Goal: Transaction & Acquisition: Purchase product/service

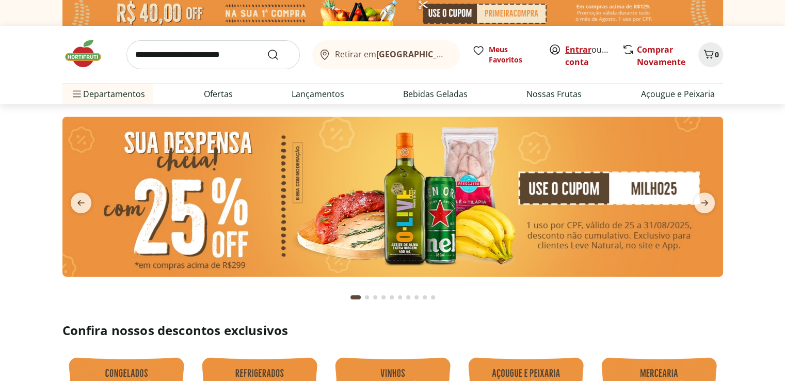
click at [582, 48] on link "Entrar" at bounding box center [578, 49] width 26 height 11
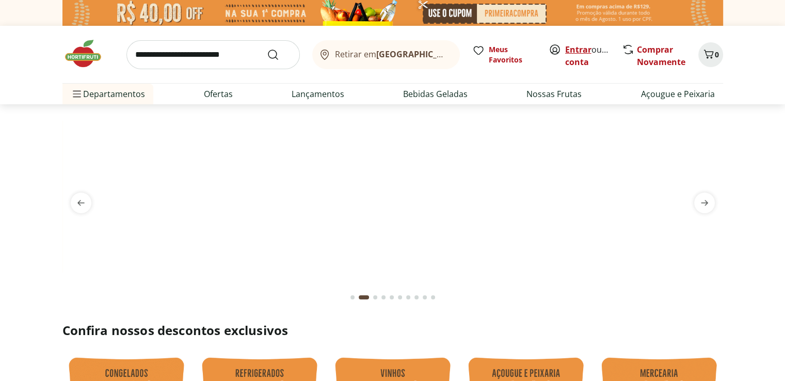
click at [571, 50] on link "Entrar" at bounding box center [578, 49] width 26 height 11
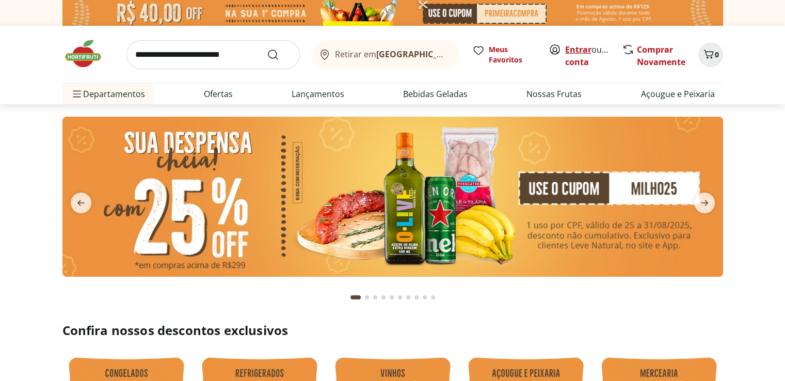
click at [572, 49] on link "Entrar" at bounding box center [578, 49] width 26 height 11
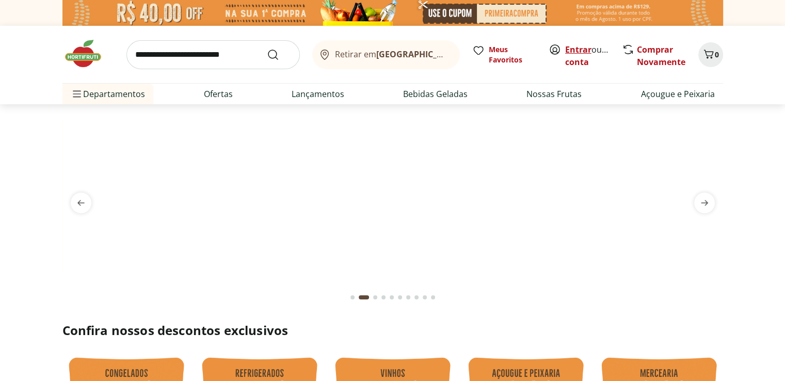
click at [575, 52] on link "Entrar" at bounding box center [578, 49] width 26 height 11
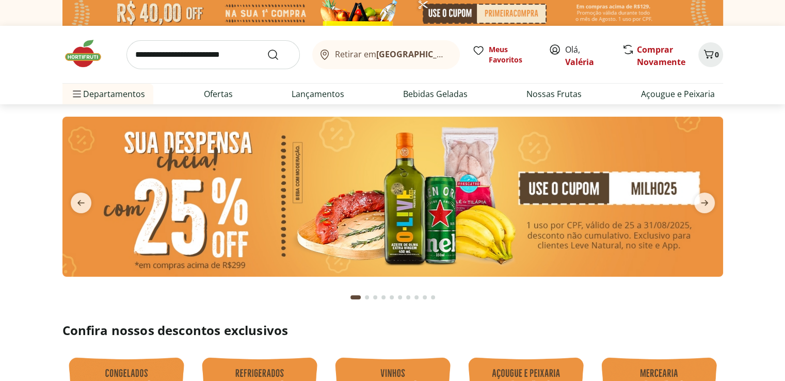
click at [201, 59] on input "search" at bounding box center [212, 54] width 173 height 29
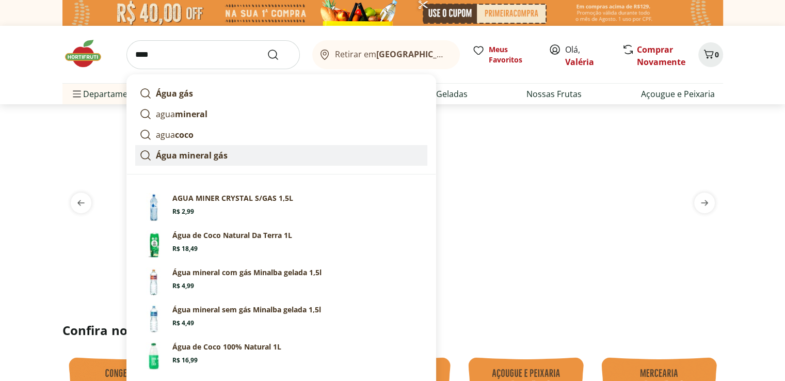
click at [182, 153] on strong "Água mineral gás" at bounding box center [192, 155] width 72 height 11
type input "**********"
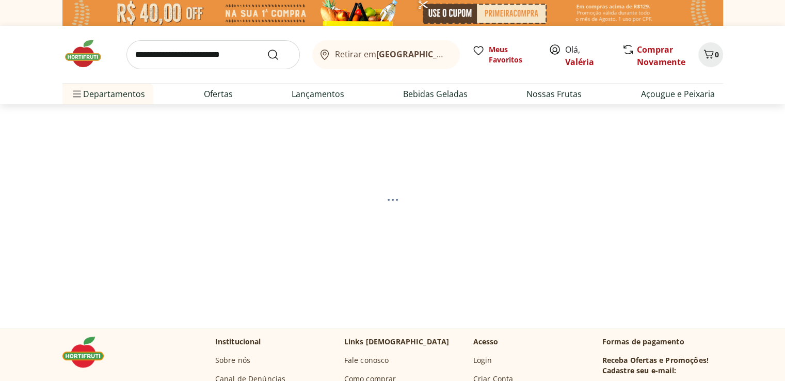
select select "**********"
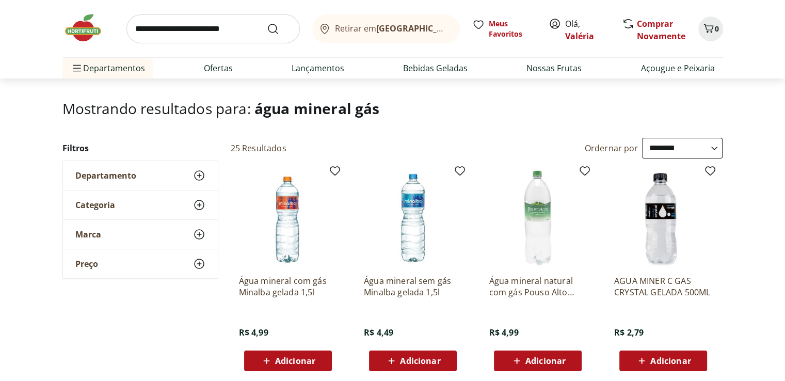
scroll to position [103, 0]
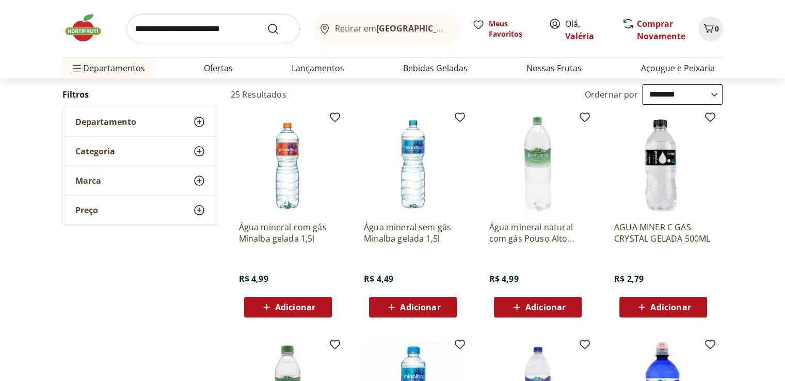
click at [312, 304] on span "Adicionar" at bounding box center [295, 307] width 40 height 8
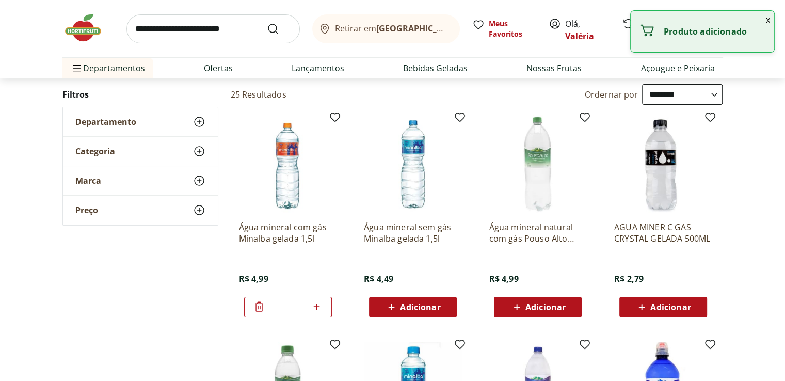
click at [316, 308] on icon at bounding box center [316, 306] width 13 height 12
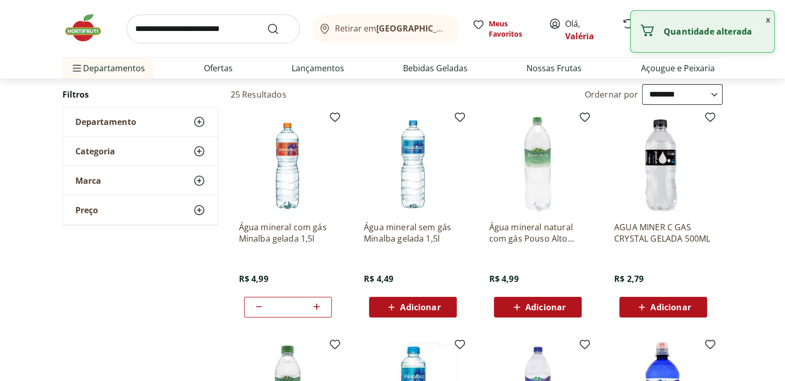
click at [316, 308] on icon at bounding box center [316, 306] width 13 height 12
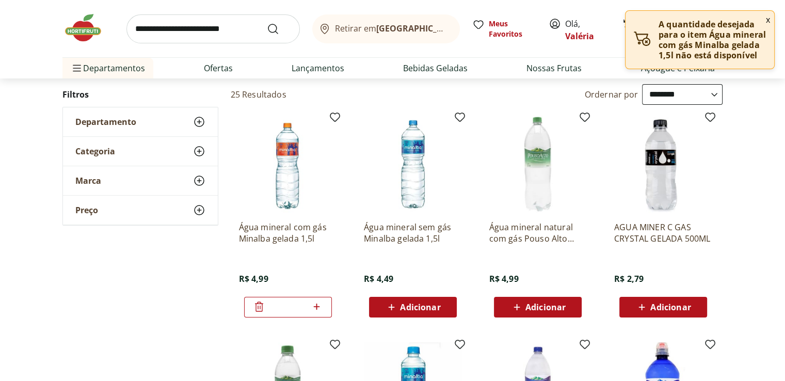
click at [316, 308] on icon at bounding box center [316, 306] width 13 height 12
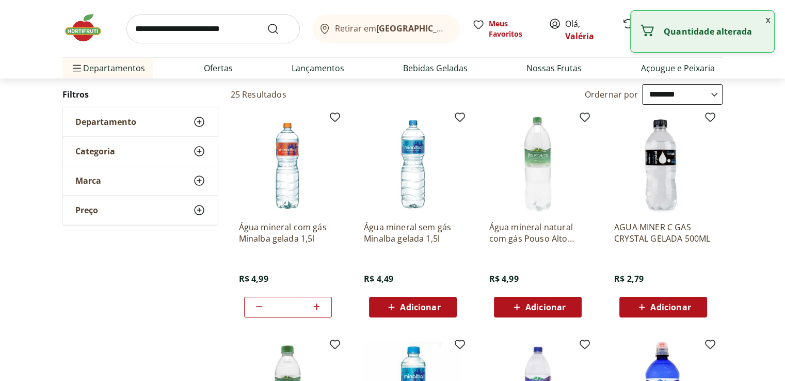
click at [316, 308] on icon at bounding box center [316, 306] width 13 height 12
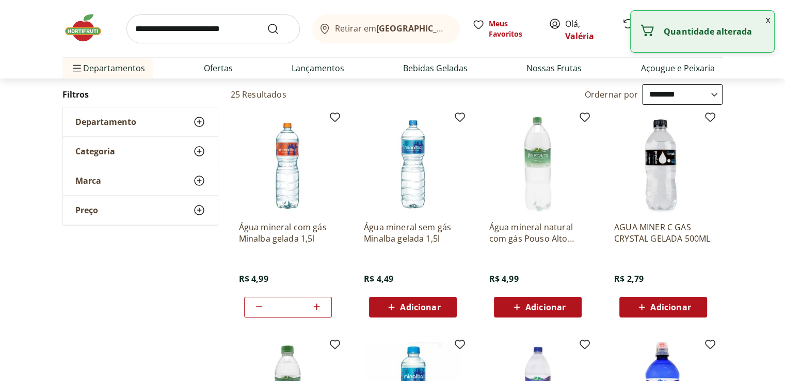
click at [316, 308] on icon at bounding box center [316, 306] width 13 height 12
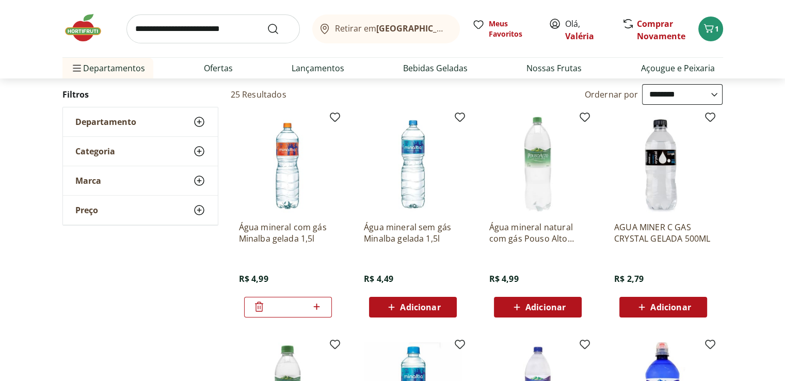
click at [319, 308] on icon at bounding box center [316, 306] width 13 height 12
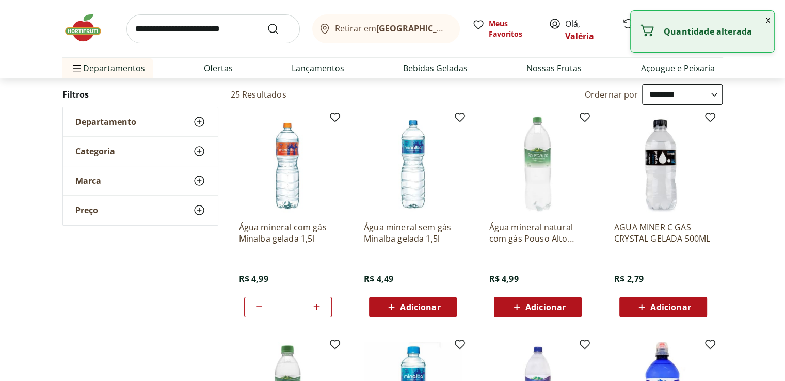
type input "*"
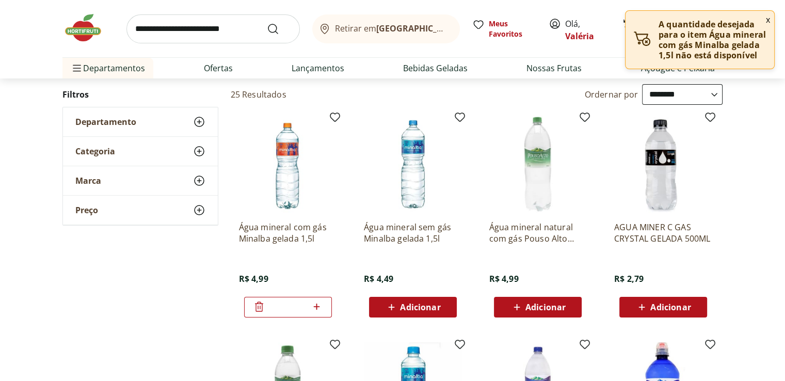
click at [256, 306] on icon at bounding box center [259, 306] width 12 height 12
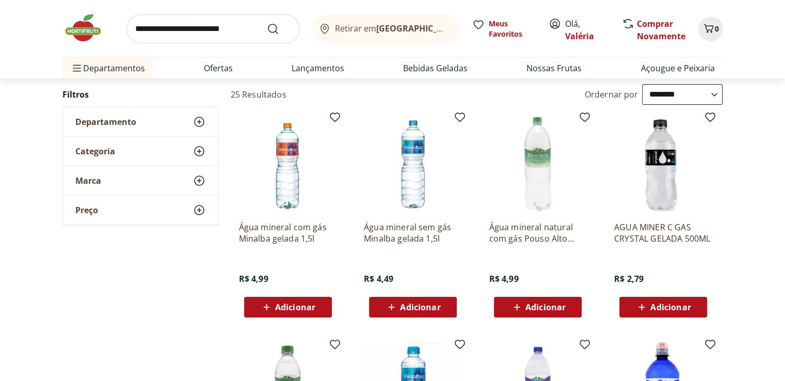
click at [303, 308] on span "Adicionar" at bounding box center [295, 307] width 40 height 8
click at [318, 306] on icon at bounding box center [316, 306] width 13 height 12
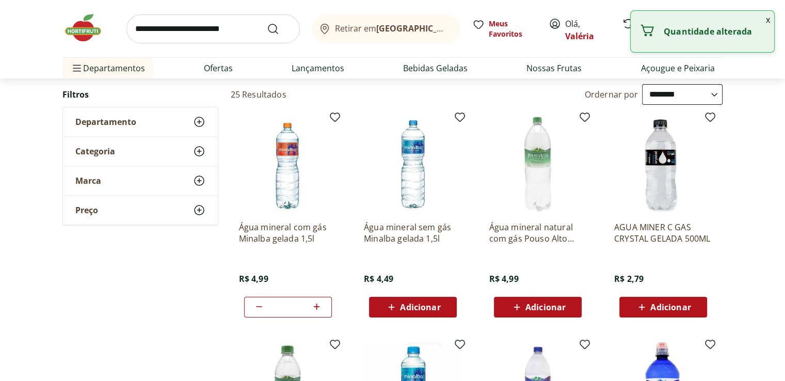
type input "*"
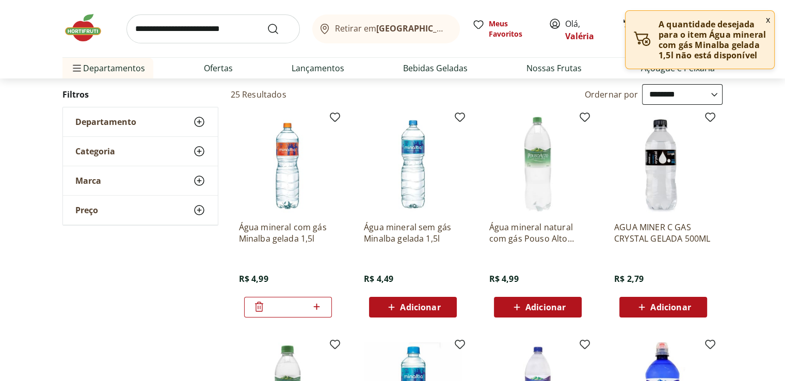
click at [258, 305] on icon at bounding box center [259, 306] width 12 height 12
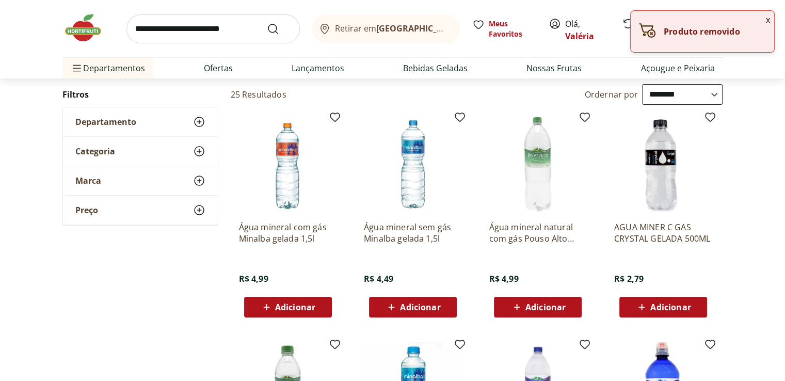
click at [315, 306] on div "Adicionar" at bounding box center [287, 307] width 71 height 19
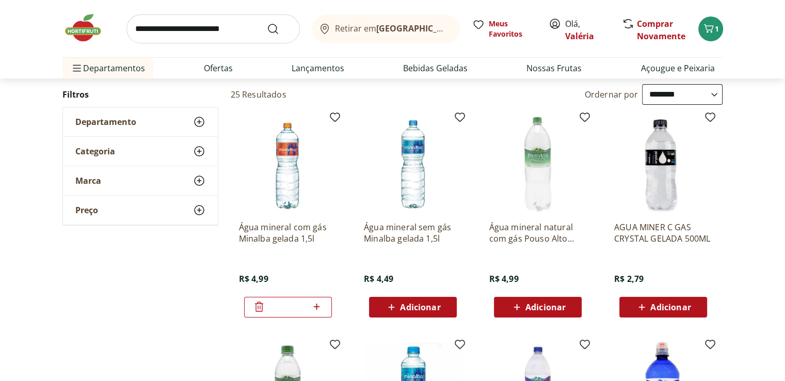
scroll to position [155, 0]
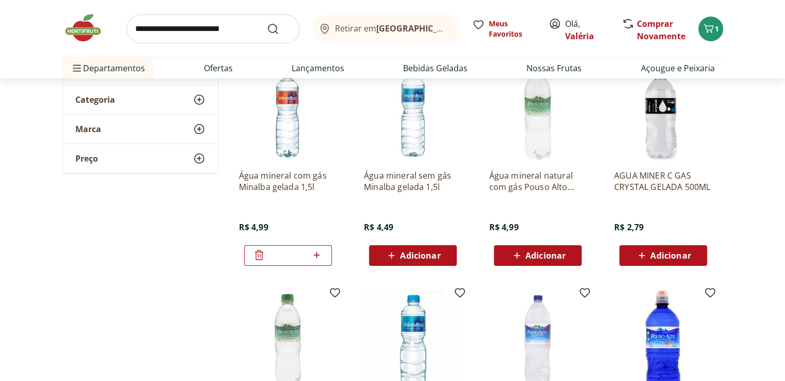
click at [538, 256] on span "Adicionar" at bounding box center [545, 255] width 40 height 8
click at [570, 254] on icon at bounding box center [566, 255] width 13 height 12
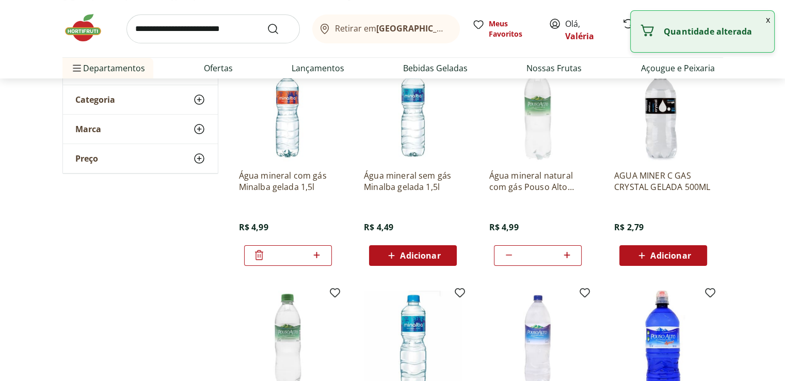
type input "*"
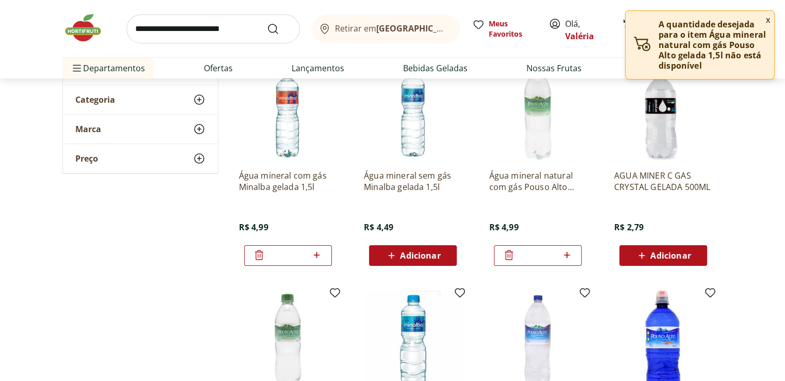
click at [509, 258] on icon at bounding box center [508, 255] width 12 height 12
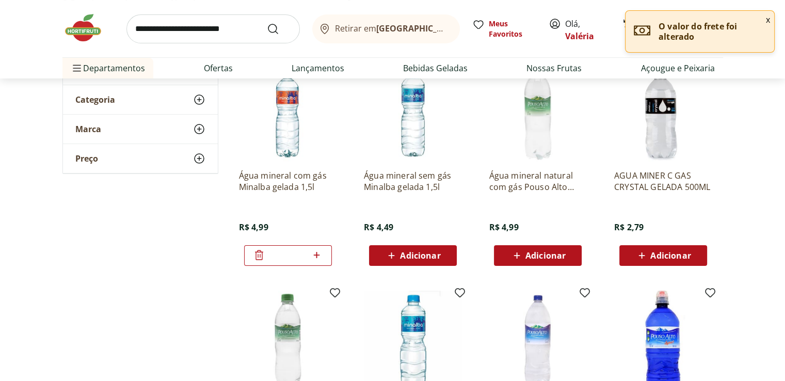
click at [562, 255] on span "Adicionar" at bounding box center [545, 255] width 40 height 8
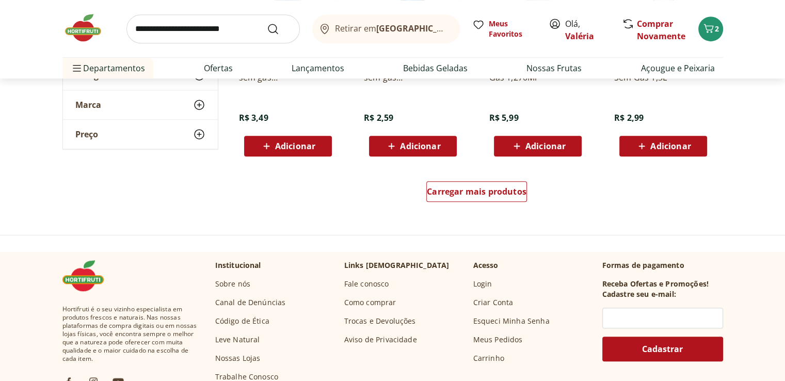
scroll to position [722, 0]
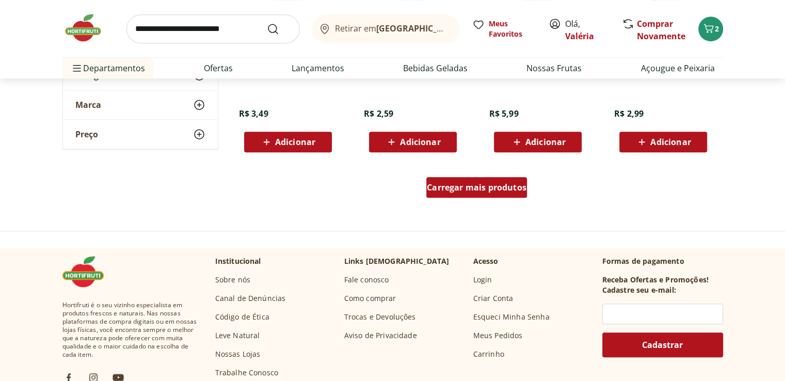
click at [477, 191] on span "Carregar mais produtos" at bounding box center [477, 187] width 100 height 8
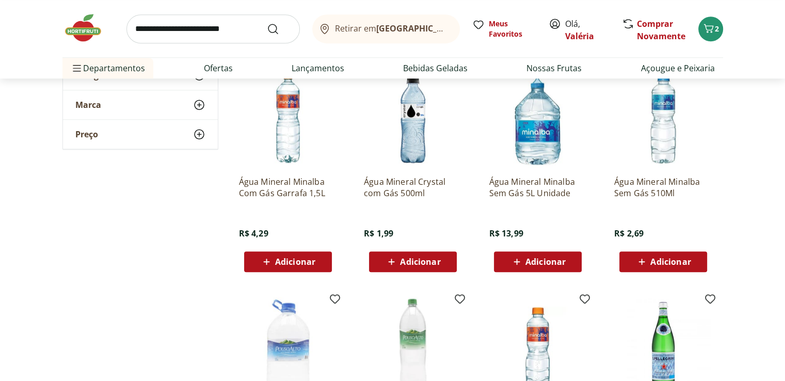
scroll to position [825, 0]
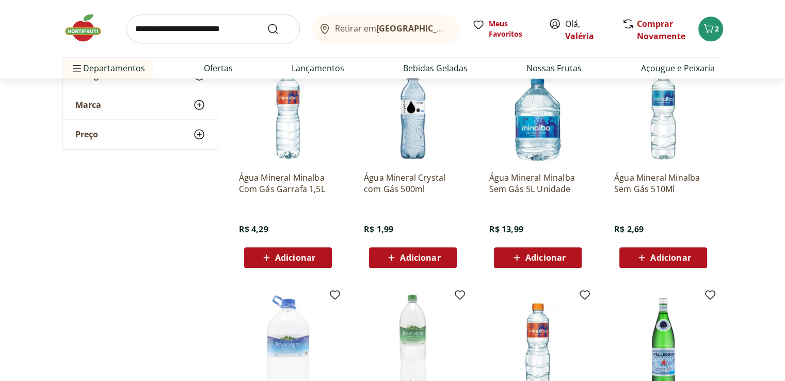
click at [295, 262] on span "Adicionar" at bounding box center [295, 257] width 40 height 8
click at [319, 258] on icon at bounding box center [316, 257] width 13 height 12
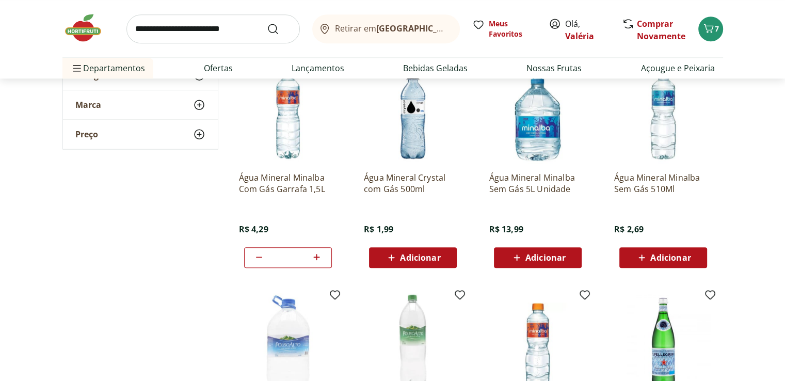
click at [319, 258] on icon at bounding box center [316, 257] width 13 height 12
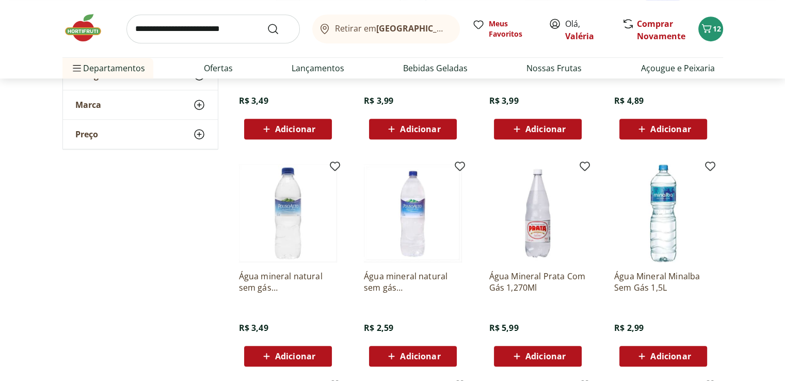
scroll to position [464, 0]
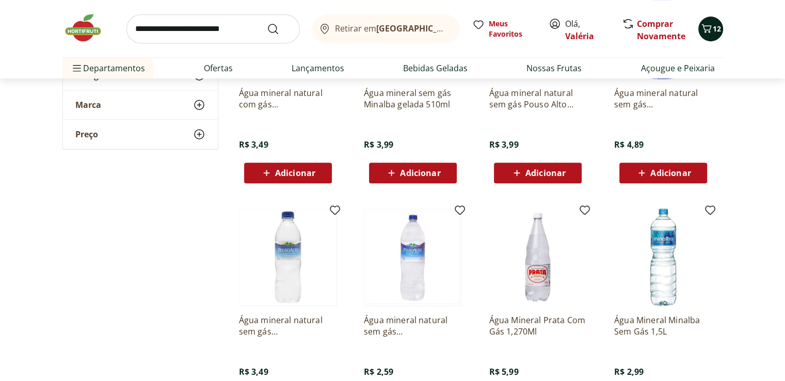
click at [715, 25] on span "12" at bounding box center [716, 29] width 8 height 10
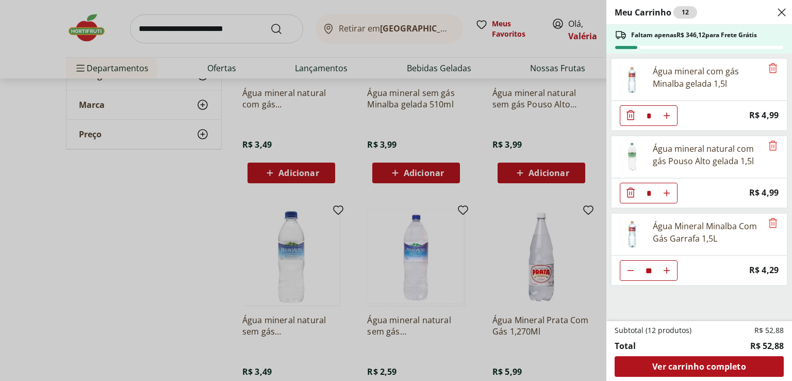
click at [669, 120] on icon "Aumentar Quantidade" at bounding box center [667, 115] width 8 height 8
type input "**"
click at [669, 120] on icon "Aumentar Quantidade" at bounding box center [667, 115] width 8 height 8
type input "**"
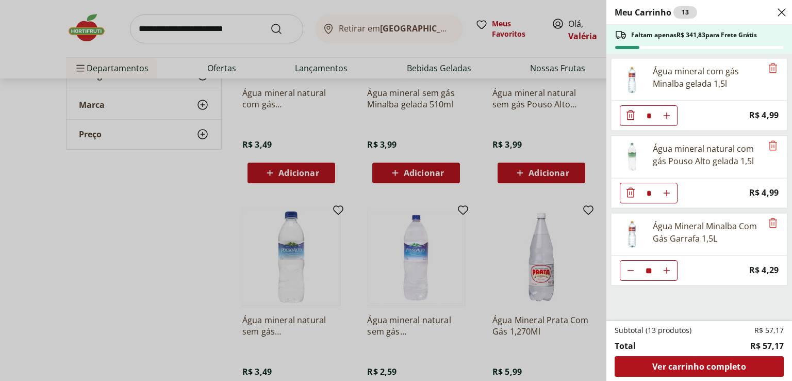
type input "**"
click at [629, 118] on icon "Diminuir Quantidade" at bounding box center [631, 115] width 12 height 12
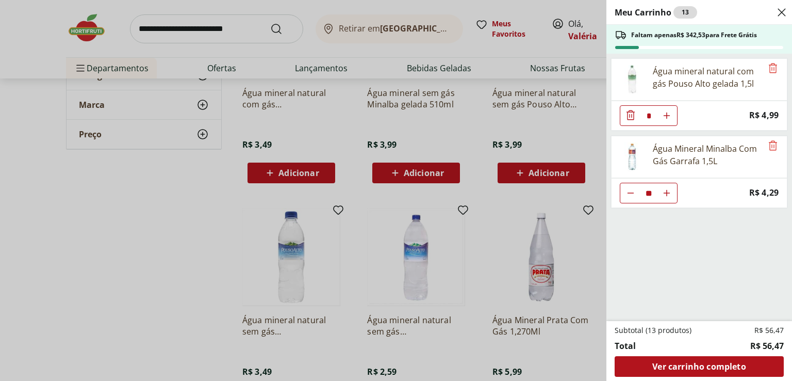
click at [198, 19] on div "Meu Carrinho 13 Faltam apenas R$ 342,53 para Frete Grátis Água mineral natural …" at bounding box center [396, 190] width 792 height 381
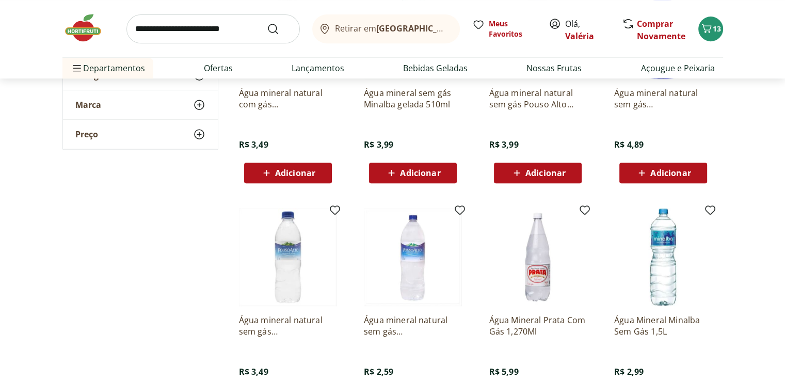
click at [193, 24] on input "search" at bounding box center [212, 28] width 173 height 29
type input "*******"
click at [267, 23] on button "Submit Search" at bounding box center [279, 29] width 25 height 12
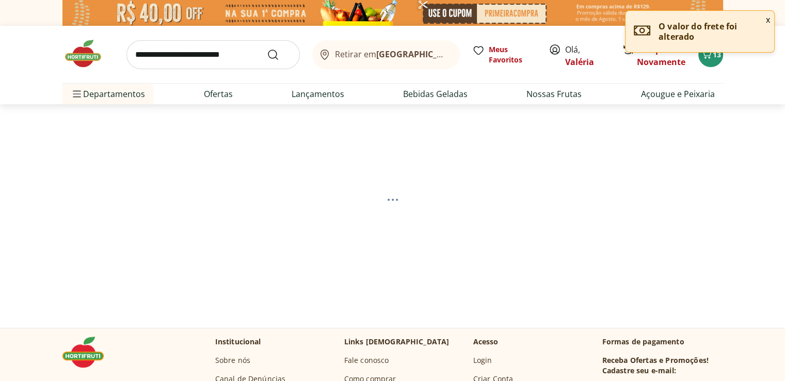
select select "**********"
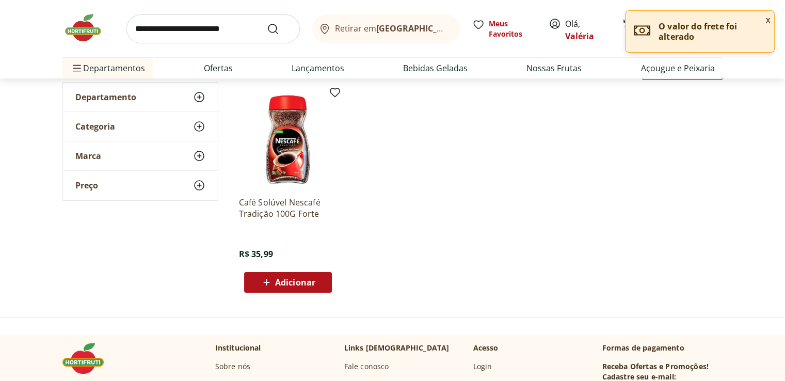
scroll to position [155, 0]
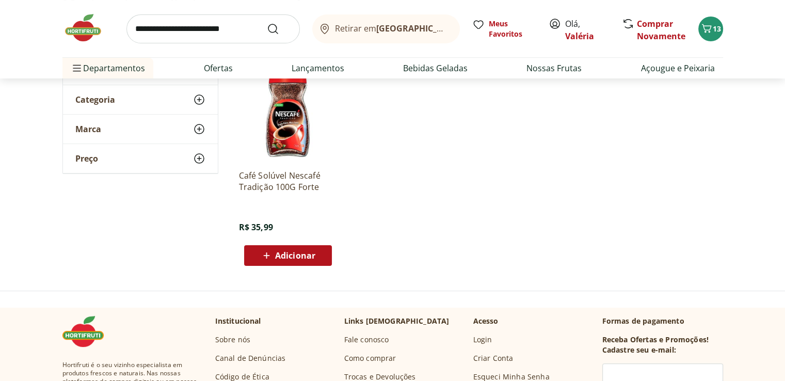
click at [322, 257] on div "Adicionar" at bounding box center [287, 255] width 71 height 19
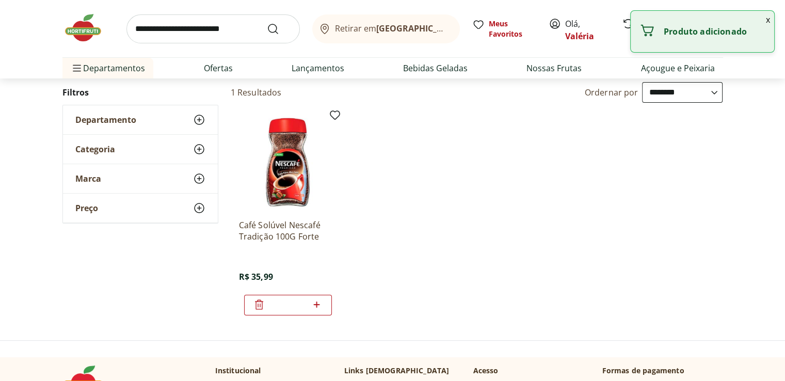
scroll to position [0, 0]
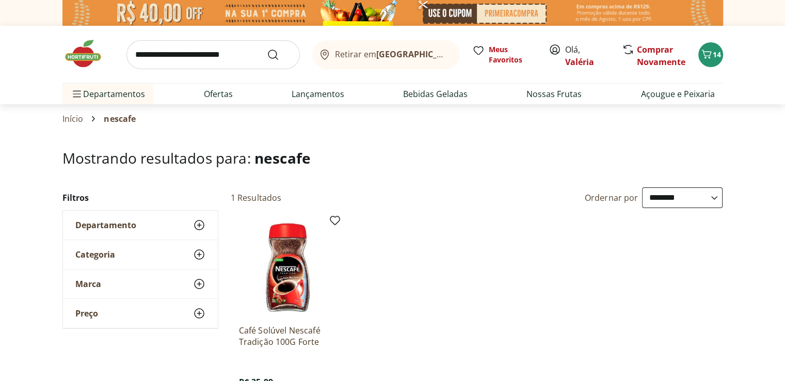
click at [139, 58] on input "search" at bounding box center [212, 54] width 173 height 29
type input "**********"
click at [267, 48] on button "Submit Search" at bounding box center [279, 54] width 25 height 12
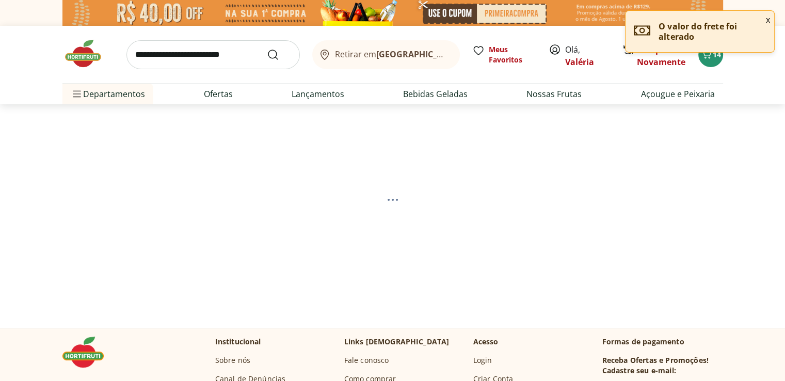
select select "**********"
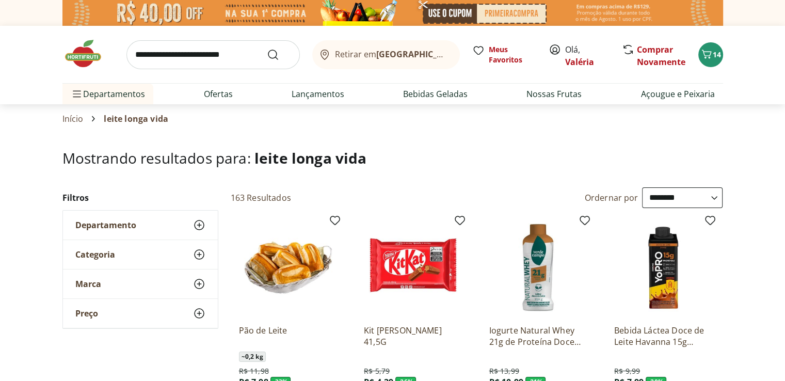
click at [188, 55] on input "search" at bounding box center [212, 54] width 173 height 29
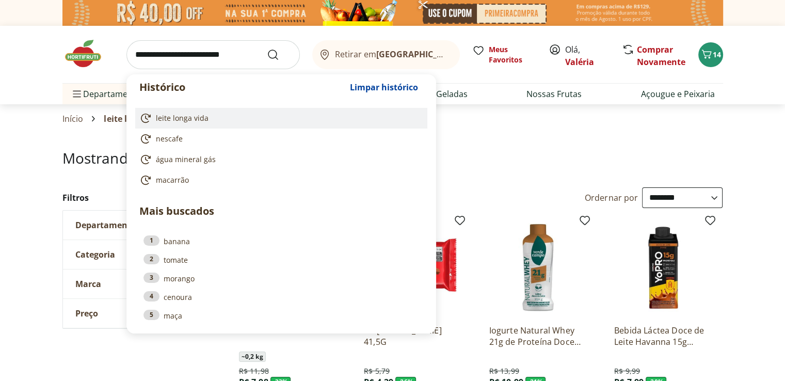
click at [177, 118] on span "leite longa vida" at bounding box center [182, 118] width 53 height 10
type input "**********"
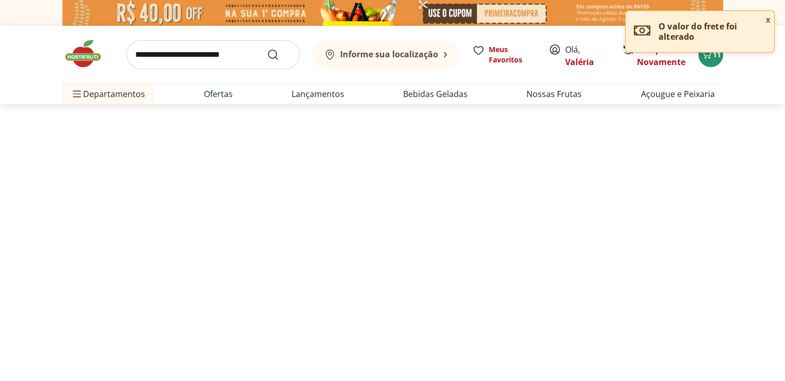
select select "**********"
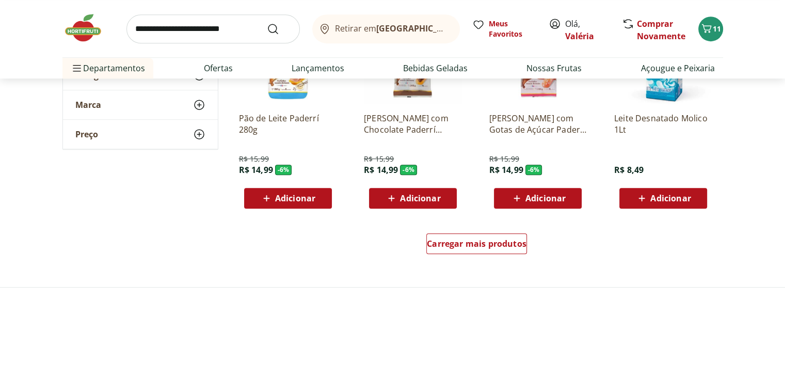
scroll to position [671, 0]
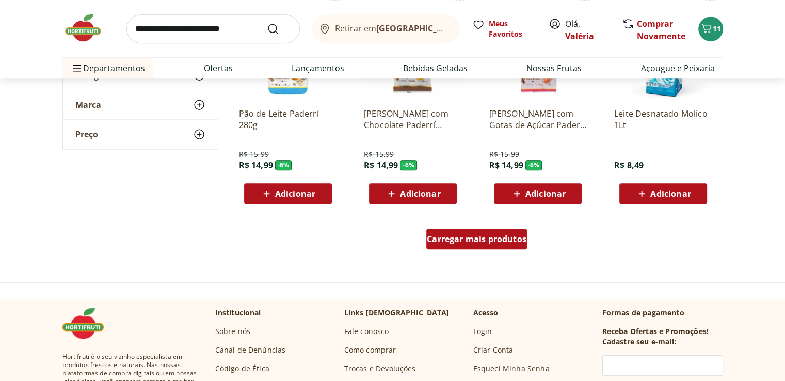
click at [454, 242] on span "Carregar mais produtos" at bounding box center [477, 239] width 100 height 8
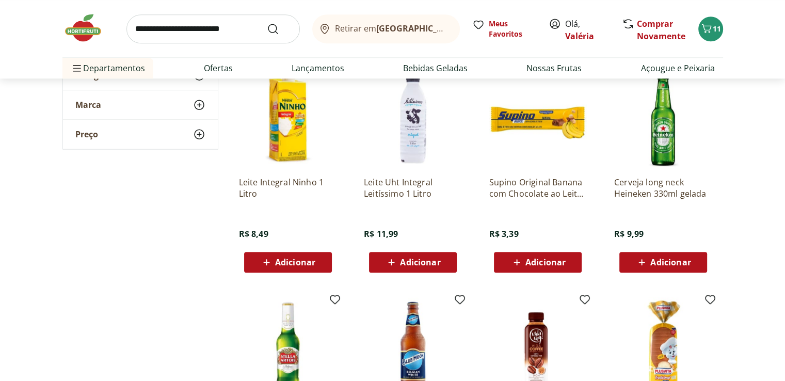
scroll to position [825, 0]
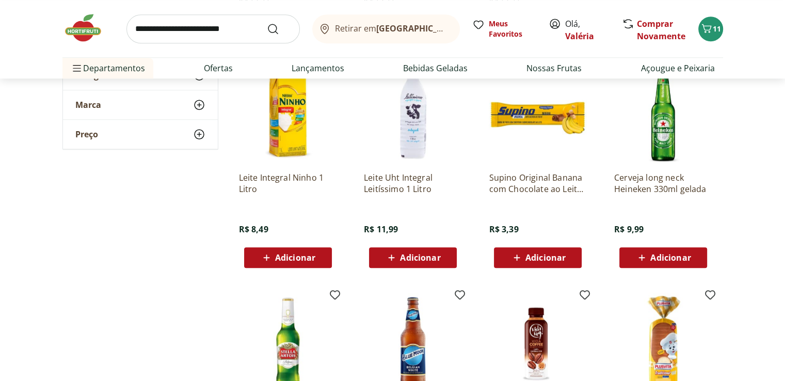
click at [286, 256] on span "Adicionar" at bounding box center [295, 257] width 40 height 8
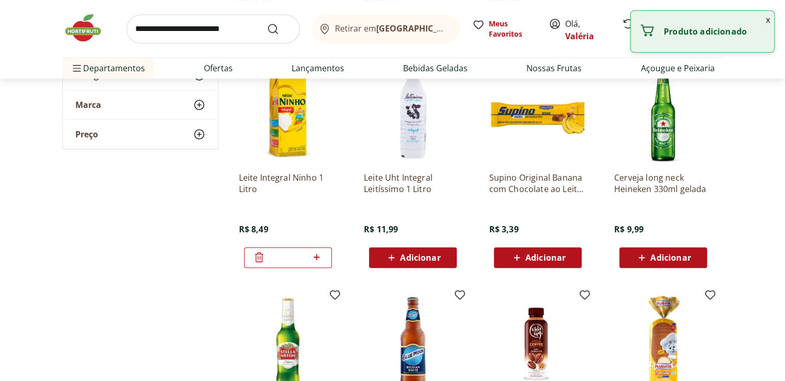
click at [319, 257] on icon at bounding box center [316, 257] width 13 height 12
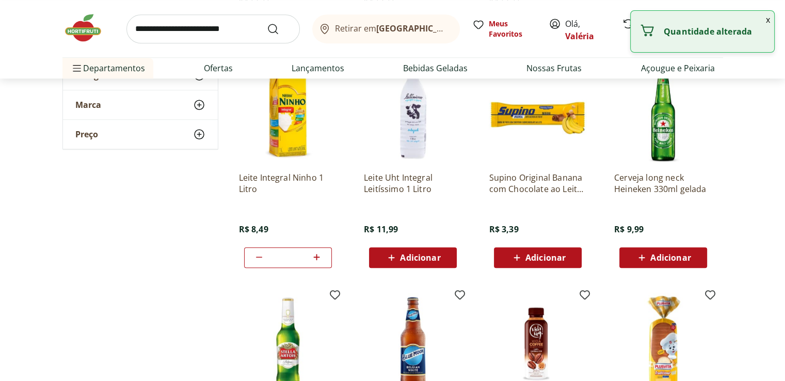
type input "*"
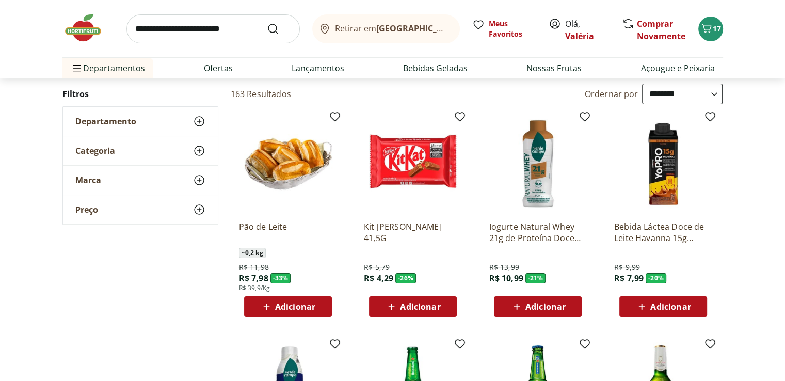
scroll to position [103, 0]
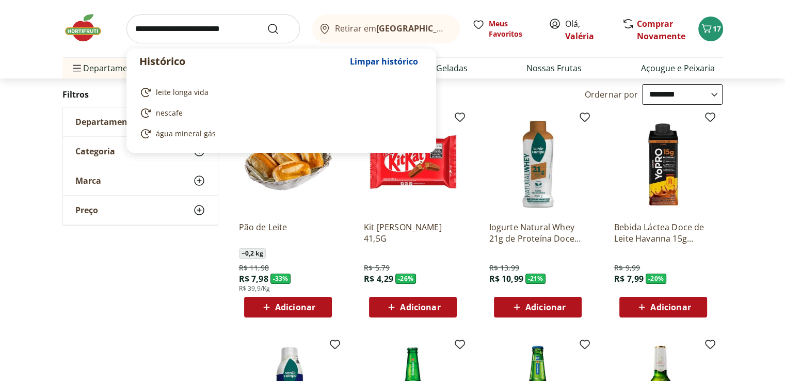
click at [199, 31] on input "search" at bounding box center [212, 28] width 173 height 29
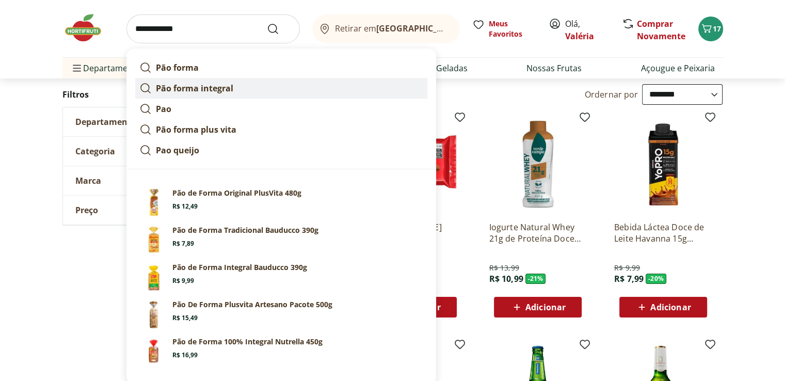
click at [238, 90] on link "Pão forma integral" at bounding box center [281, 88] width 292 height 21
type input "**********"
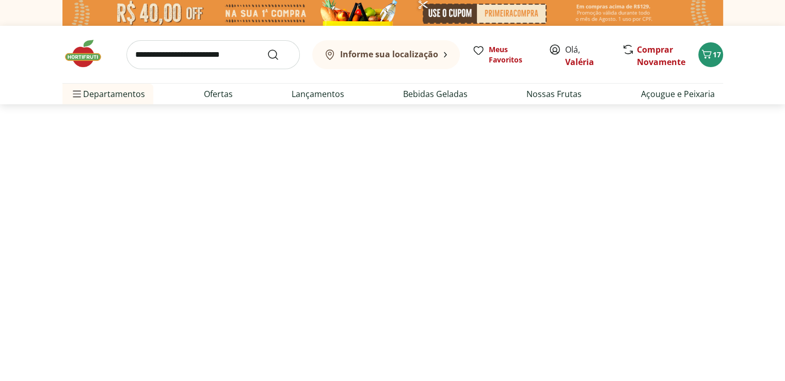
select select "**********"
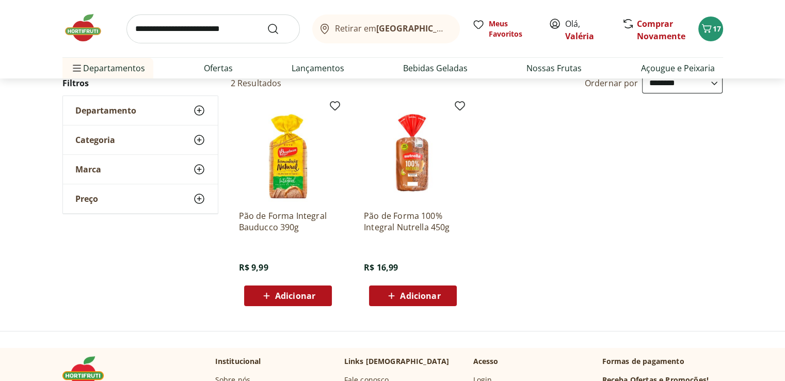
scroll to position [103, 0]
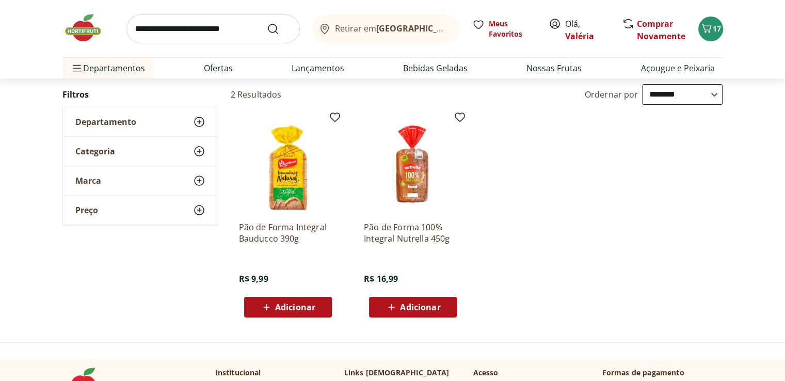
click at [273, 306] on span "Adicionar" at bounding box center [287, 307] width 55 height 12
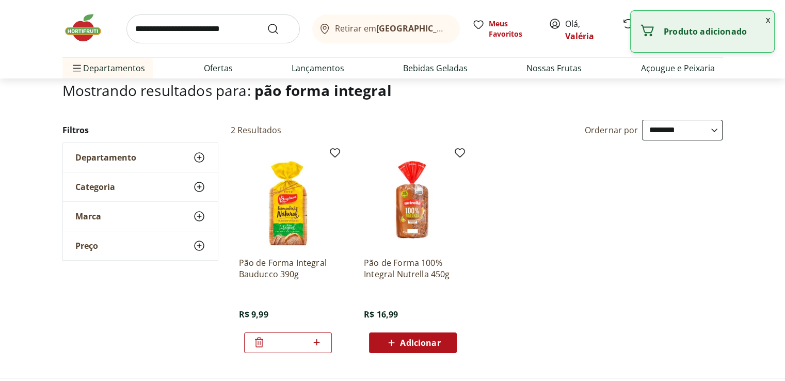
scroll to position [0, 0]
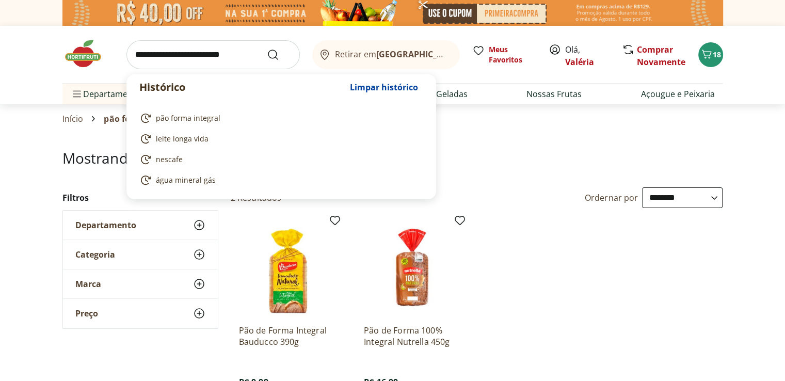
click at [134, 55] on input "search" at bounding box center [212, 54] width 173 height 29
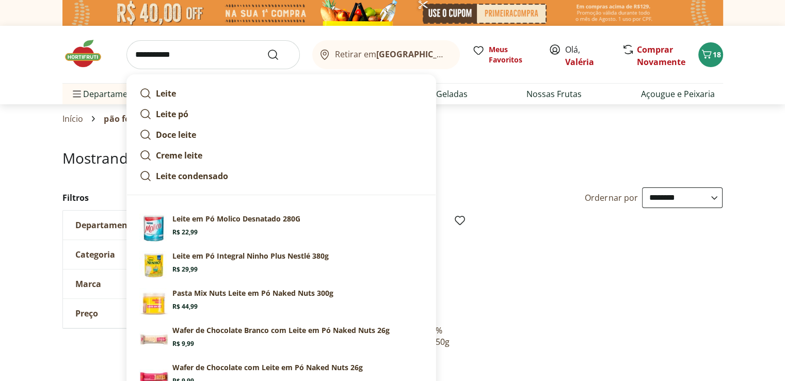
type input "**********"
click at [267, 48] on button "Submit Search" at bounding box center [279, 54] width 25 height 12
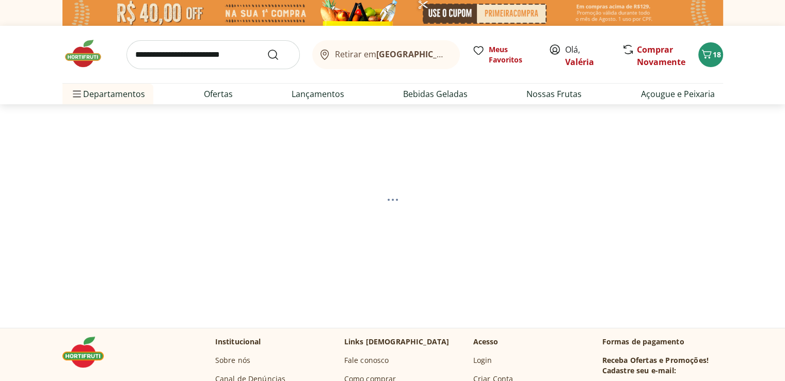
select select "**********"
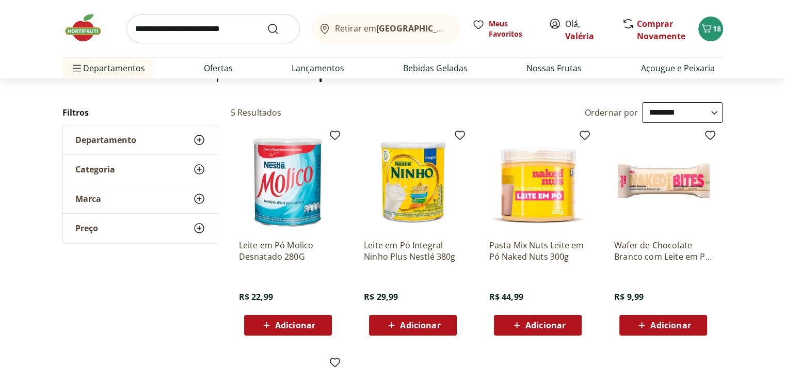
scroll to position [103, 0]
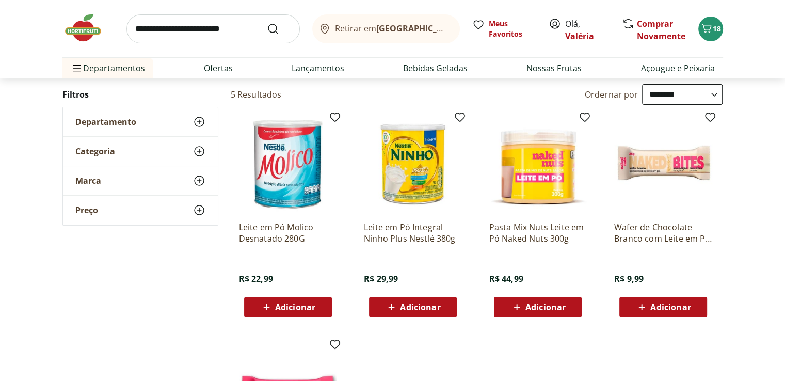
click at [423, 305] on span "Adicionar" at bounding box center [420, 307] width 40 height 8
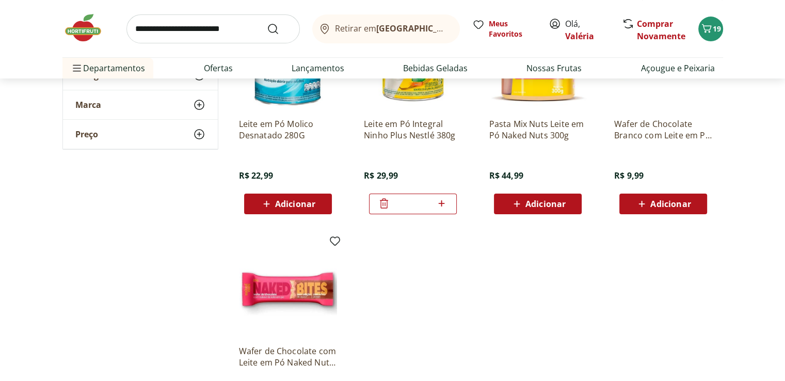
scroll to position [0, 0]
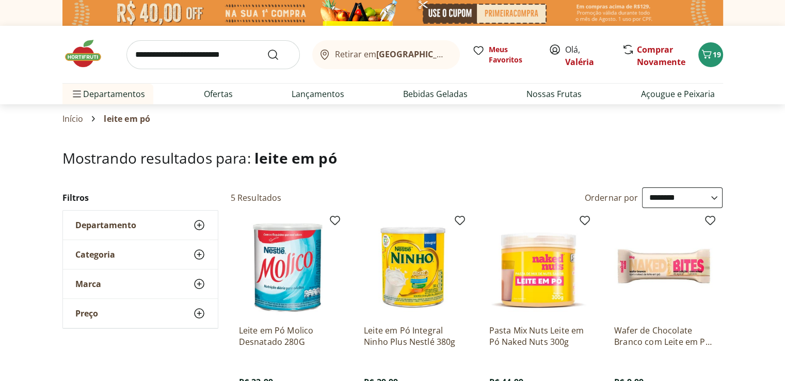
click at [142, 58] on input "search" at bounding box center [212, 54] width 173 height 29
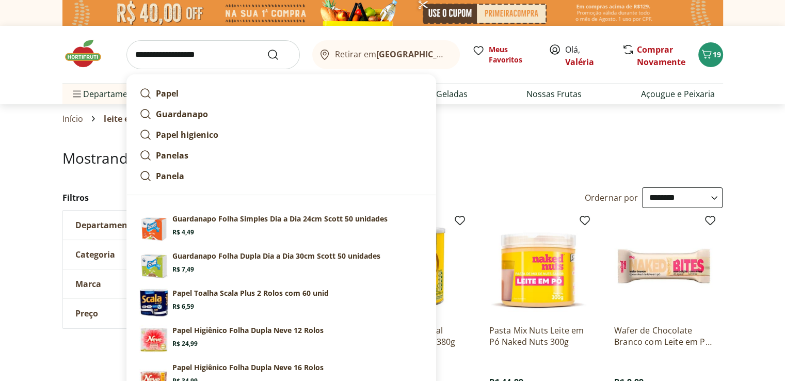
type input "**********"
click at [267, 48] on button "Submit Search" at bounding box center [279, 54] width 25 height 12
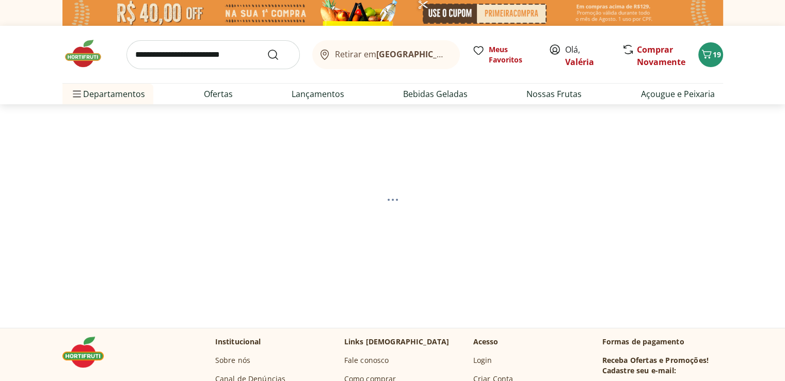
select select "**********"
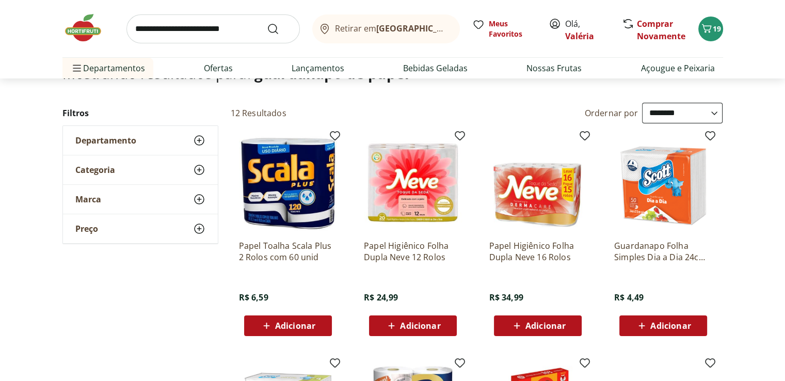
scroll to position [103, 0]
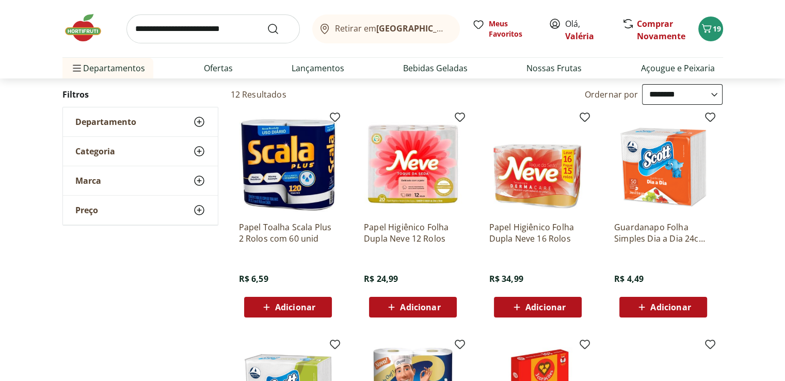
click at [655, 305] on span "Adicionar" at bounding box center [670, 307] width 40 height 8
click at [690, 307] on icon at bounding box center [691, 306] width 13 height 12
type input "*"
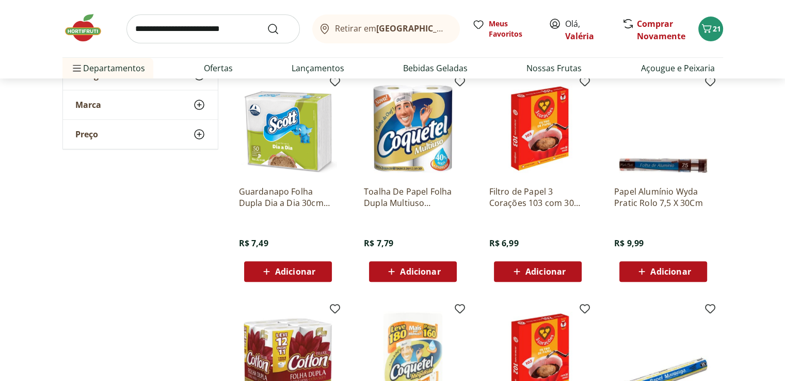
scroll to position [413, 0]
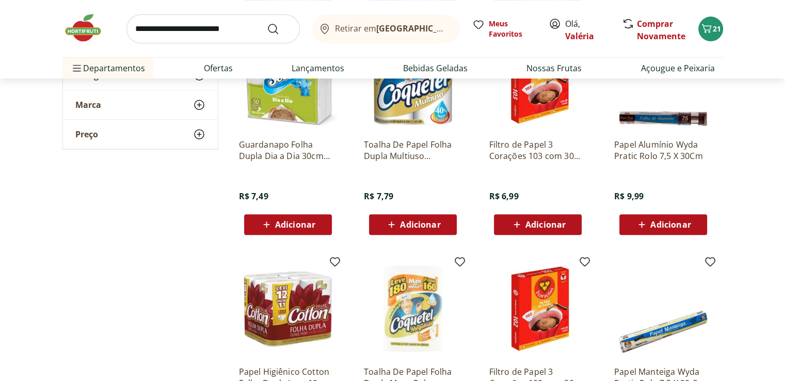
click at [427, 227] on span "Adicionar" at bounding box center [420, 224] width 40 height 8
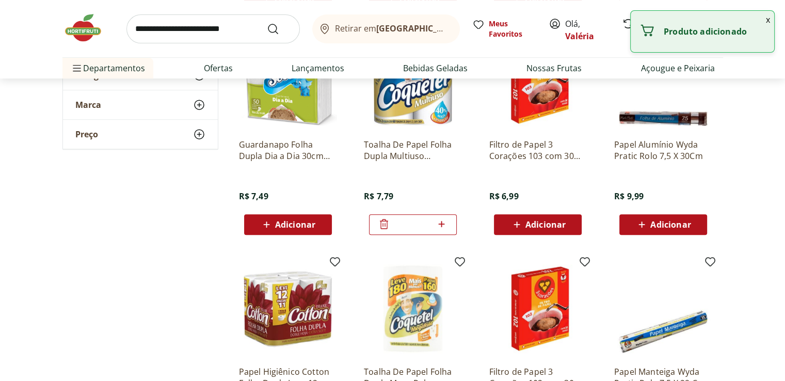
click at [447, 224] on icon at bounding box center [441, 224] width 13 height 12
type input "*"
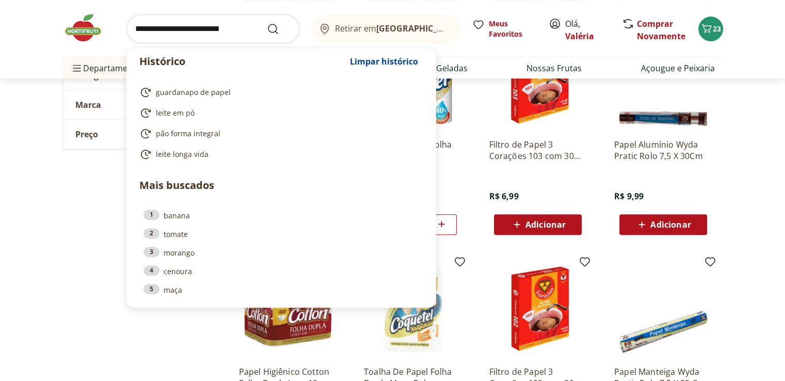
click at [142, 30] on input "search" at bounding box center [212, 28] width 173 height 29
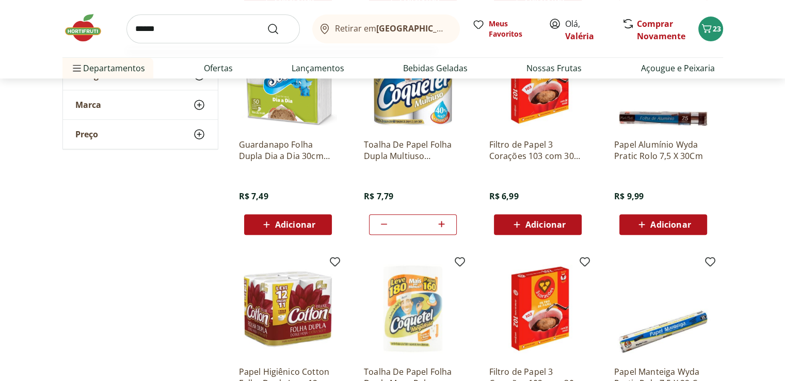
type input "*******"
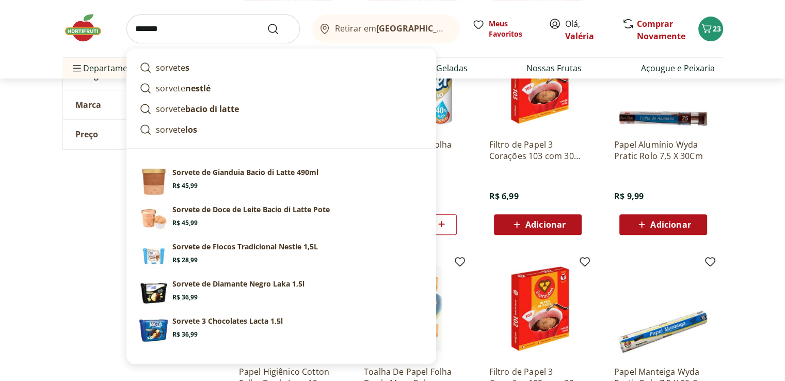
click button "Submit Search" at bounding box center [279, 29] width 25 height 12
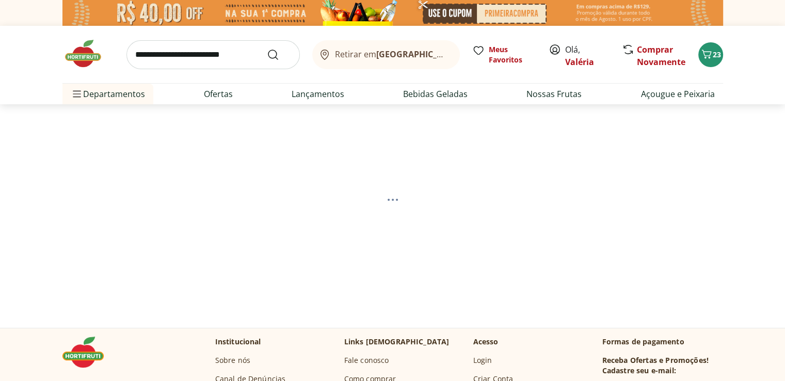
select select "**********"
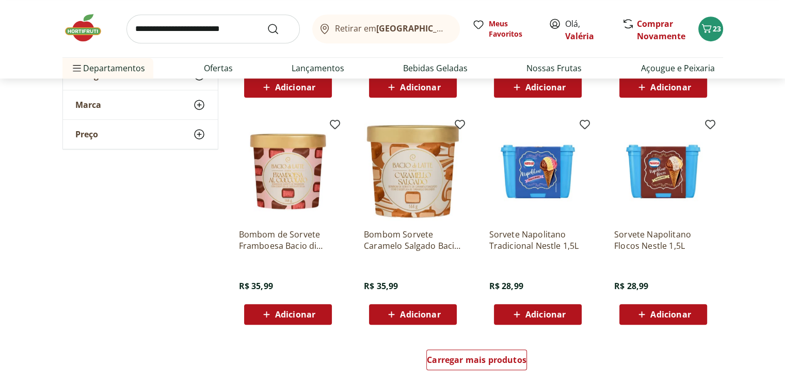
scroll to position [567, 0]
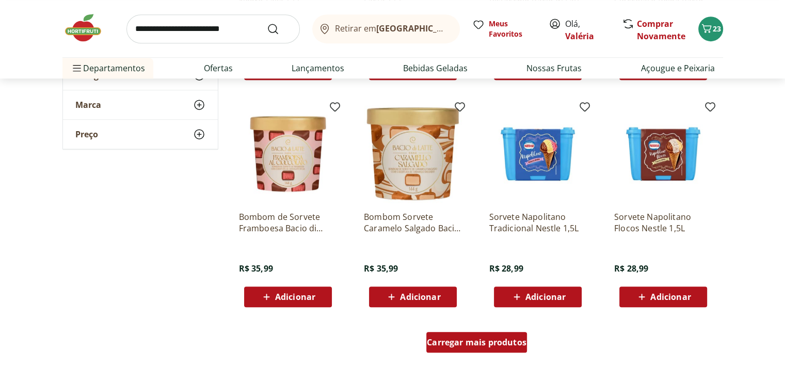
click at [483, 338] on span "Carregar mais produtos" at bounding box center [477, 342] width 100 height 8
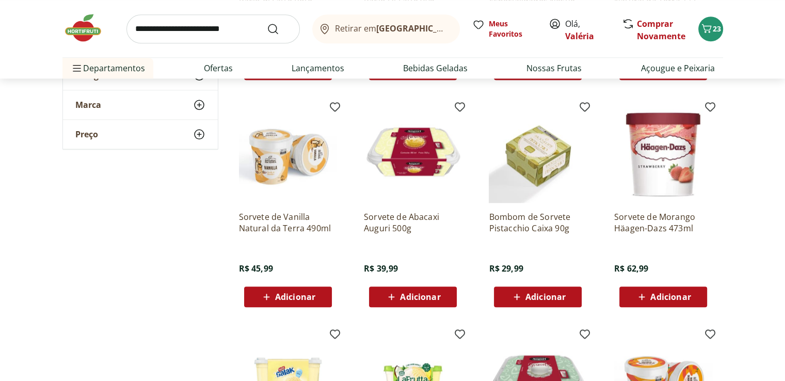
scroll to position [1032, 0]
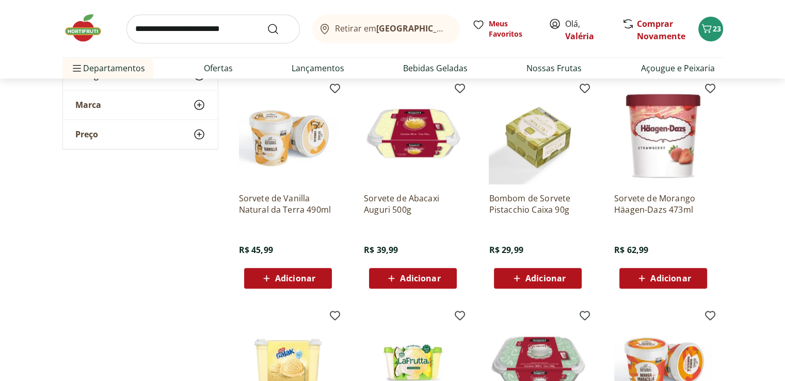
click at [416, 282] on span "Adicionar" at bounding box center [420, 278] width 40 height 8
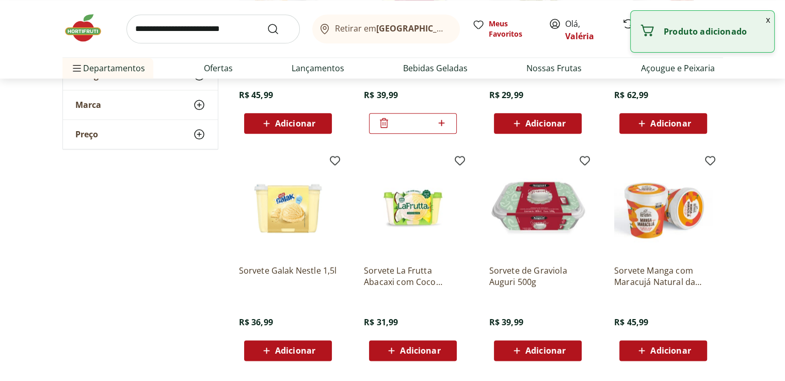
scroll to position [1341, 0]
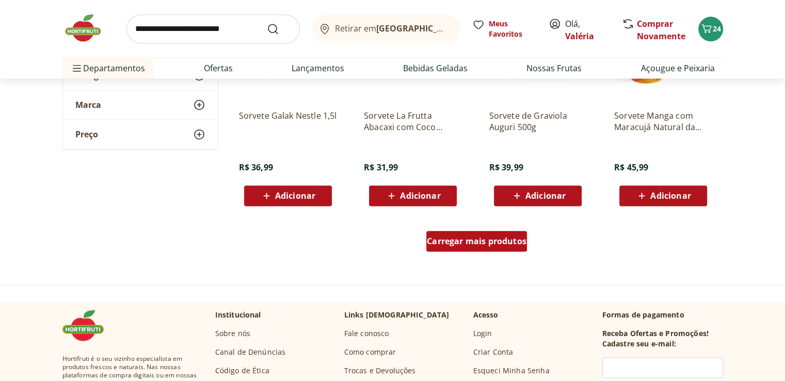
click at [443, 244] on span "Carregar mais produtos" at bounding box center [477, 241] width 100 height 8
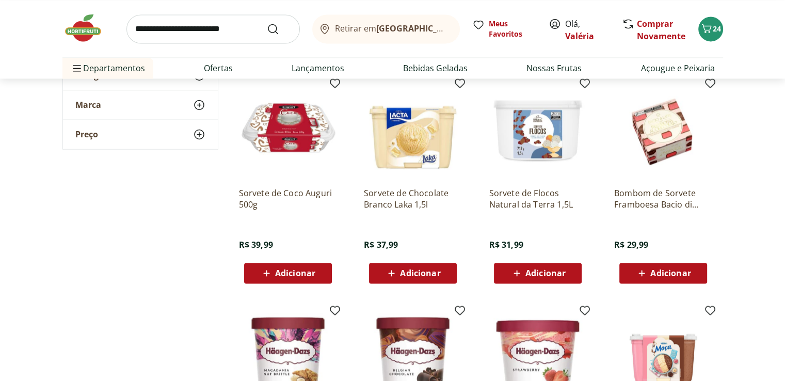
scroll to position [1444, 0]
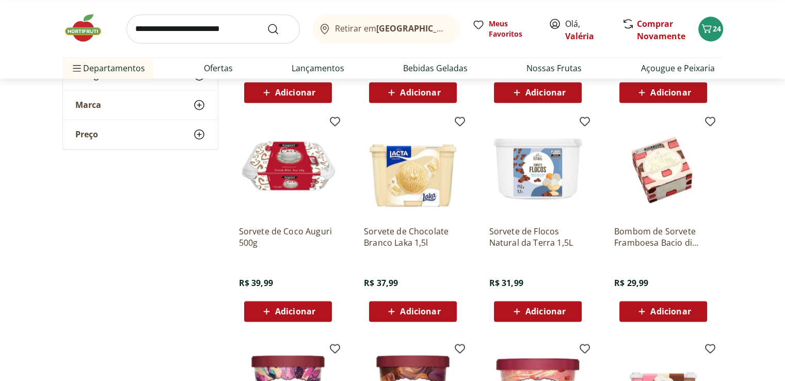
click at [653, 308] on span "Adicionar" at bounding box center [670, 311] width 40 height 8
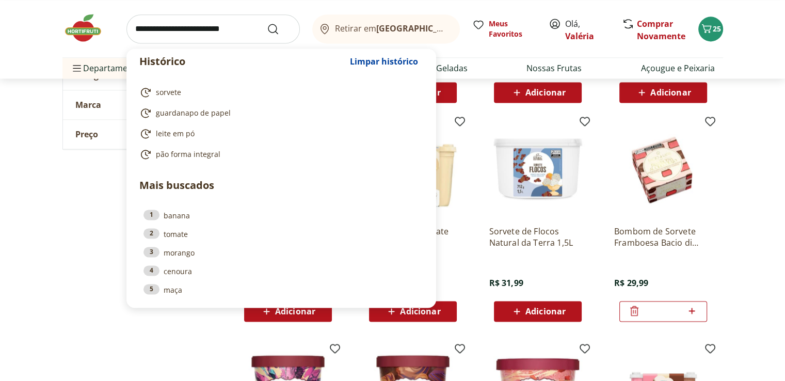
click at [138, 29] on input "search" at bounding box center [212, 28] width 173 height 29
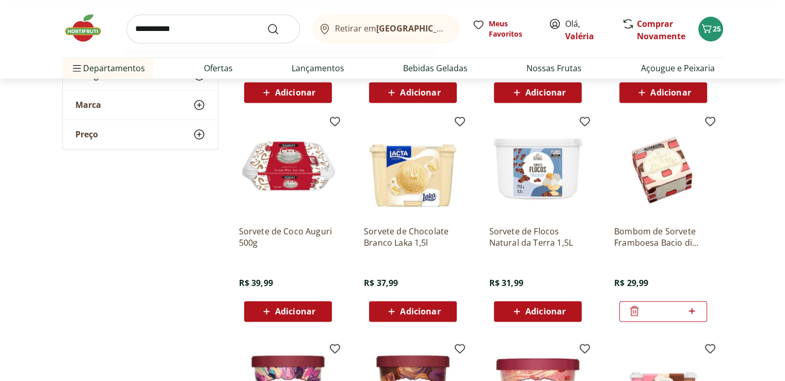
type input "**********"
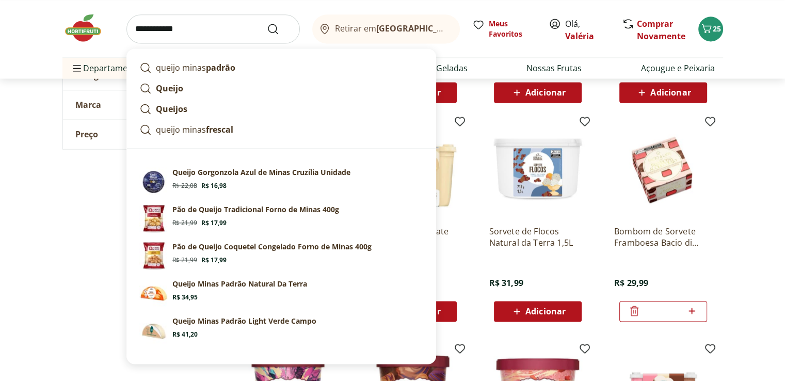
click button "Submit Search" at bounding box center [279, 29] width 25 height 12
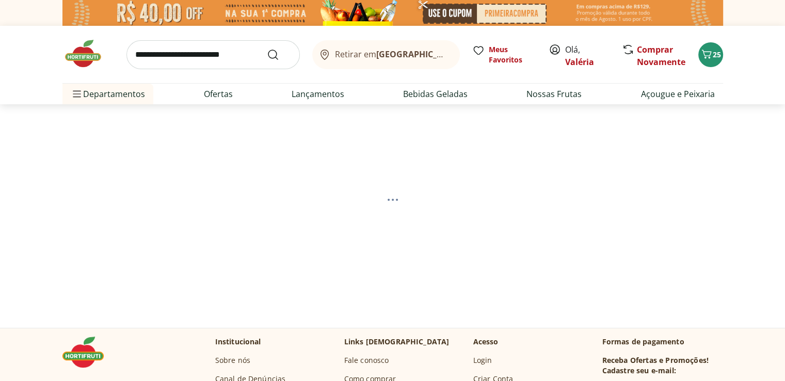
select select "**********"
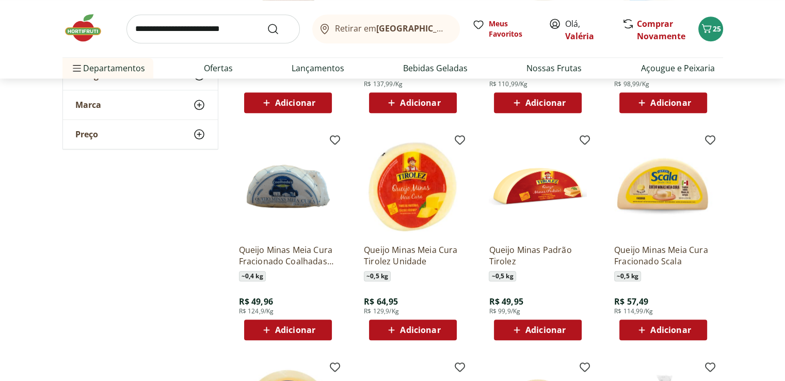
scroll to position [1135, 0]
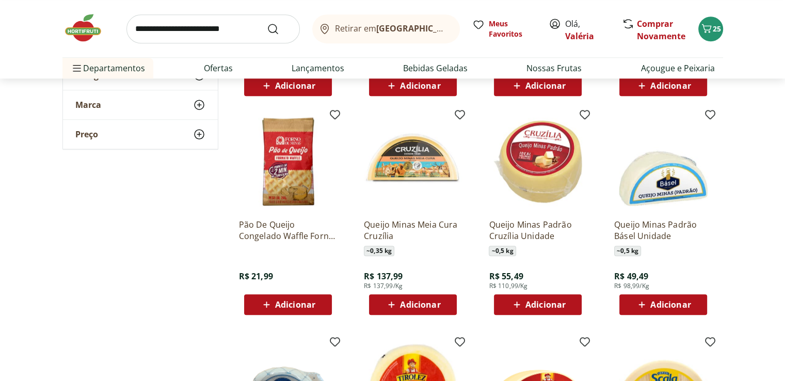
scroll to position [774, 0]
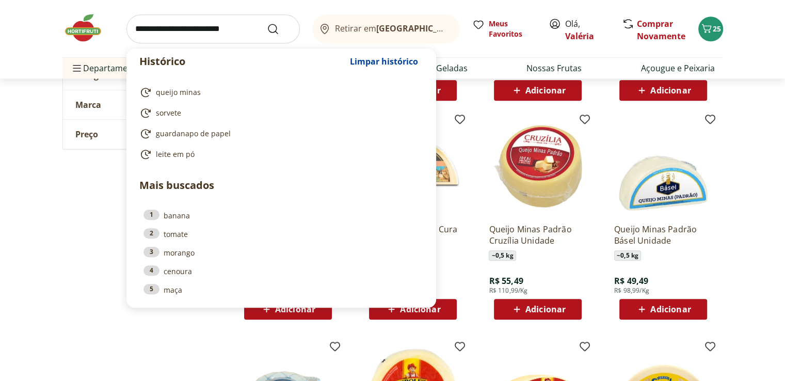
click at [159, 26] on input "search" at bounding box center [212, 28] width 173 height 29
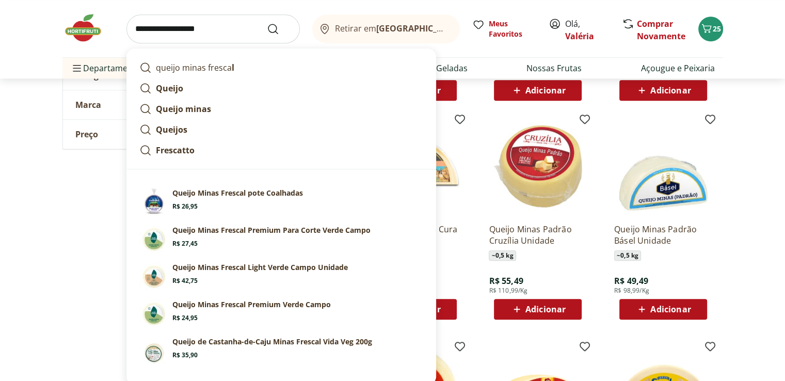
type input "**********"
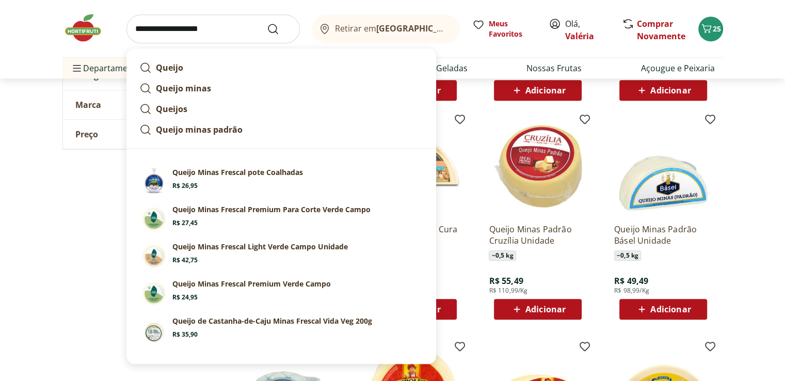
click button "Submit Search" at bounding box center [279, 29] width 25 height 12
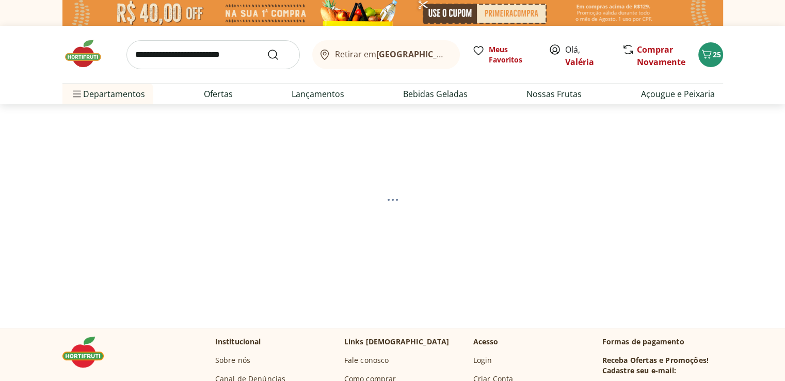
select select "**********"
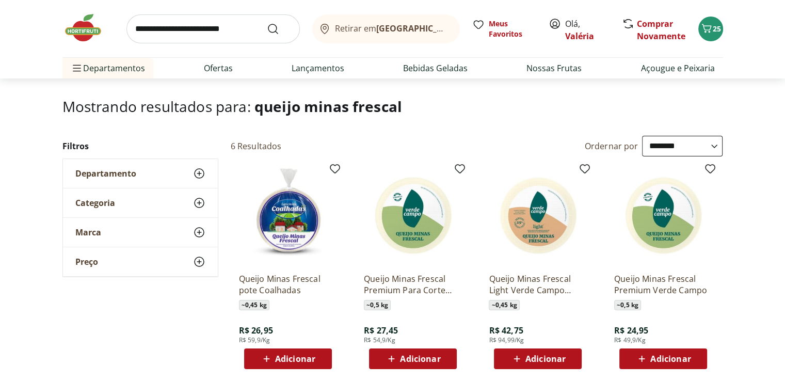
scroll to position [103, 0]
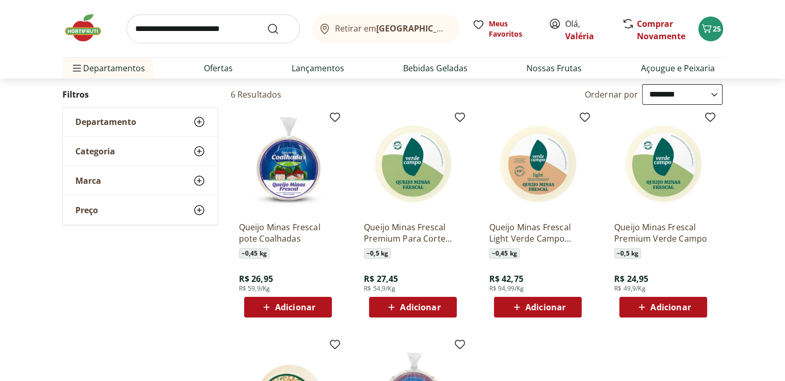
click at [295, 303] on span "Adicionar" at bounding box center [295, 307] width 40 height 8
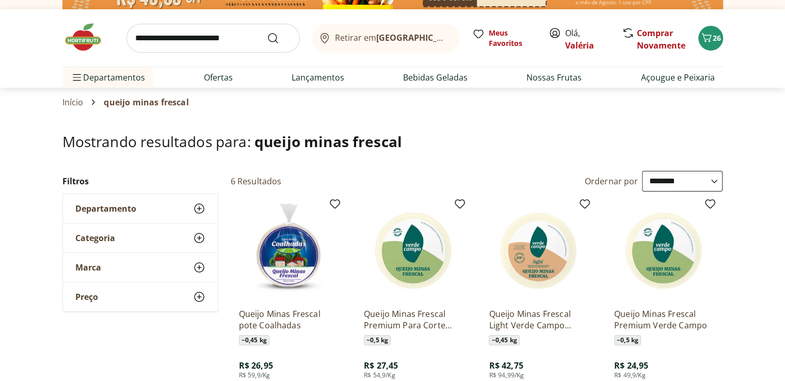
scroll to position [0, 0]
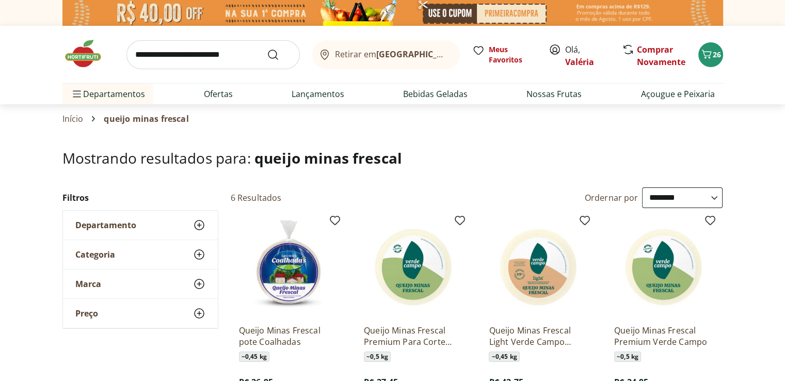
click at [210, 59] on input "search" at bounding box center [212, 54] width 173 height 29
type input "**********"
click button "Submit Search" at bounding box center [279, 54] width 25 height 12
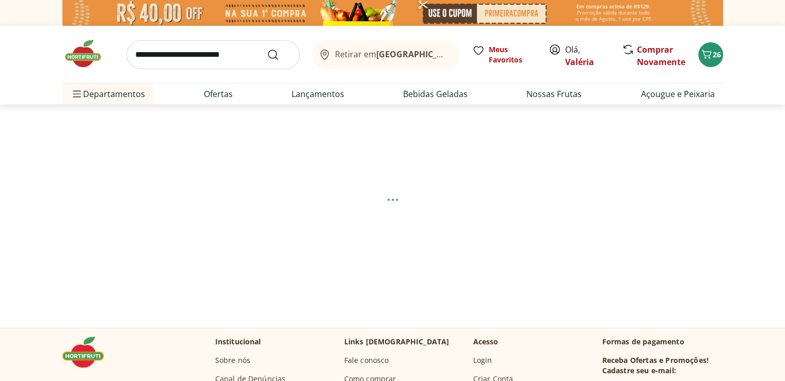
select select "**********"
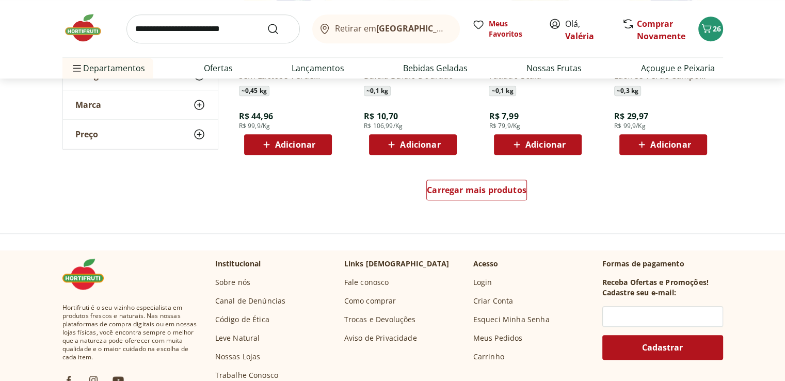
scroll to position [722, 0]
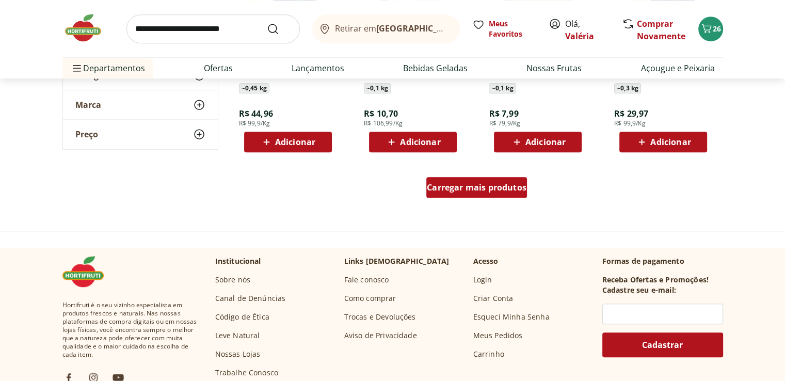
click at [487, 183] on span "Carregar mais produtos" at bounding box center [477, 187] width 100 height 8
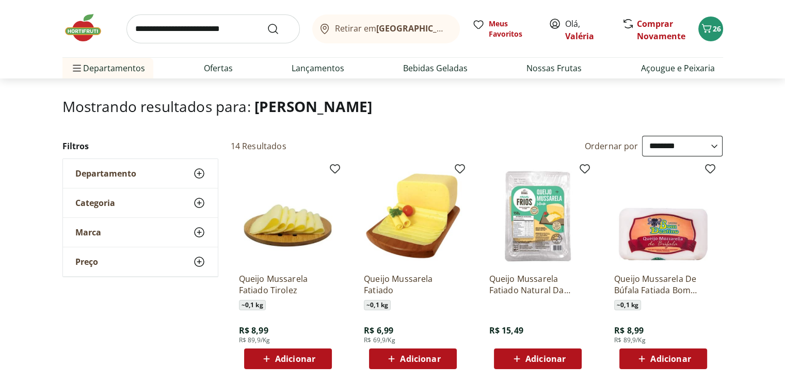
scroll to position [103, 0]
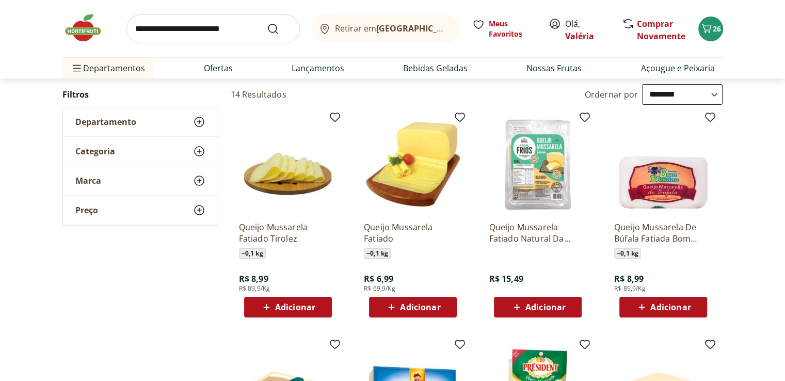
click at [533, 304] on span "Adicionar" at bounding box center [545, 307] width 40 height 8
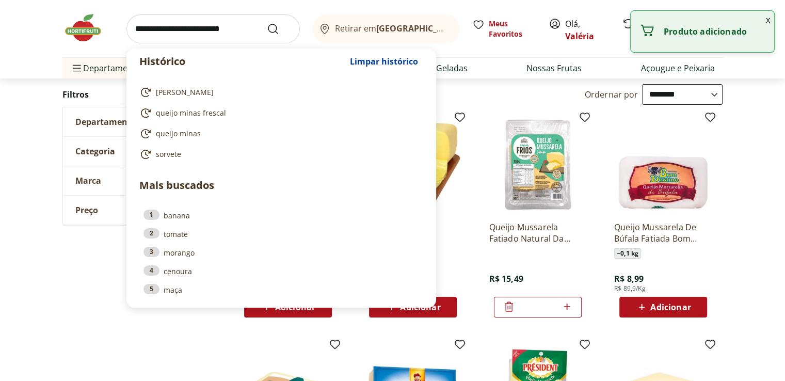
click at [196, 25] on input "search" at bounding box center [212, 28] width 173 height 29
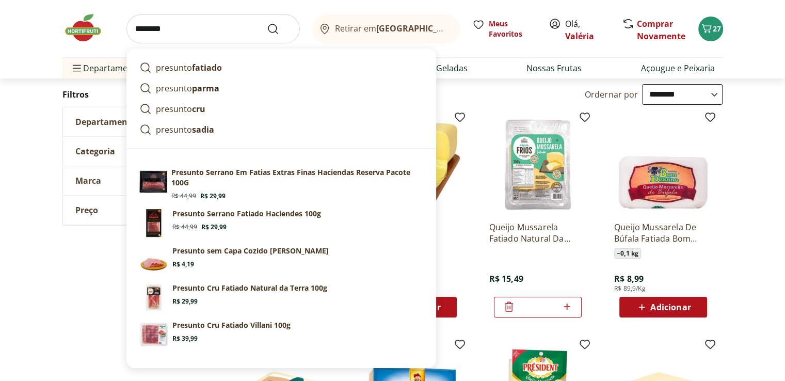
type input "********"
click at [267, 23] on button "Submit Search" at bounding box center [279, 29] width 25 height 12
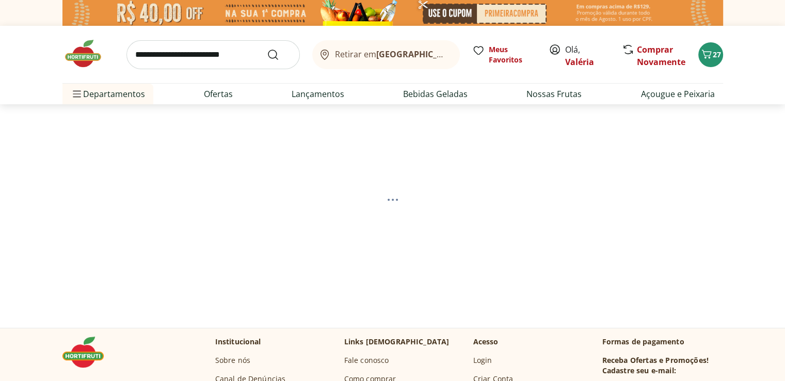
select select "**********"
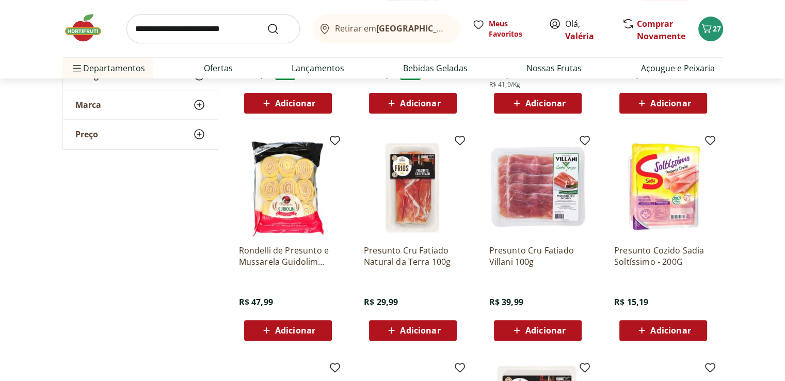
scroll to position [309, 0]
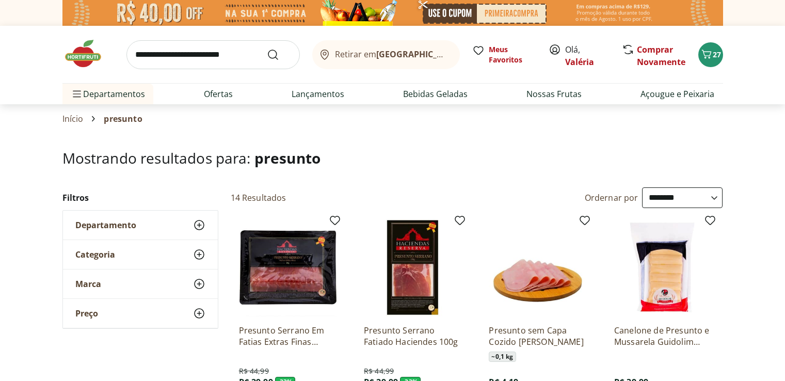
select select "**********"
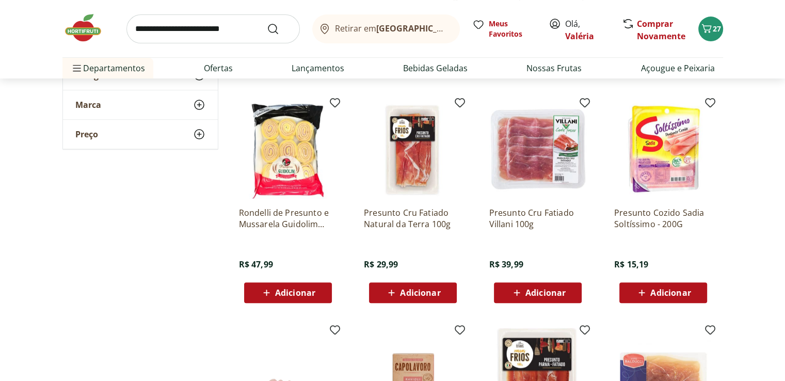
scroll to position [361, 0]
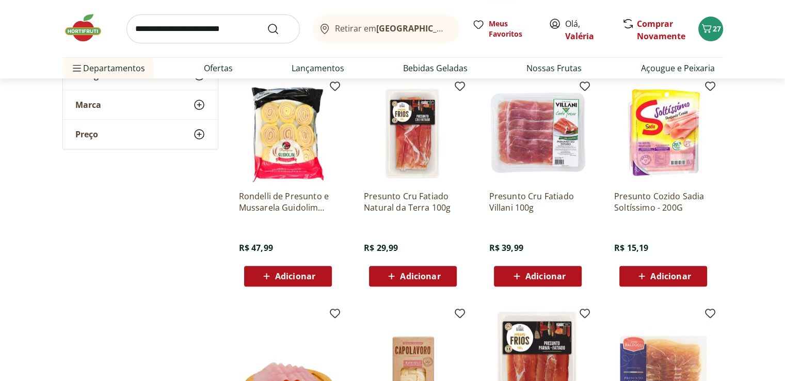
click at [325, 273] on button "Adicionar" at bounding box center [288, 276] width 88 height 21
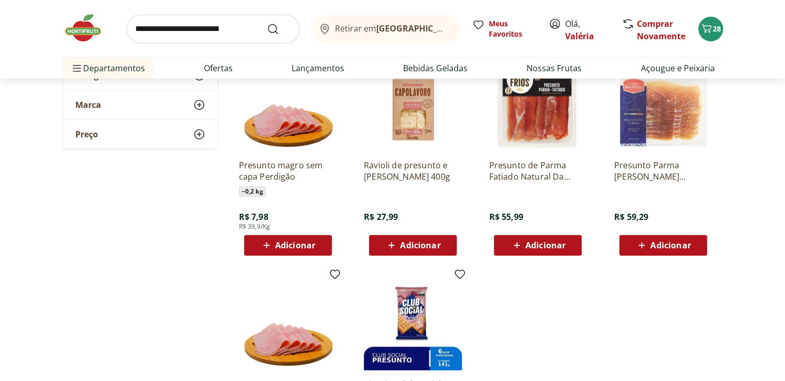
scroll to position [671, 0]
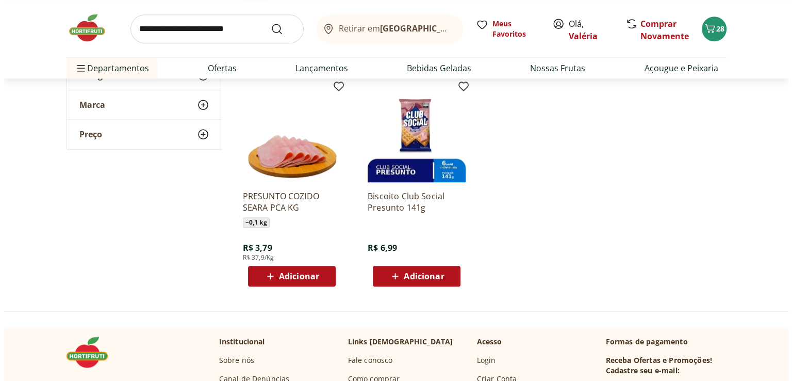
scroll to position [825, 0]
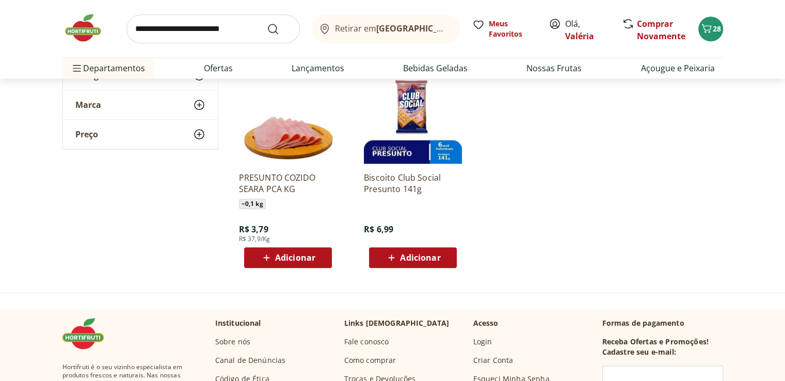
click at [304, 259] on span "Adicionar" at bounding box center [295, 257] width 40 height 8
click at [317, 260] on icon at bounding box center [316, 257] width 13 height 12
click at [256, 258] on icon at bounding box center [259, 257] width 12 height 12
click at [319, 260] on icon at bounding box center [316, 257] width 13 height 12
type input "*"
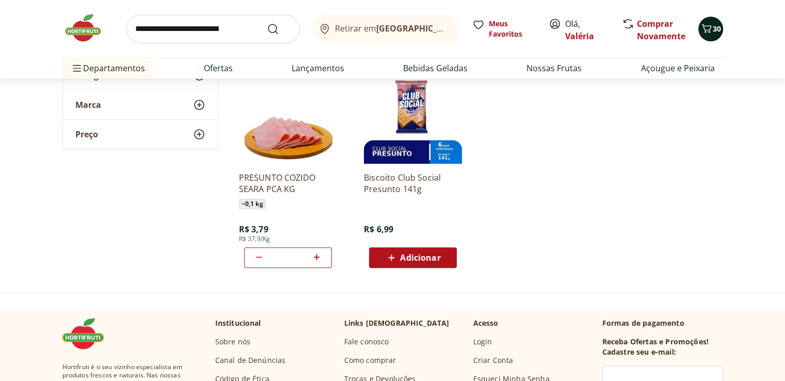
click at [706, 29] on icon "Carrinho" at bounding box center [706, 28] width 12 height 12
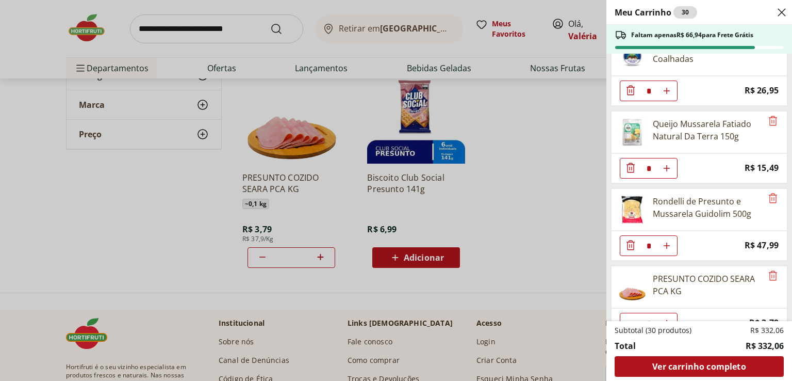
scroll to position [811, 0]
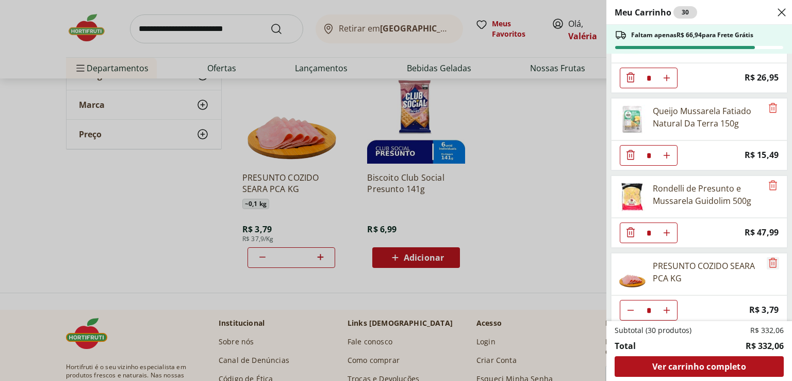
click at [772, 256] on icon "Remove" at bounding box center [773, 262] width 12 height 12
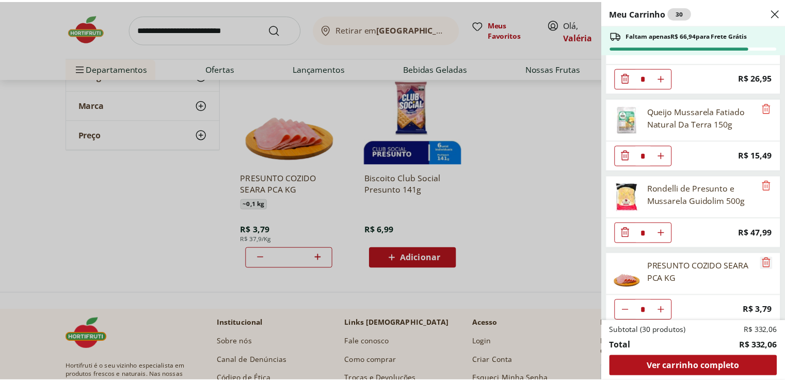
scroll to position [735, 0]
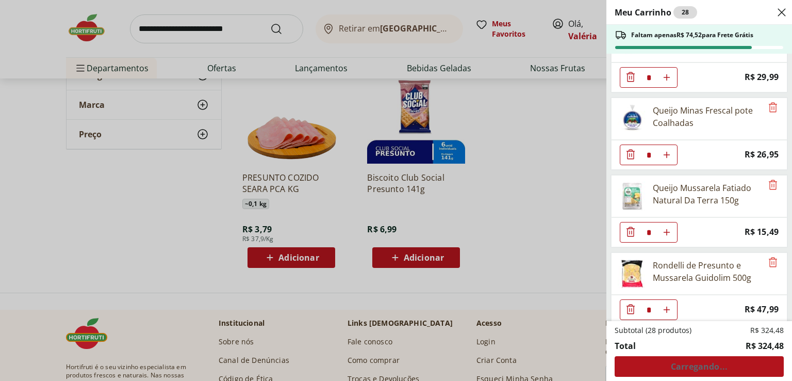
click at [466, 166] on div "Meu Carrinho 28 Faltam apenas R$ 74,52 para Frete Grátis Água mineral com gás M…" at bounding box center [396, 190] width 792 height 381
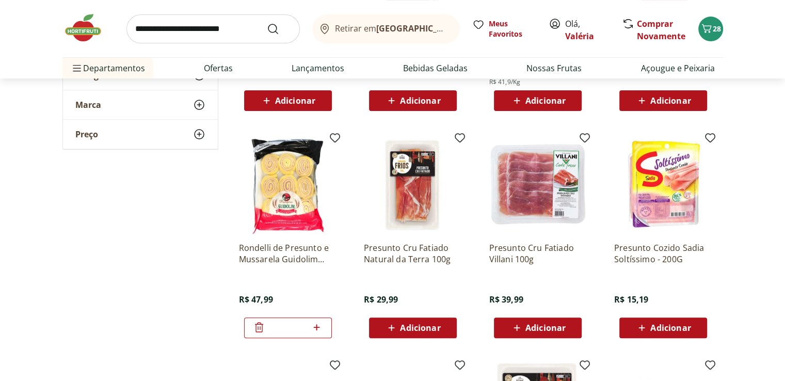
scroll to position [361, 0]
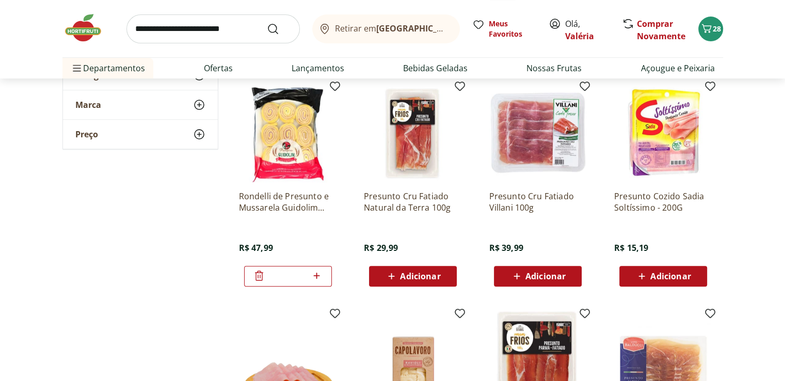
click at [669, 272] on span "Adicionar" at bounding box center [670, 276] width 40 height 8
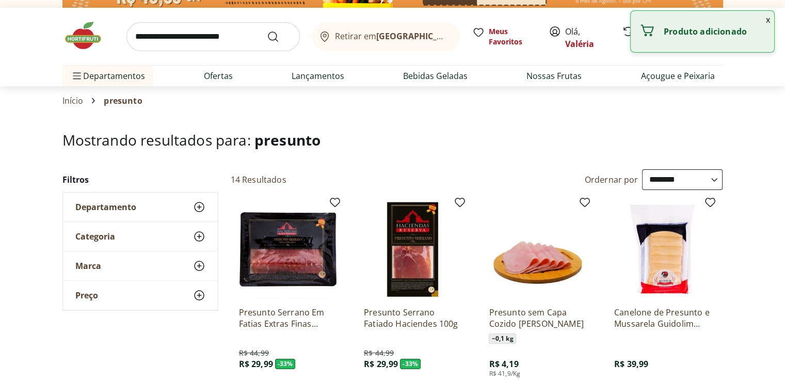
scroll to position [0, 0]
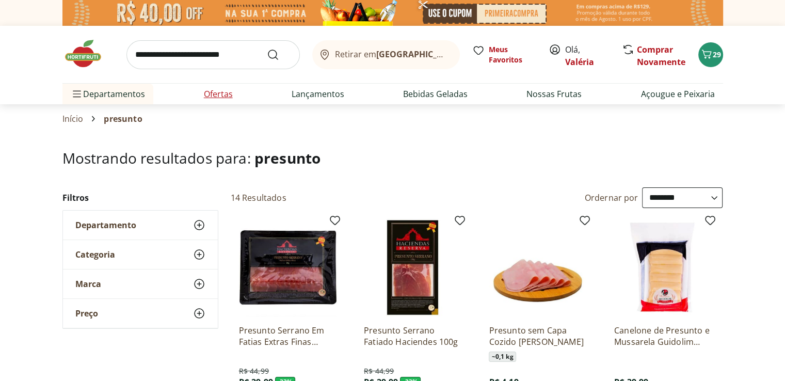
click at [215, 95] on link "Ofertas" at bounding box center [218, 94] width 29 height 12
select select "**********"
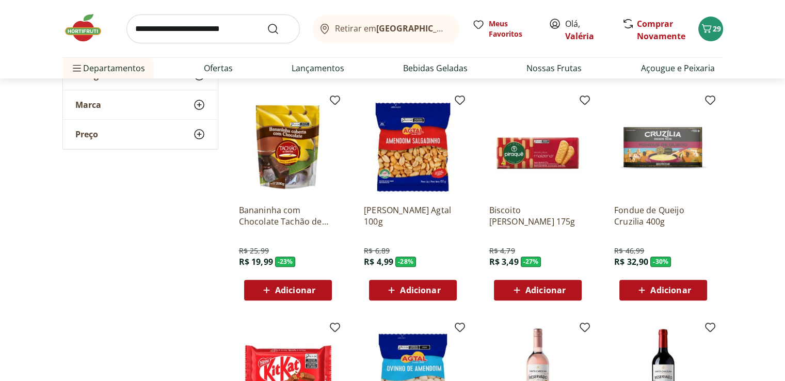
scroll to position [361, 0]
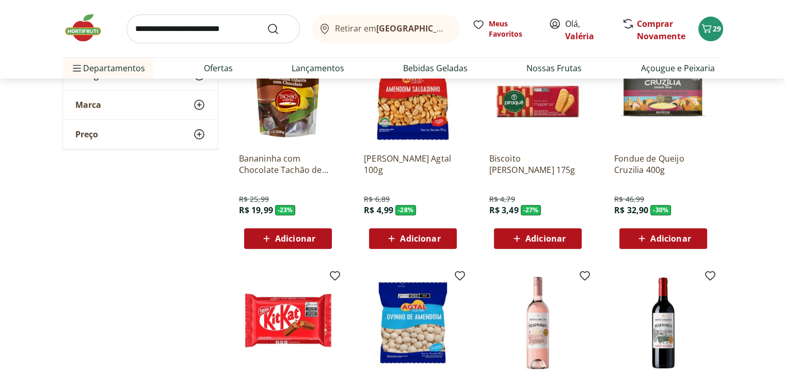
click at [318, 242] on div "Adicionar" at bounding box center [287, 238] width 71 height 19
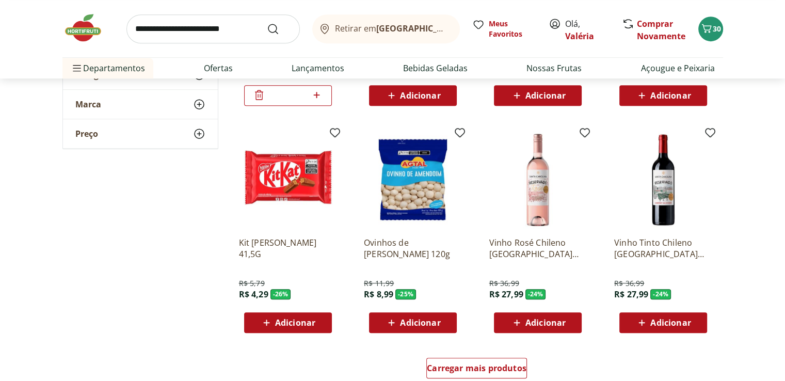
scroll to position [516, 0]
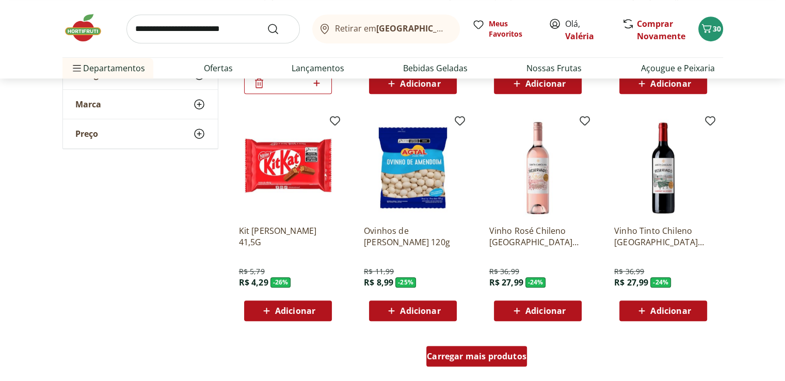
click at [488, 355] on span "Carregar mais produtos" at bounding box center [477, 356] width 100 height 8
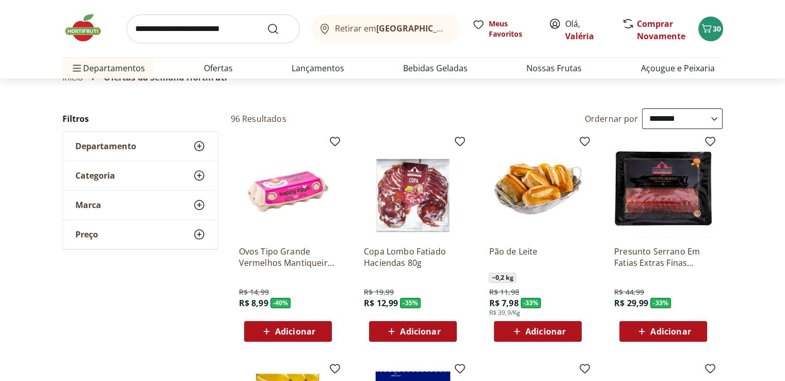
scroll to position [0, 0]
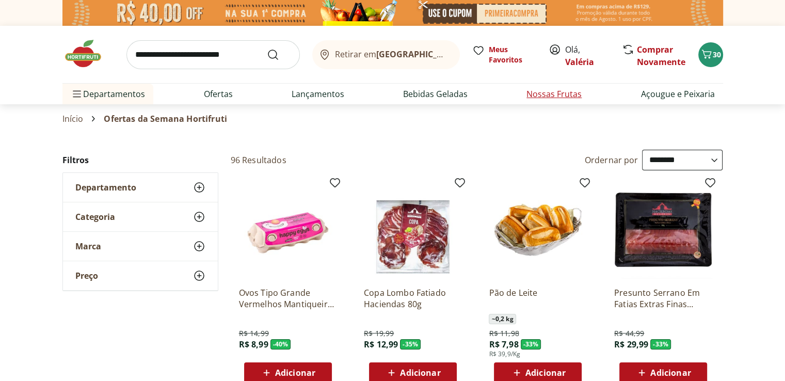
click at [551, 93] on link "Nossas Frutas" at bounding box center [553, 94] width 55 height 12
select select "**********"
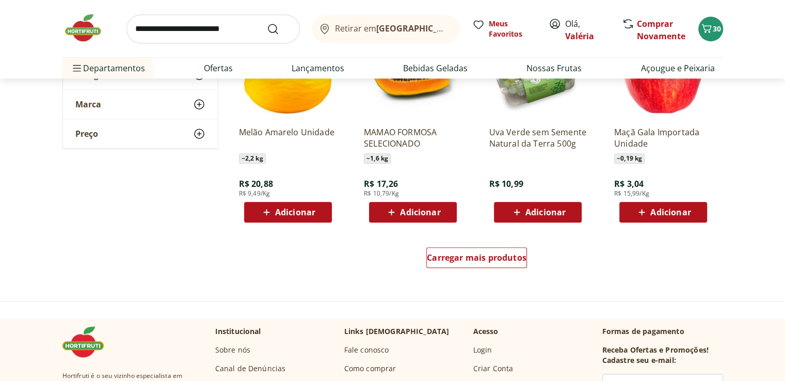
scroll to position [671, 0]
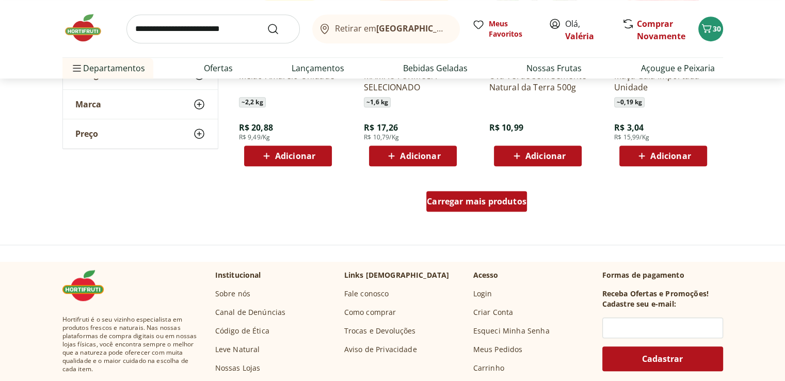
click at [452, 207] on div "Carregar mais produtos" at bounding box center [476, 201] width 101 height 21
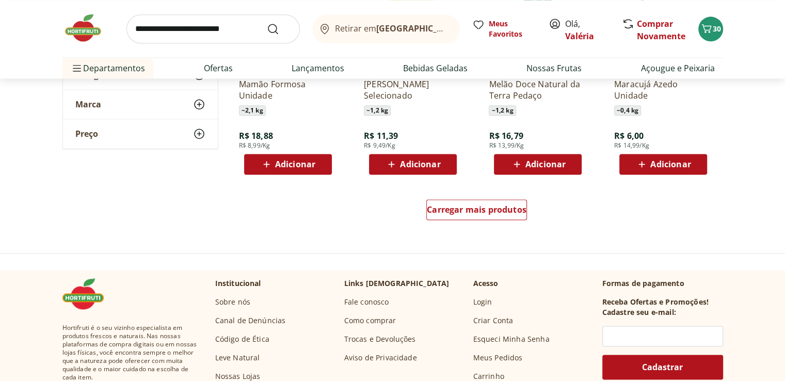
scroll to position [1341, 0]
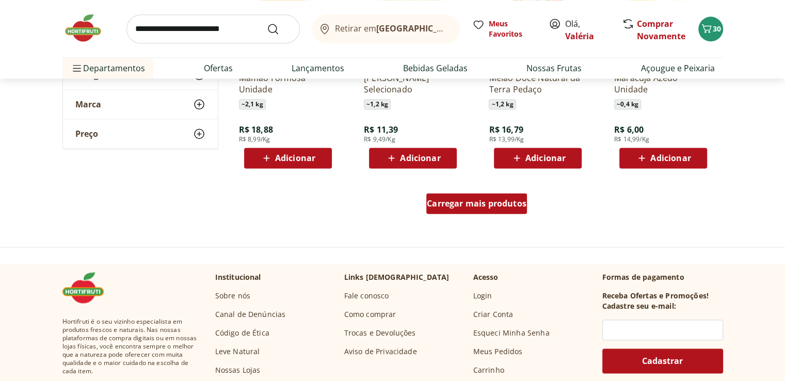
click at [457, 210] on div "Carregar mais produtos" at bounding box center [476, 203] width 101 height 21
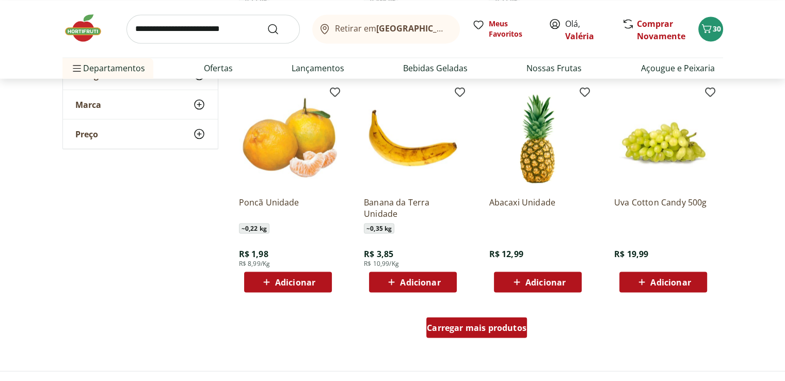
scroll to position [1909, 0]
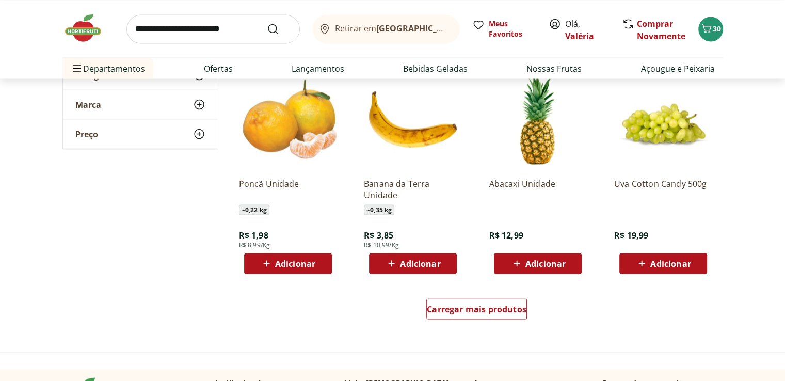
click at [648, 269] on span "Adicionar" at bounding box center [662, 263] width 55 height 12
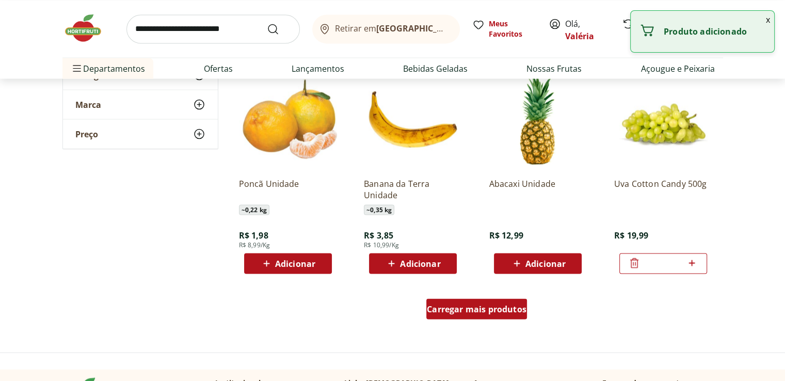
click at [491, 313] on span "Carregar mais produtos" at bounding box center [477, 308] width 100 height 8
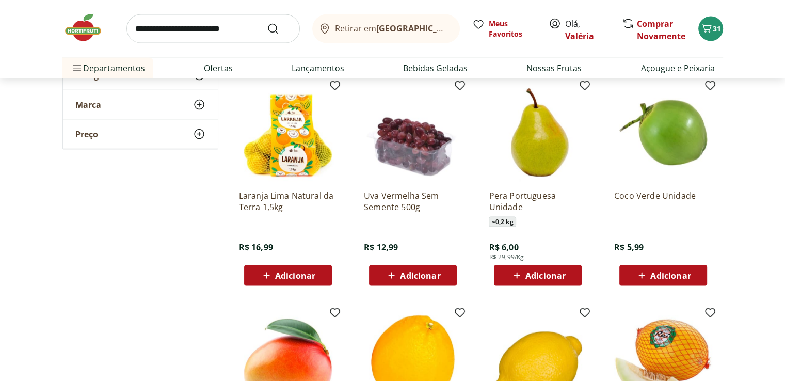
scroll to position [2166, 0]
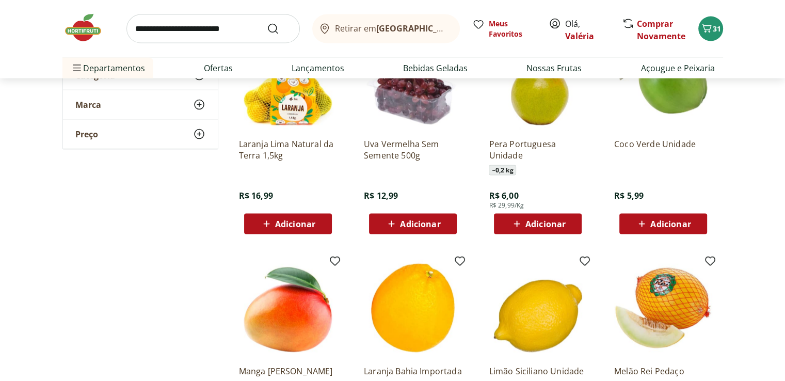
click at [406, 225] on span "Adicionar" at bounding box center [420, 224] width 40 height 8
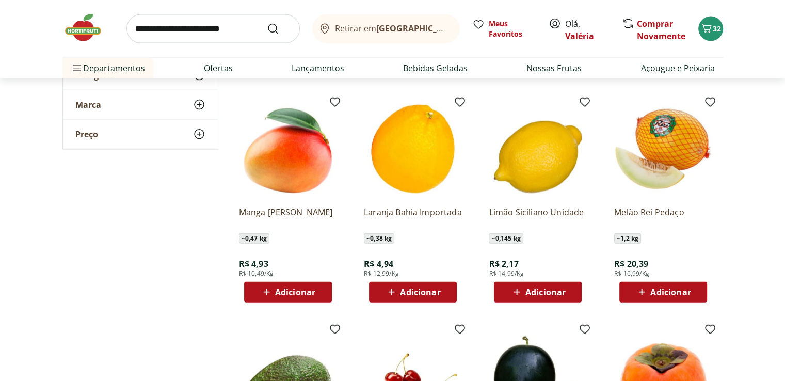
scroll to position [2321, 0]
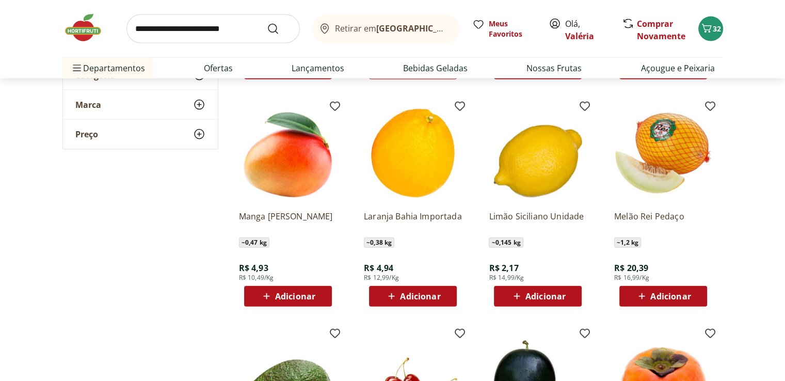
click at [301, 299] on span "Adicionar" at bounding box center [295, 296] width 40 height 8
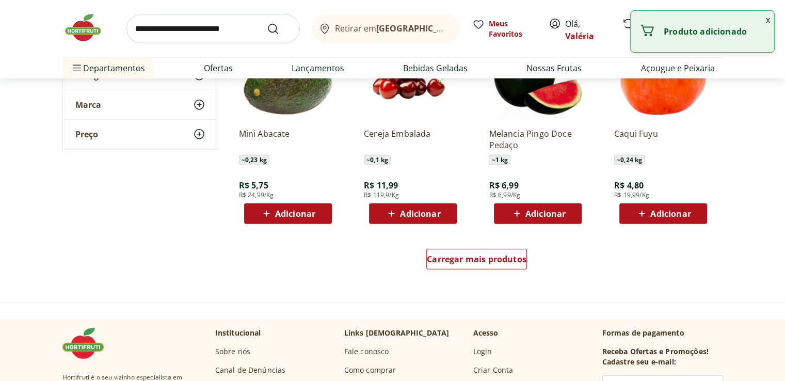
scroll to position [2734, 0]
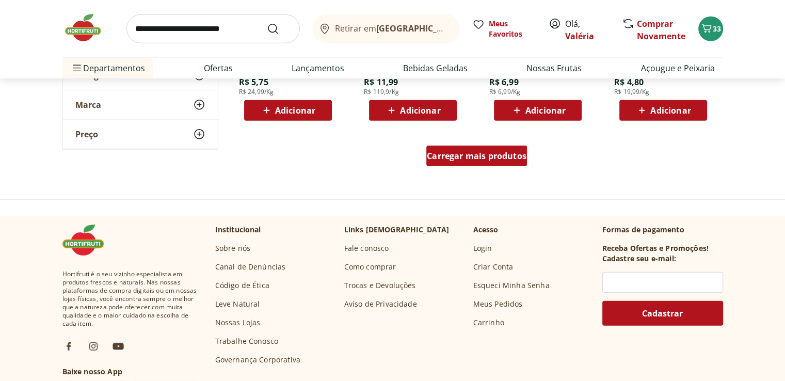
click at [493, 160] on span "Carregar mais produtos" at bounding box center [477, 156] width 100 height 8
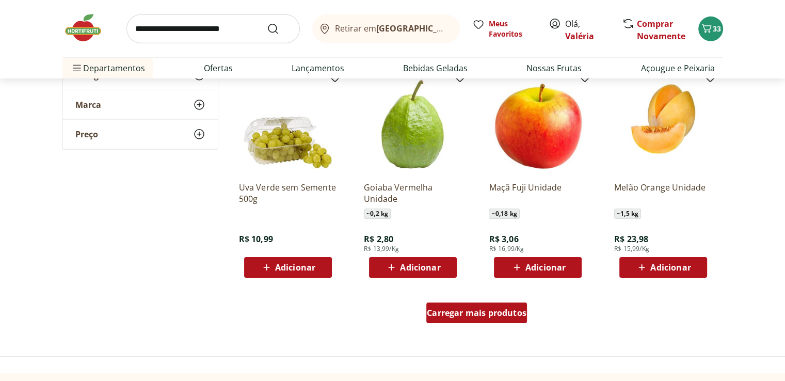
scroll to position [3301, 0]
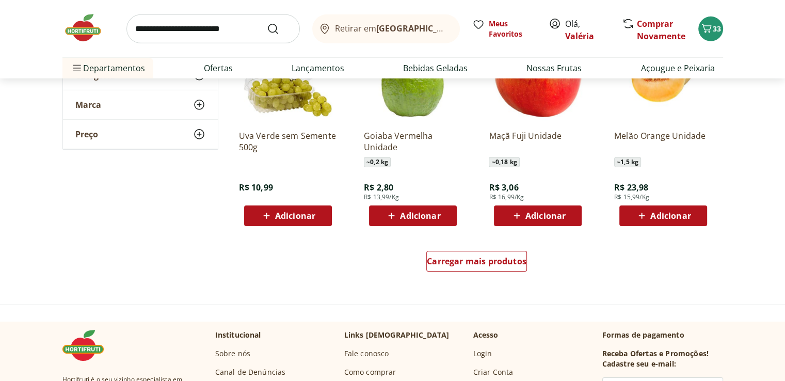
click at [660, 213] on span "Adicionar" at bounding box center [670, 215] width 40 height 8
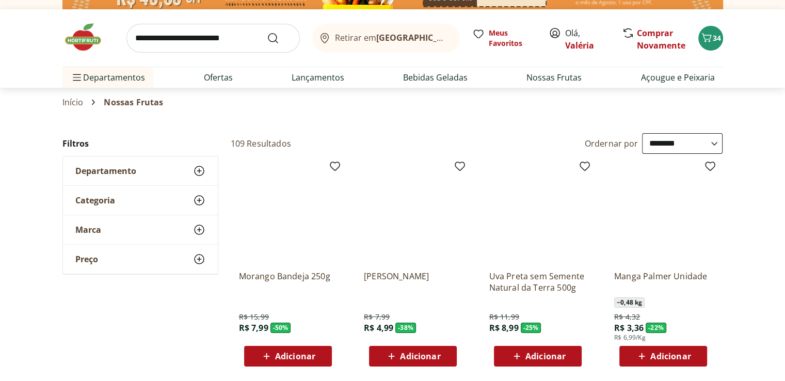
scroll to position [0, 0]
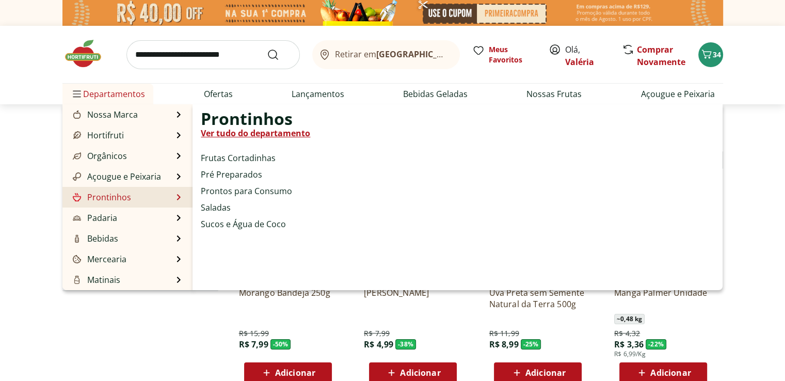
click at [255, 133] on link "Ver tudo do departamento" at bounding box center [255, 133] width 109 height 12
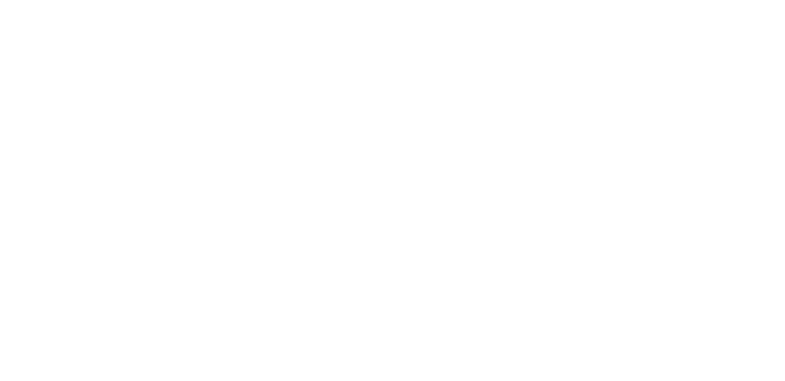
select select "**********"
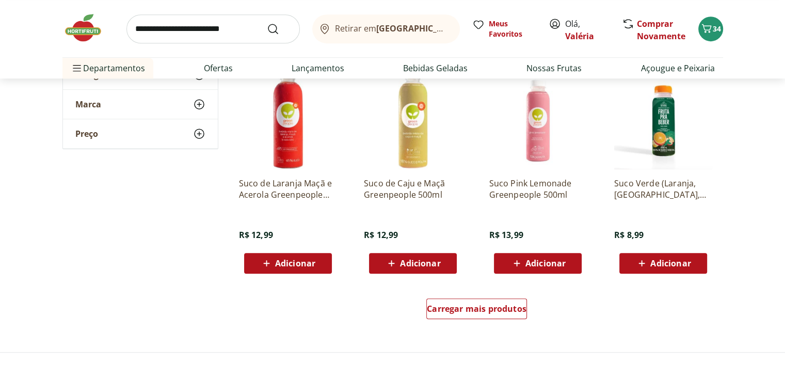
scroll to position [619, 0]
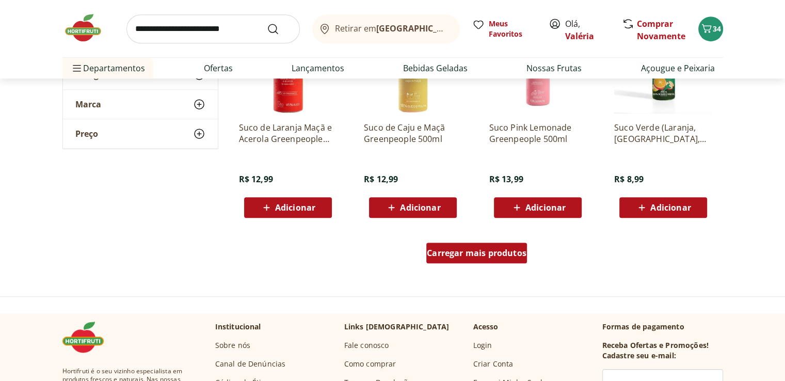
click at [435, 254] on span "Carregar mais produtos" at bounding box center [477, 253] width 100 height 8
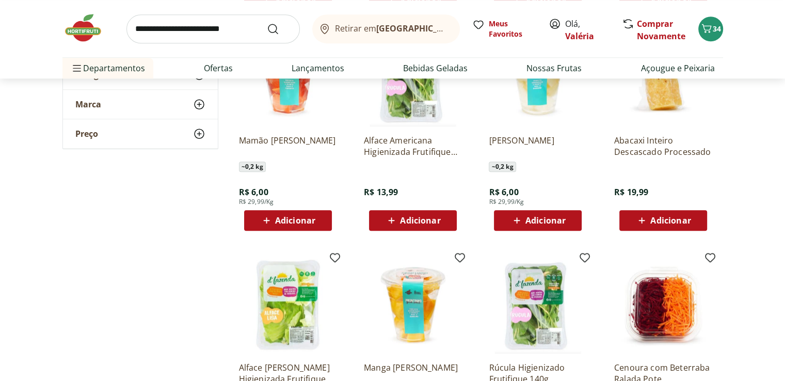
scroll to position [825, 0]
click at [648, 222] on icon at bounding box center [641, 220] width 13 height 12
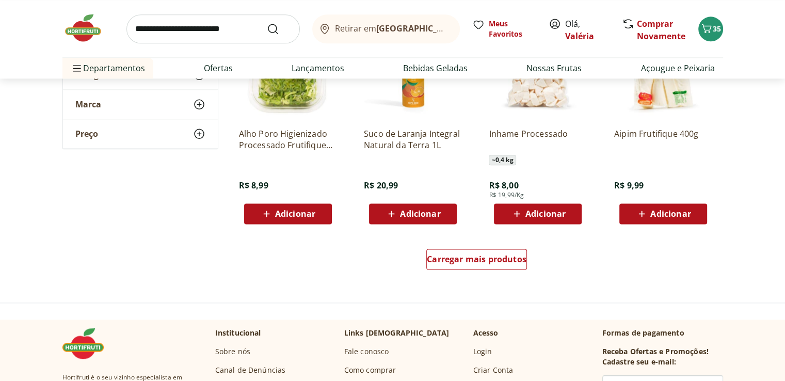
scroll to position [1290, 0]
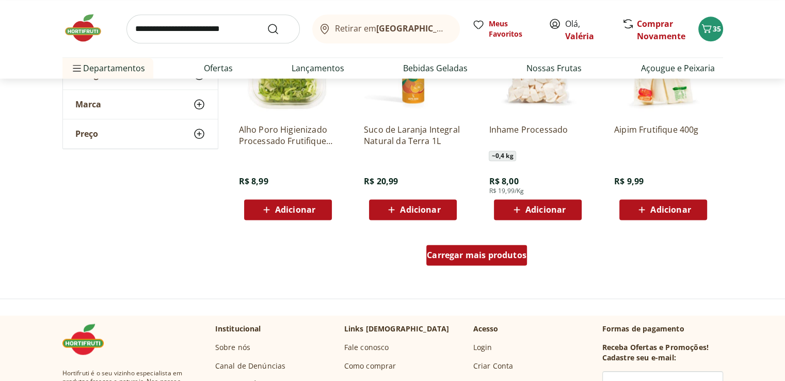
click at [502, 259] on span "Carregar mais produtos" at bounding box center [477, 255] width 100 height 8
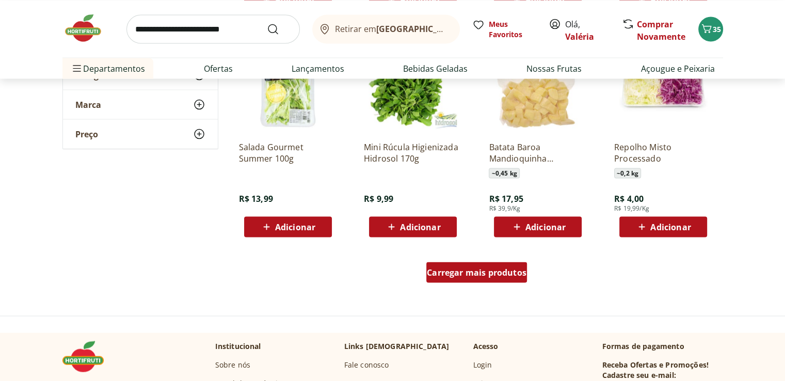
scroll to position [1960, 0]
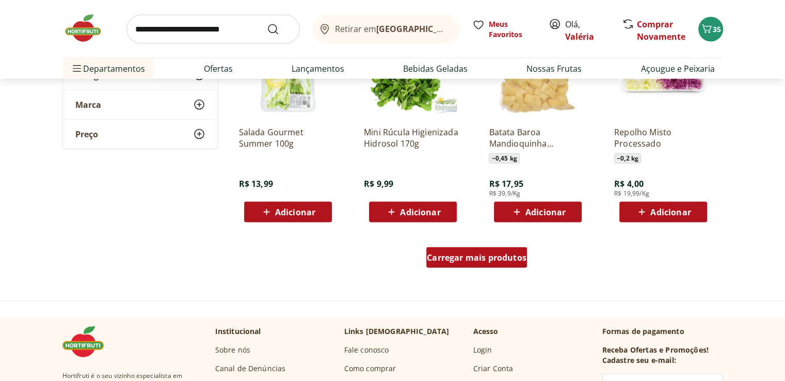
click at [500, 254] on span "Carregar mais produtos" at bounding box center [477, 257] width 100 height 8
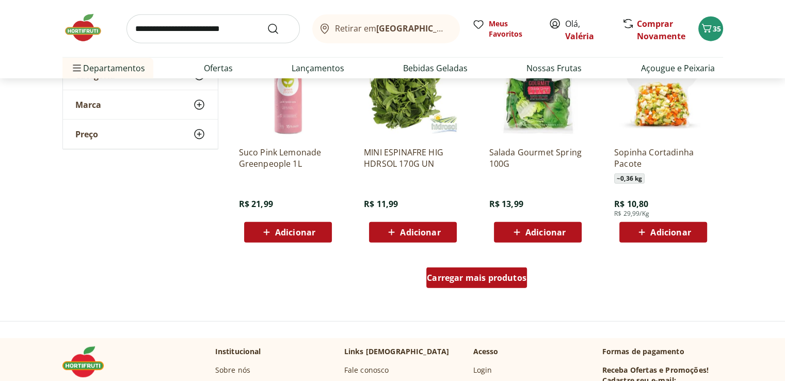
scroll to position [2682, 0]
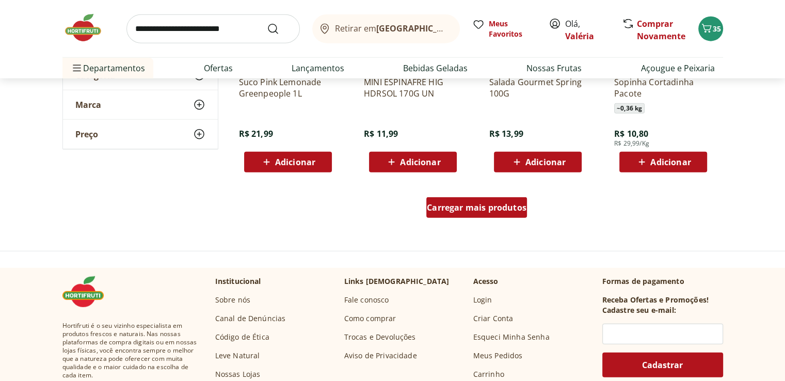
click at [479, 213] on div "Carregar mais produtos" at bounding box center [476, 207] width 101 height 21
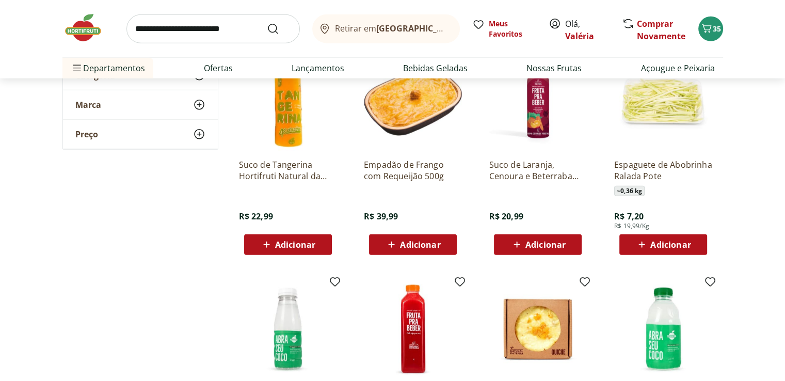
scroll to position [2837, 0]
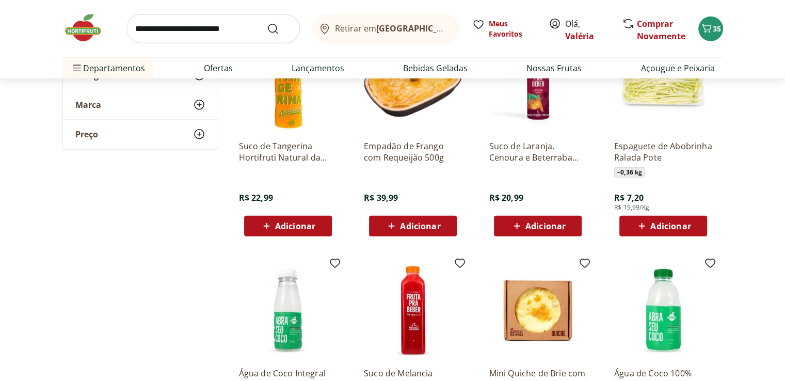
click at [430, 222] on span "Adicionar" at bounding box center [420, 226] width 40 height 8
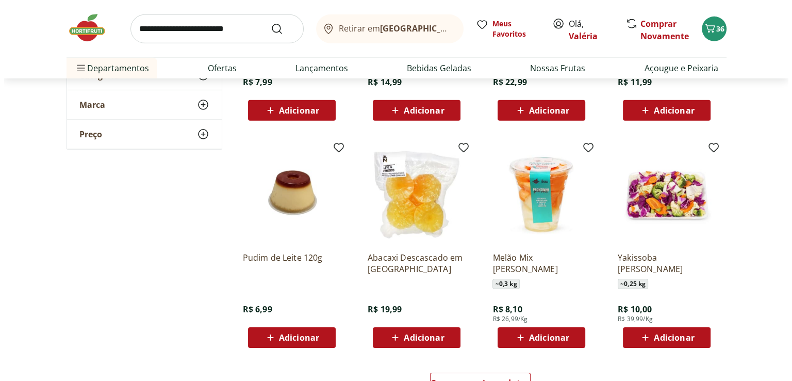
scroll to position [3198, 0]
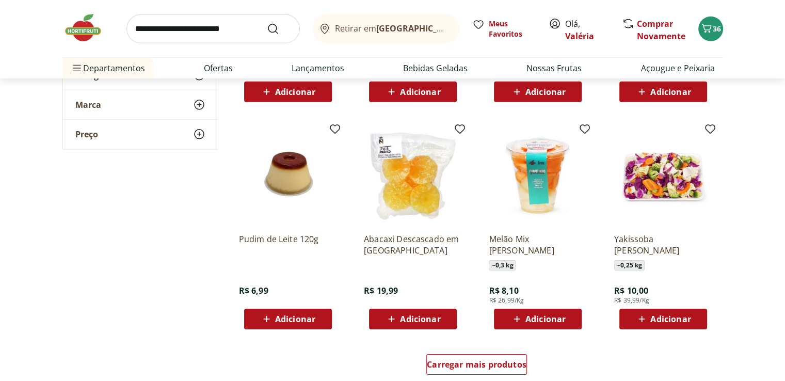
click at [413, 323] on span "Adicionar" at bounding box center [420, 319] width 40 height 8
click at [714, 34] on div "37" at bounding box center [710, 29] width 8 height 17
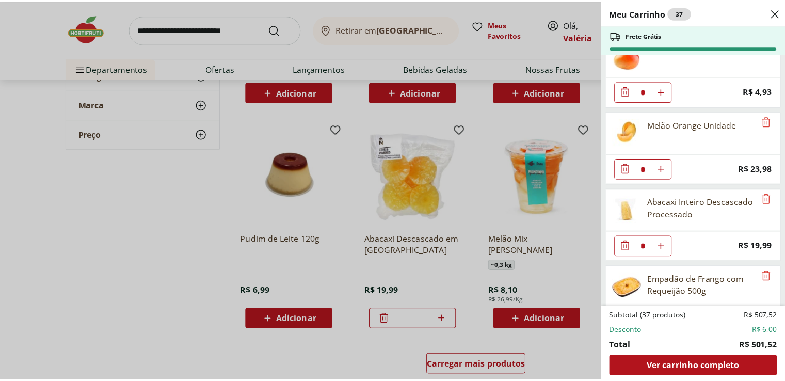
scroll to position [1341, 0]
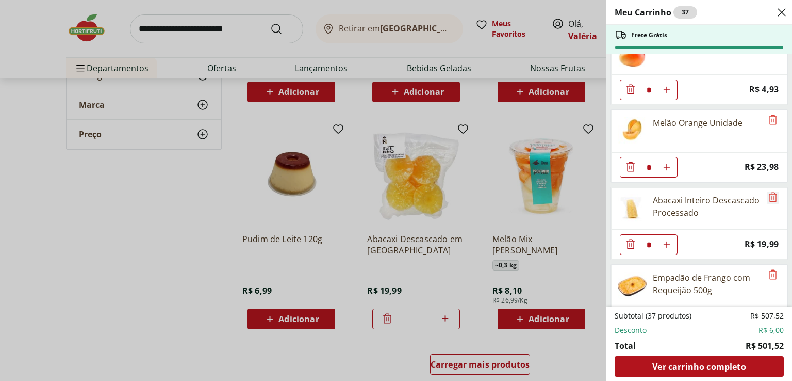
click at [771, 191] on icon "Remove" at bounding box center [773, 197] width 12 height 12
click at [778, 11] on icon "Close" at bounding box center [782, 12] width 12 height 12
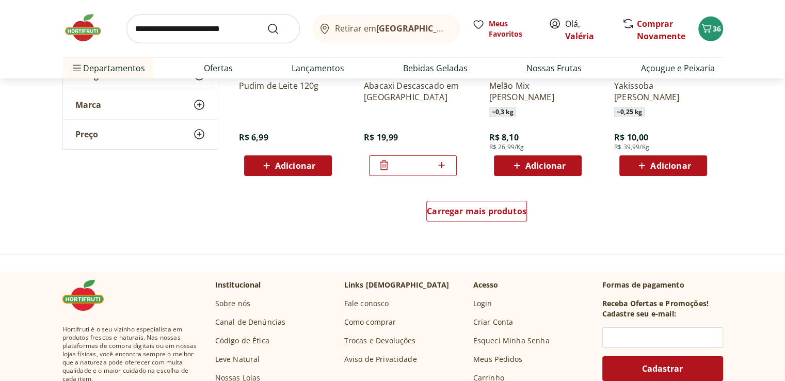
scroll to position [3353, 0]
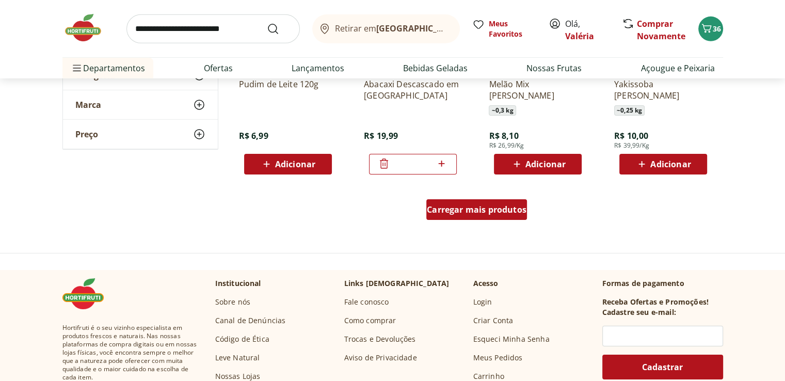
click at [465, 210] on span "Carregar mais produtos" at bounding box center [477, 209] width 100 height 8
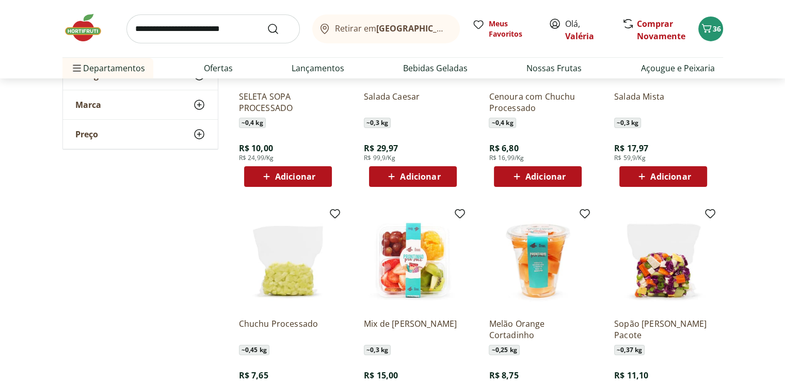
scroll to position [3611, 0]
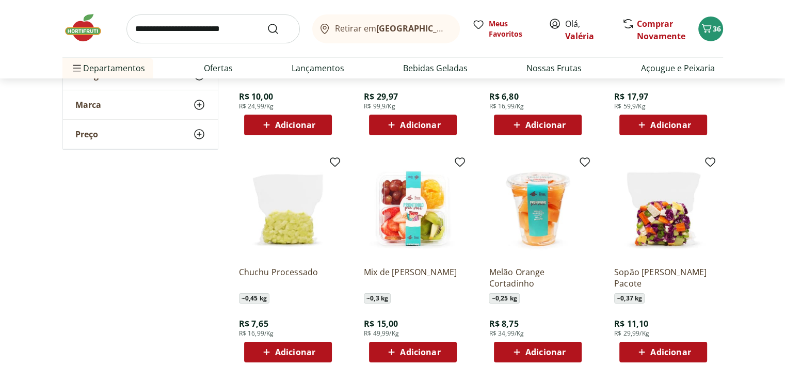
click at [419, 353] on span "Adicionar" at bounding box center [420, 352] width 40 height 8
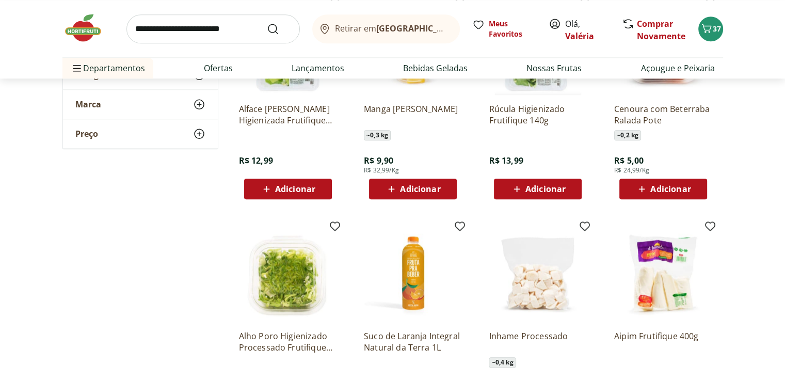
scroll to position [825, 0]
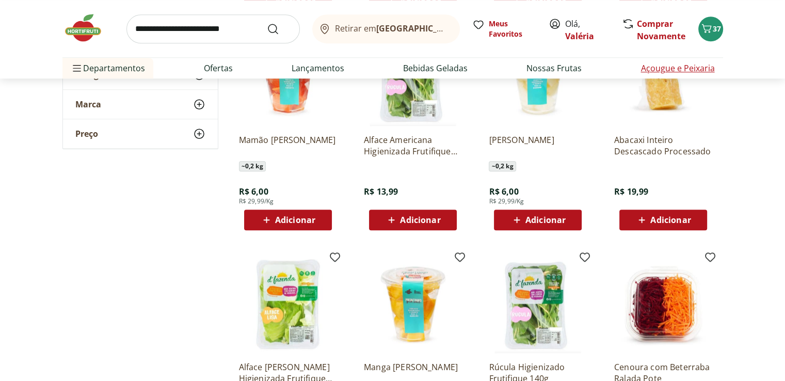
click at [667, 66] on link "Açougue e Peixaria" at bounding box center [677, 68] width 74 height 12
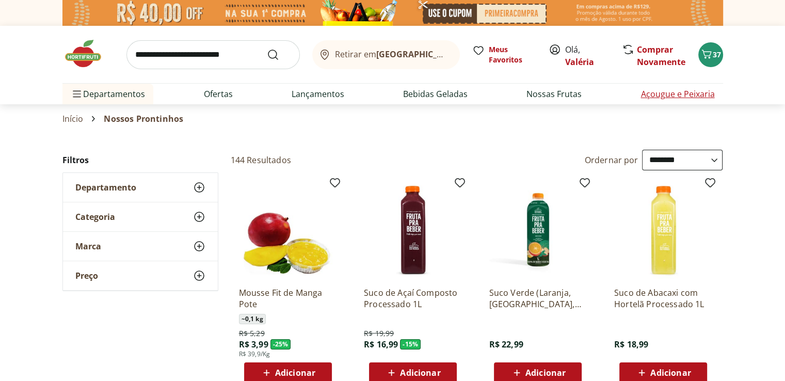
select select "**********"
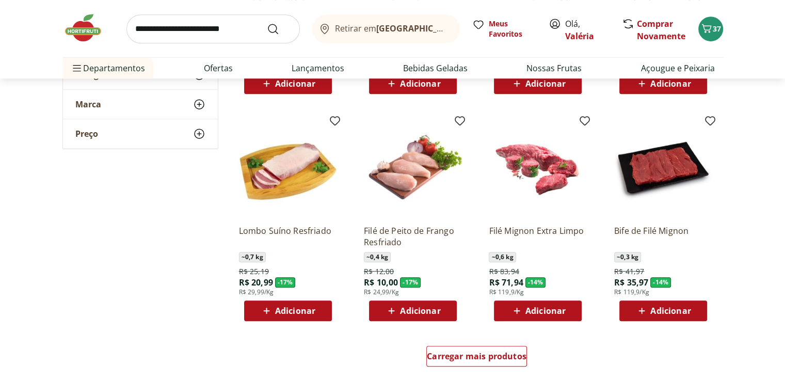
scroll to position [567, 0]
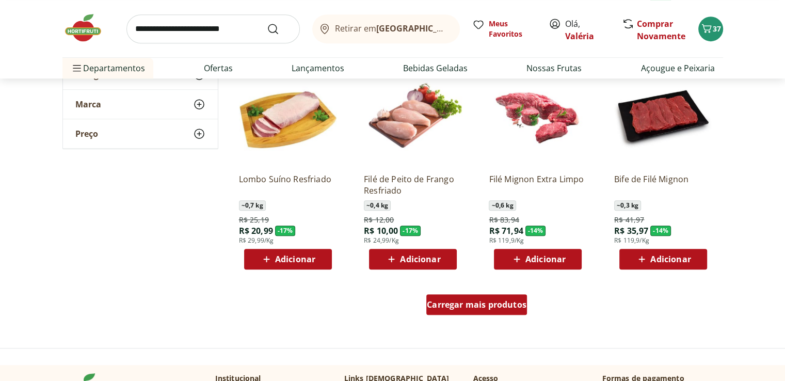
click at [472, 308] on span "Carregar mais produtos" at bounding box center [477, 304] width 100 height 8
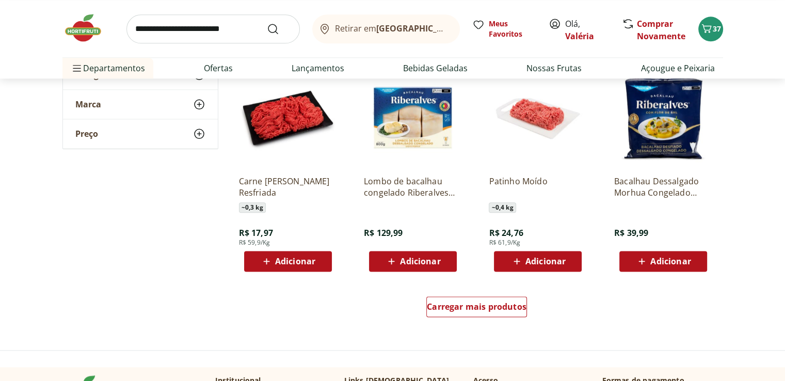
scroll to position [1341, 0]
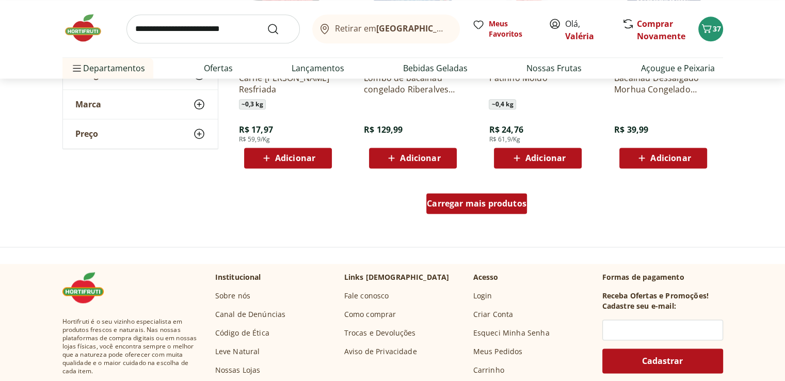
click at [475, 206] on span "Carregar mais produtos" at bounding box center [477, 203] width 100 height 8
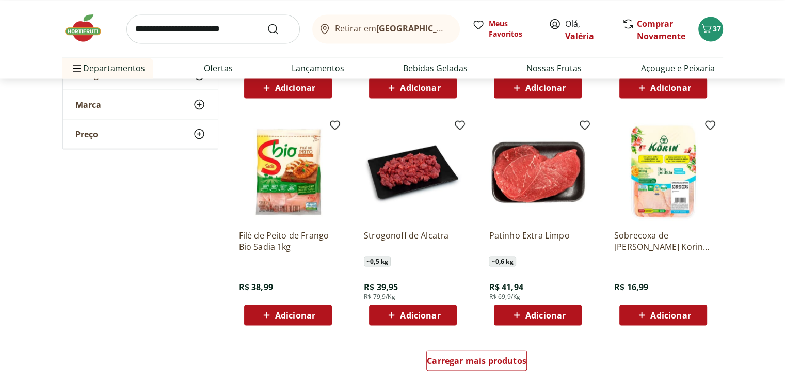
scroll to position [1909, 0]
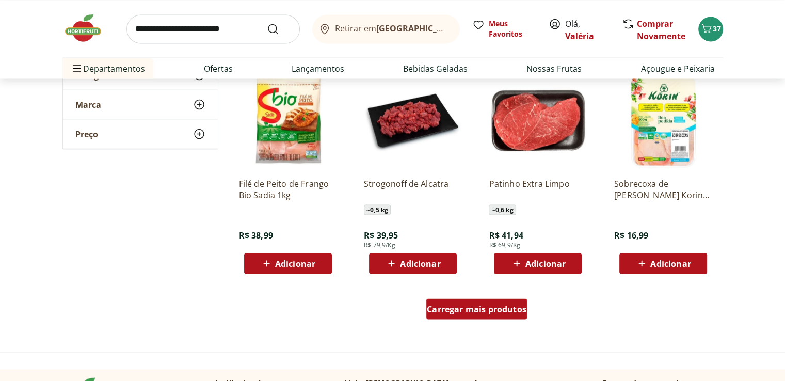
click at [484, 314] on div "Carregar mais produtos" at bounding box center [476, 308] width 101 height 21
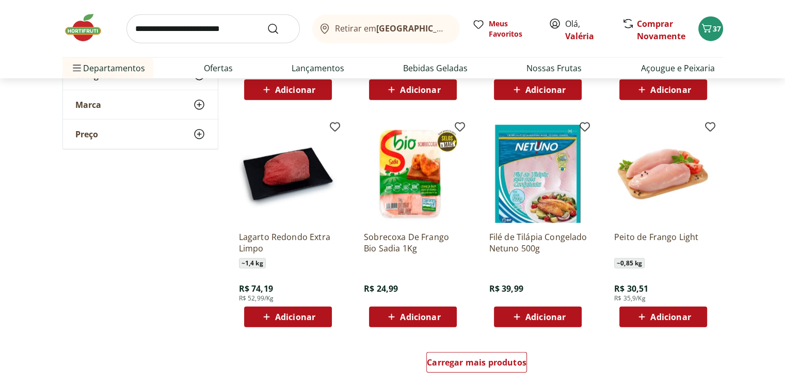
scroll to position [2631, 0]
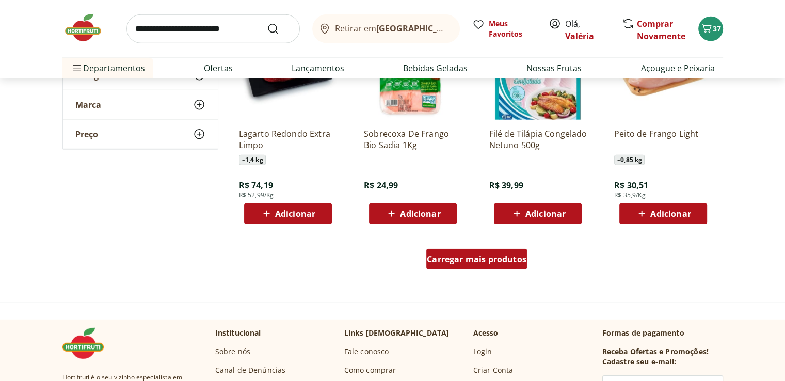
click at [472, 266] on div "Carregar mais produtos" at bounding box center [476, 259] width 101 height 21
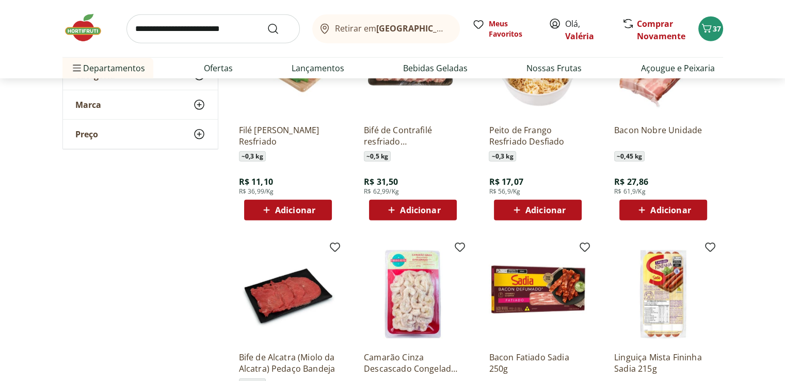
scroll to position [2837, 0]
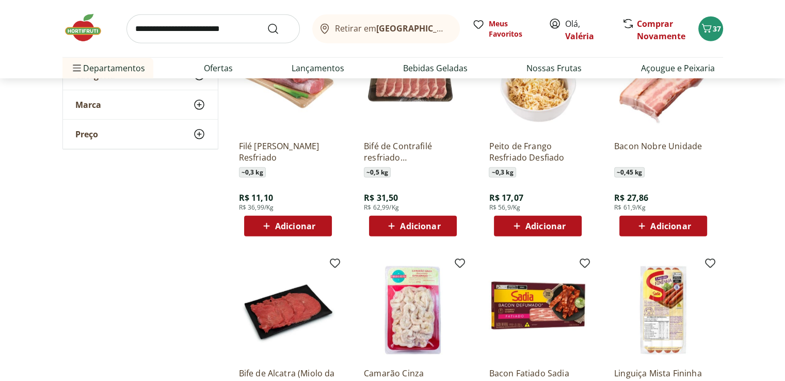
click at [693, 231] on div "Adicionar" at bounding box center [662, 226] width 71 height 19
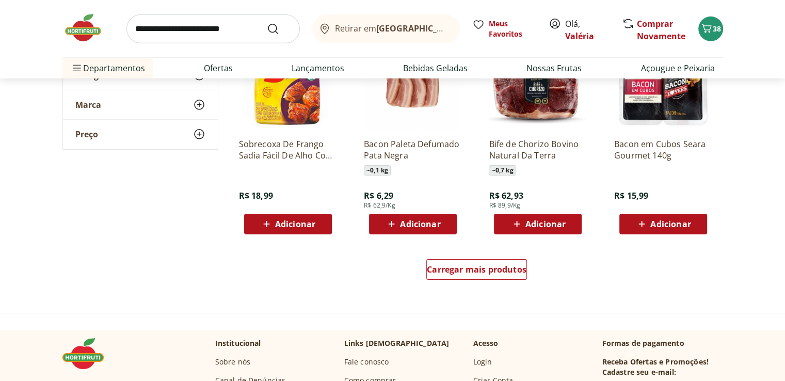
scroll to position [3301, 0]
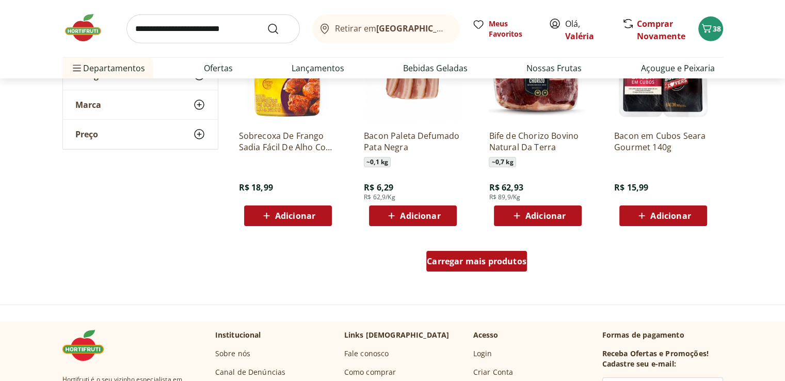
click at [482, 261] on span "Carregar mais produtos" at bounding box center [477, 261] width 100 height 8
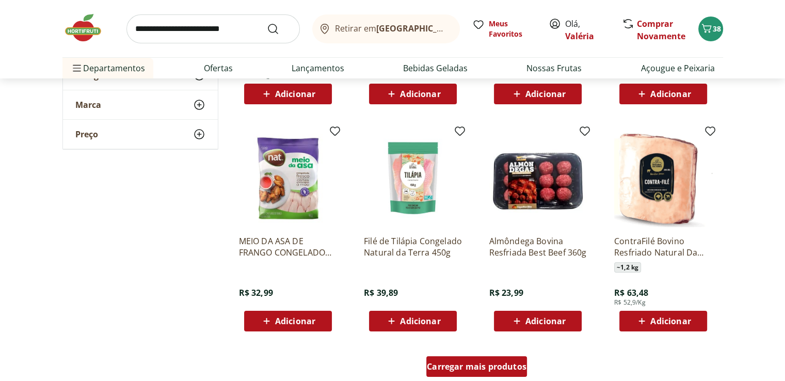
scroll to position [3920, 0]
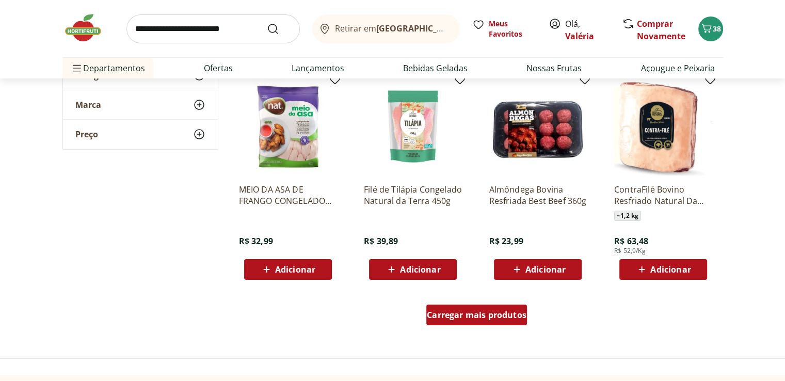
click at [475, 311] on span "Carregar mais produtos" at bounding box center [477, 315] width 100 height 8
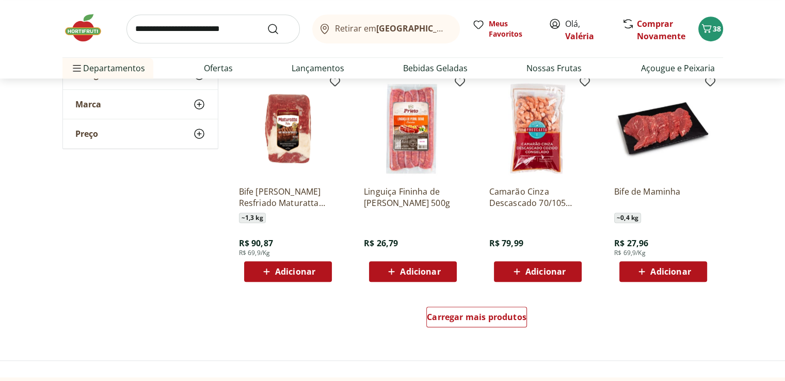
scroll to position [4642, 0]
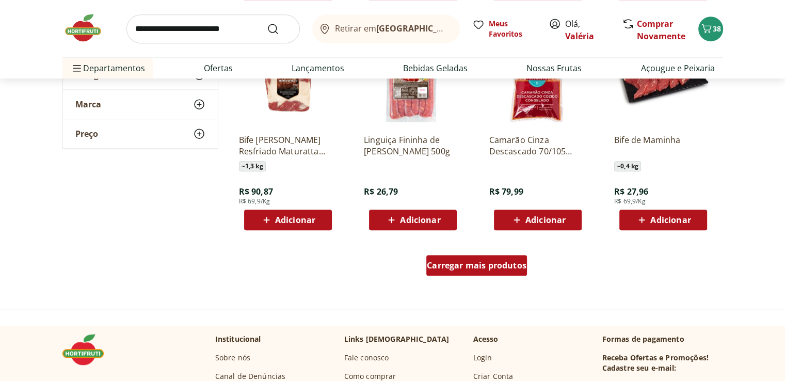
click at [478, 271] on div "Carregar mais produtos" at bounding box center [476, 265] width 101 height 21
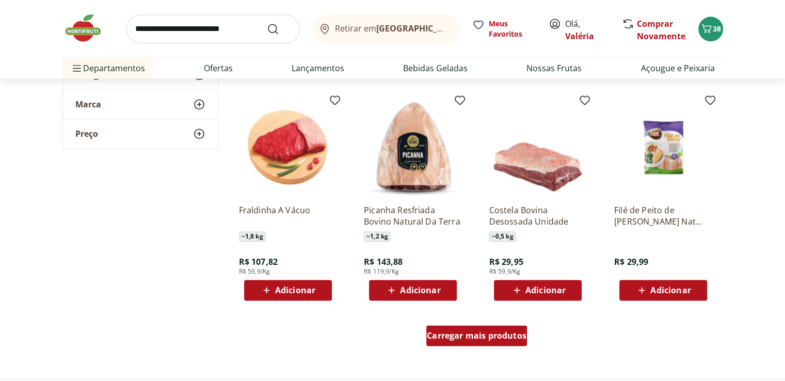
scroll to position [5261, 0]
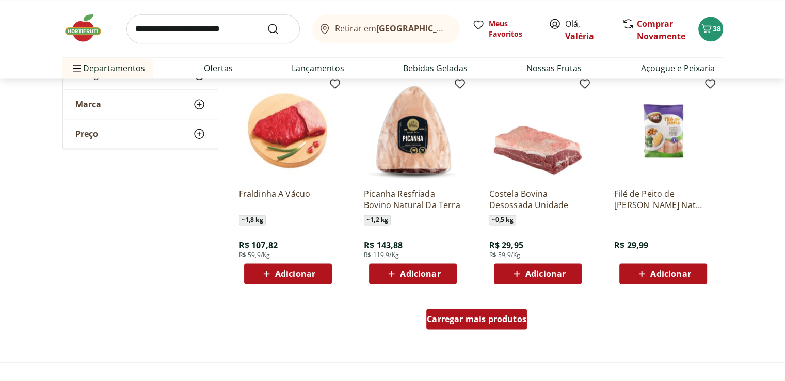
click at [488, 322] on span "Carregar mais produtos" at bounding box center [477, 319] width 100 height 8
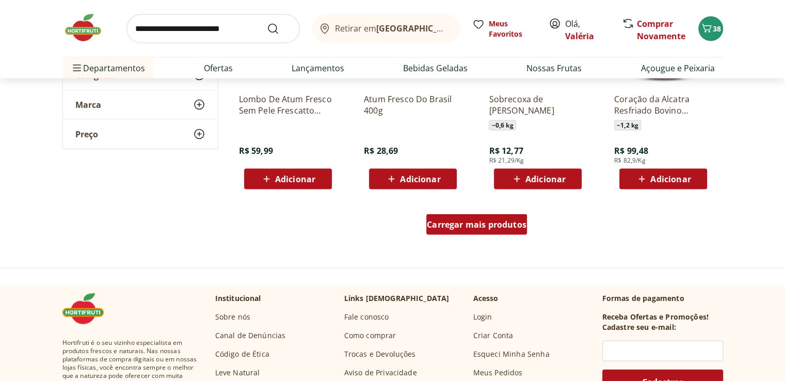
scroll to position [6035, 0]
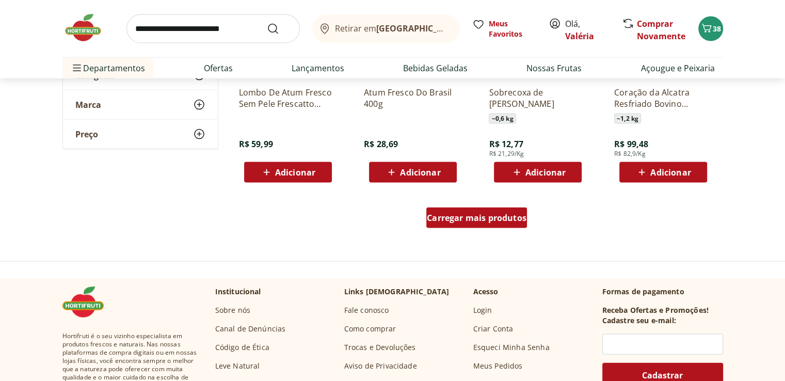
click at [510, 219] on span "Carregar mais produtos" at bounding box center [477, 218] width 100 height 8
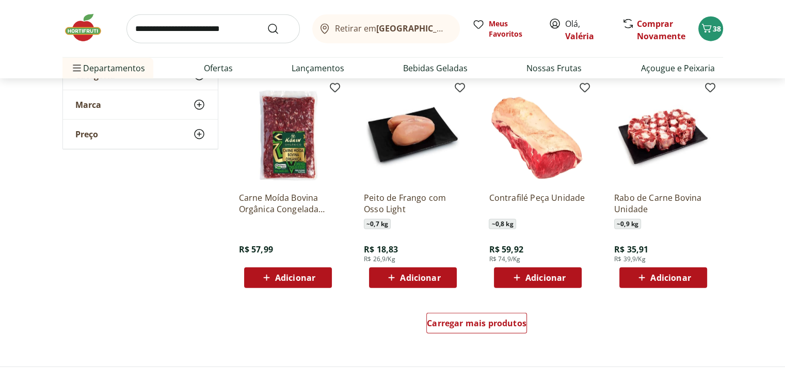
scroll to position [6654, 0]
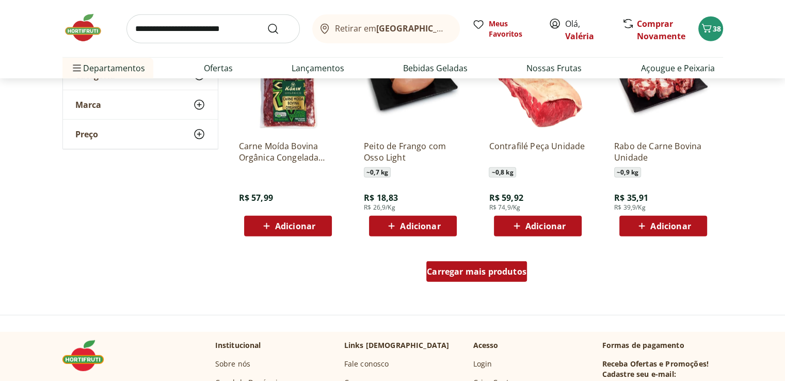
click at [503, 271] on span "Carregar mais produtos" at bounding box center [477, 271] width 100 height 8
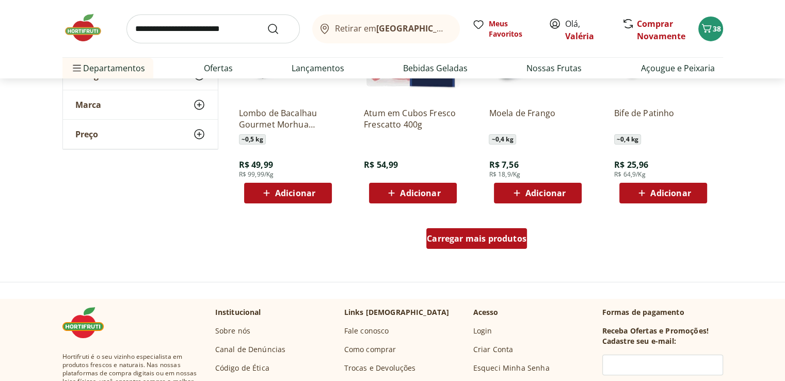
scroll to position [7376, 0]
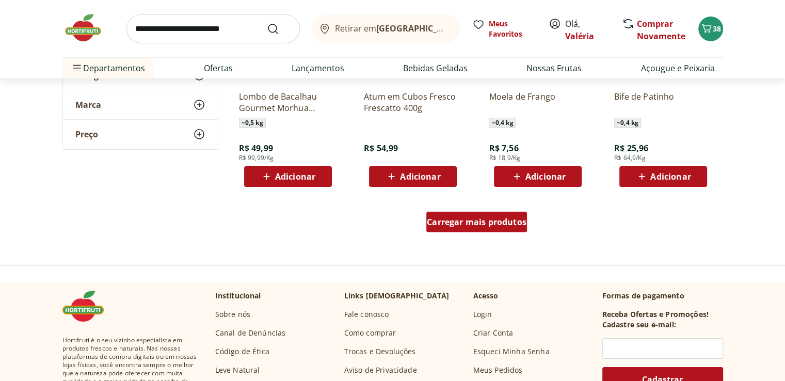
click at [505, 225] on span "Carregar mais produtos" at bounding box center [477, 222] width 100 height 8
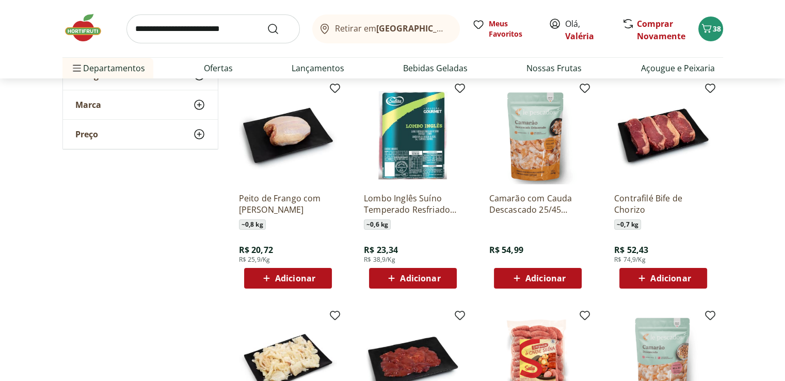
scroll to position [7737, 0]
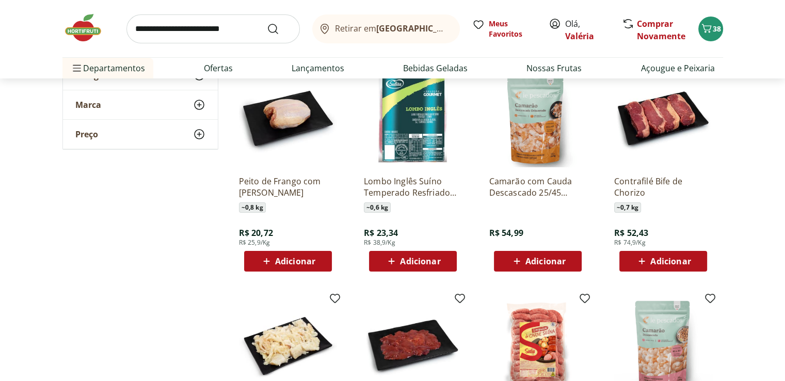
click at [447, 268] on div "Adicionar" at bounding box center [412, 261] width 71 height 19
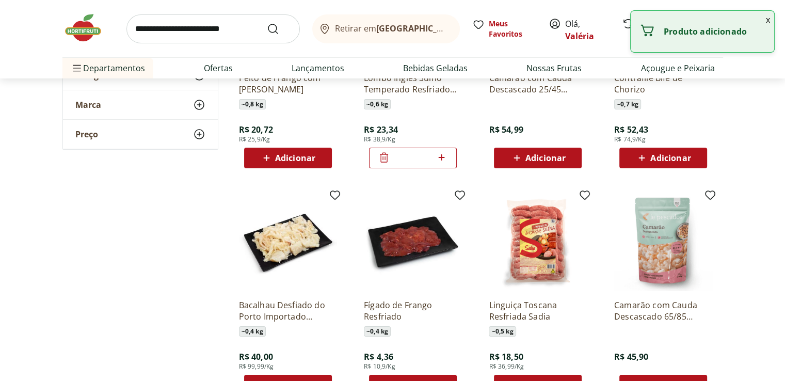
scroll to position [7944, 0]
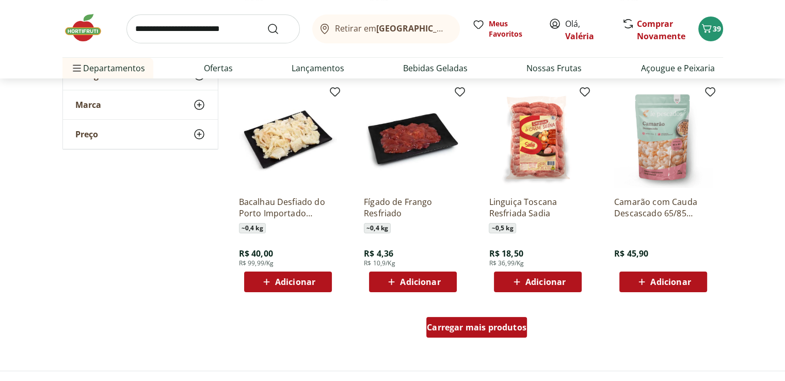
click at [499, 325] on span "Carregar mais produtos" at bounding box center [477, 327] width 100 height 8
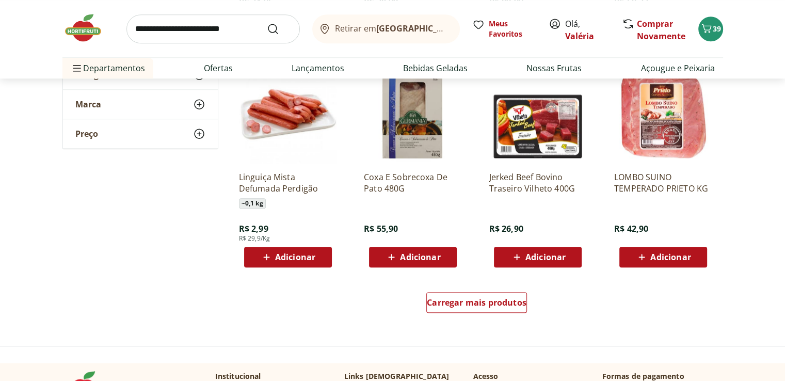
scroll to position [8666, 0]
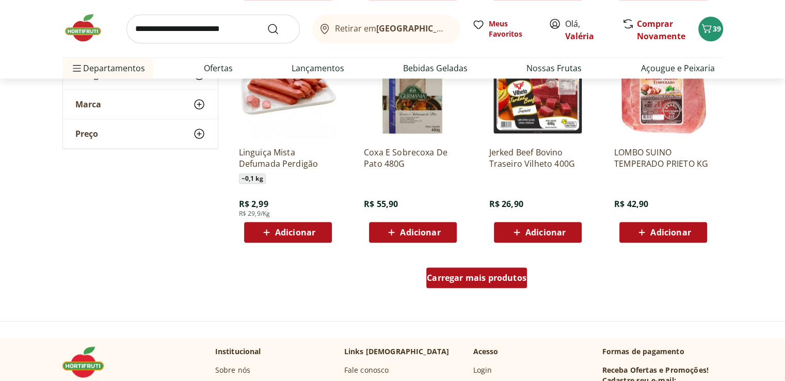
click at [492, 283] on div "Carregar mais produtos" at bounding box center [476, 277] width 101 height 21
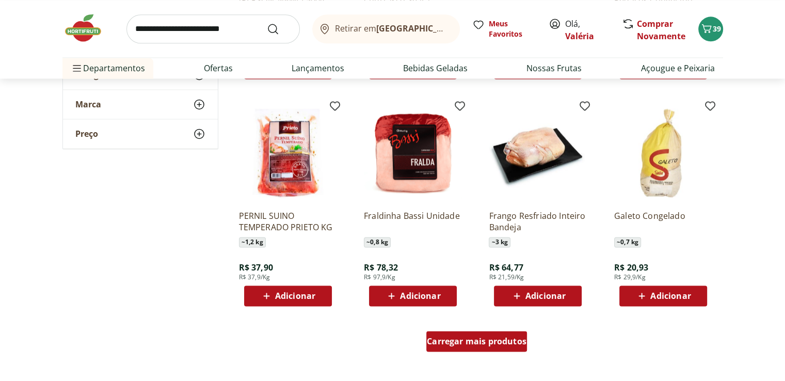
scroll to position [9285, 0]
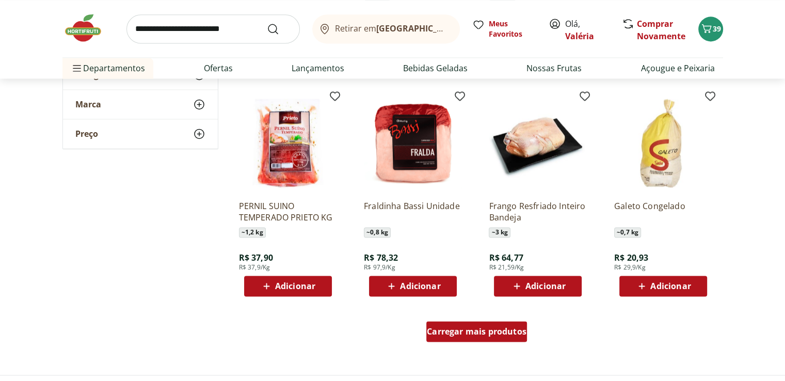
click at [476, 330] on span "Carregar mais produtos" at bounding box center [477, 331] width 100 height 8
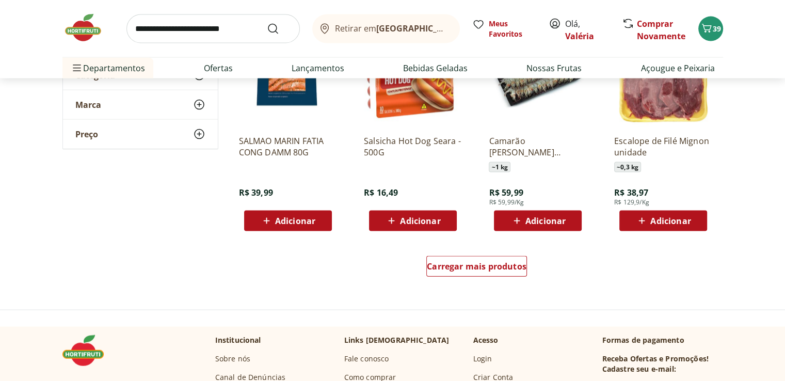
scroll to position [10110, 0]
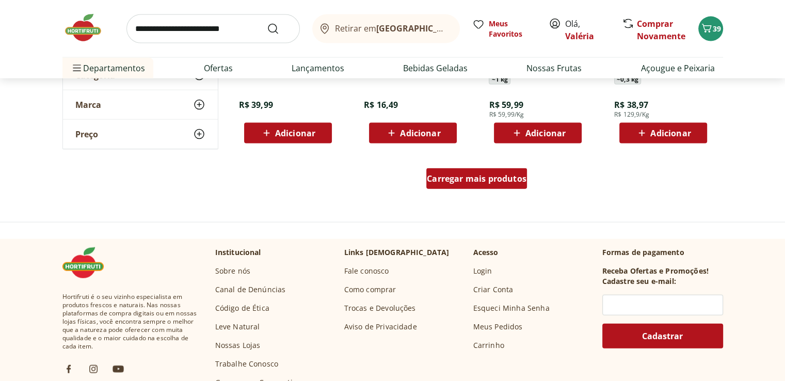
click at [493, 184] on div "Carregar mais produtos" at bounding box center [476, 178] width 101 height 21
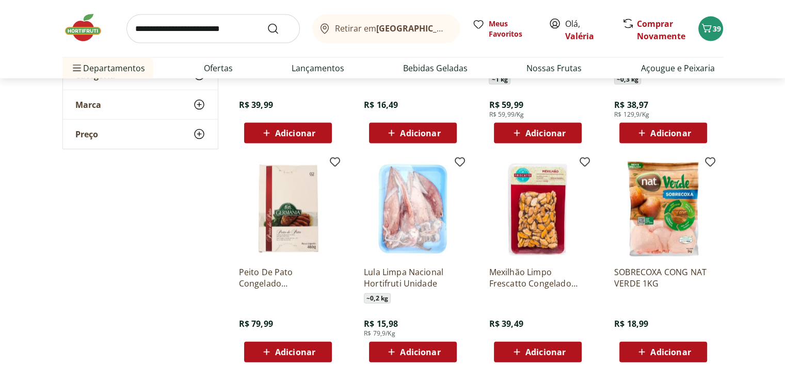
click at [174, 25] on input "search" at bounding box center [212, 28] width 173 height 29
type input "**********"
click at [267, 23] on button "Submit Search" at bounding box center [279, 29] width 25 height 12
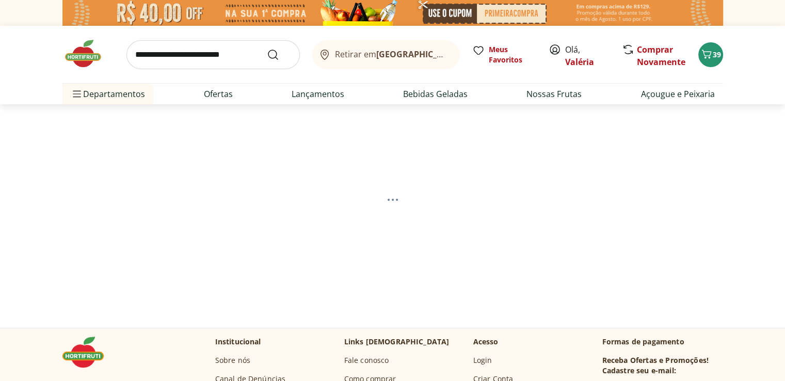
select select "**********"
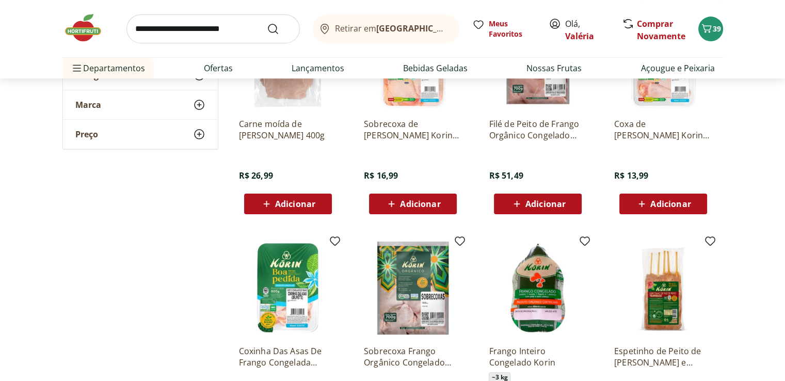
scroll to position [52, 0]
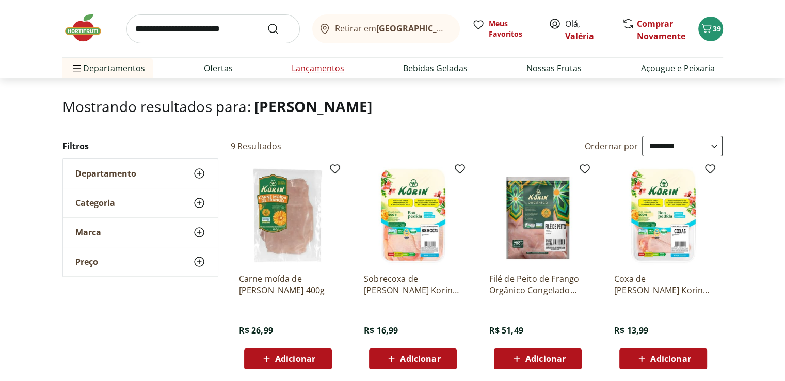
click at [300, 67] on link "Lançamentos" at bounding box center [317, 68] width 53 height 12
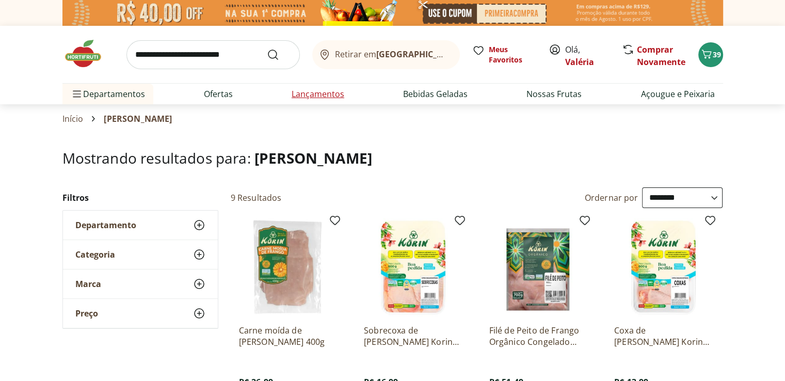
select select "**********"
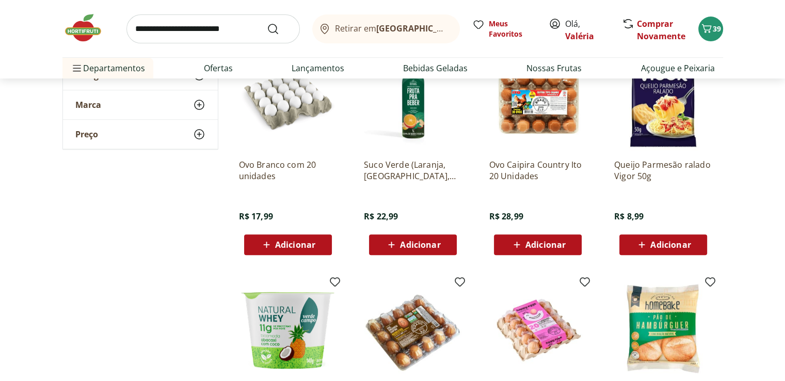
scroll to position [361, 0]
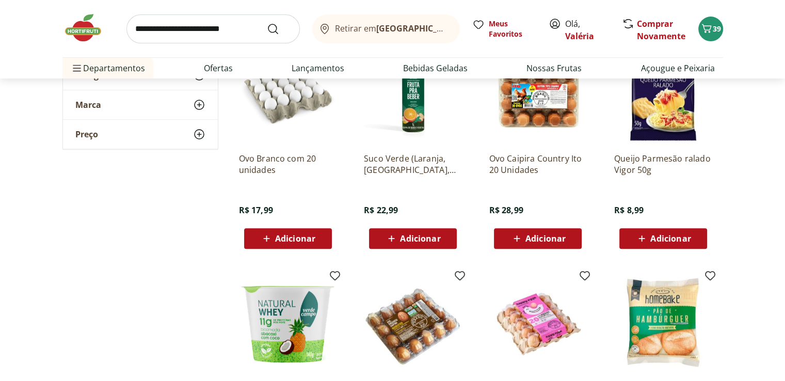
click at [666, 241] on span "Adicionar" at bounding box center [670, 238] width 40 height 8
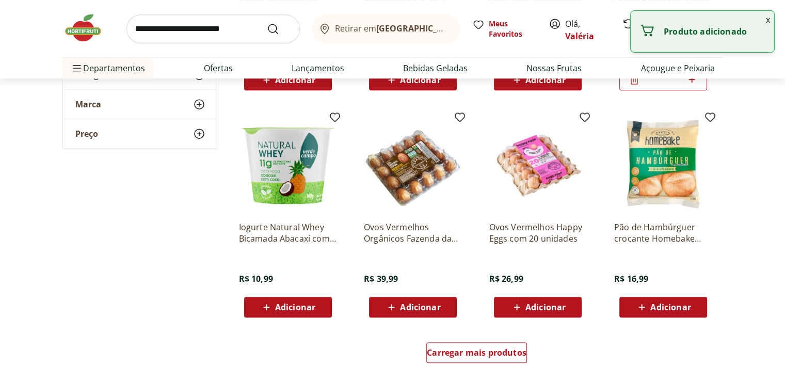
scroll to position [619, 0]
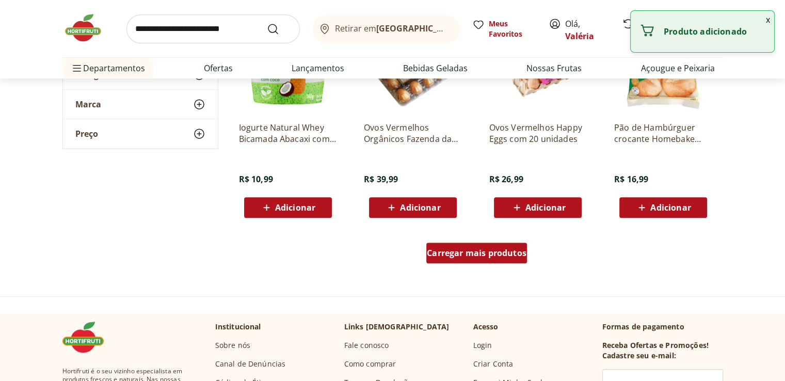
click at [501, 253] on span "Carregar mais produtos" at bounding box center [477, 253] width 100 height 8
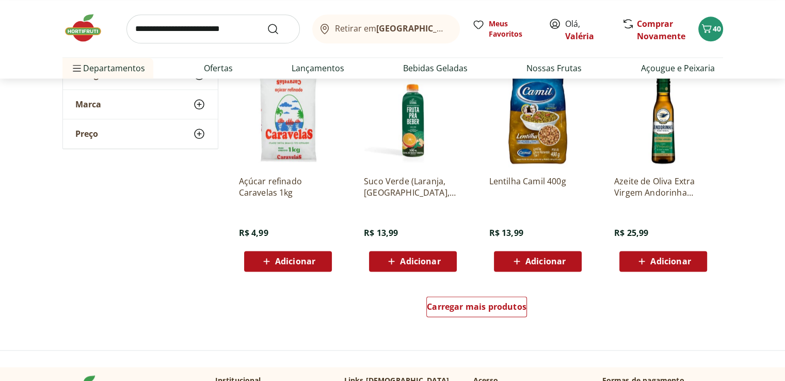
scroll to position [1290, 0]
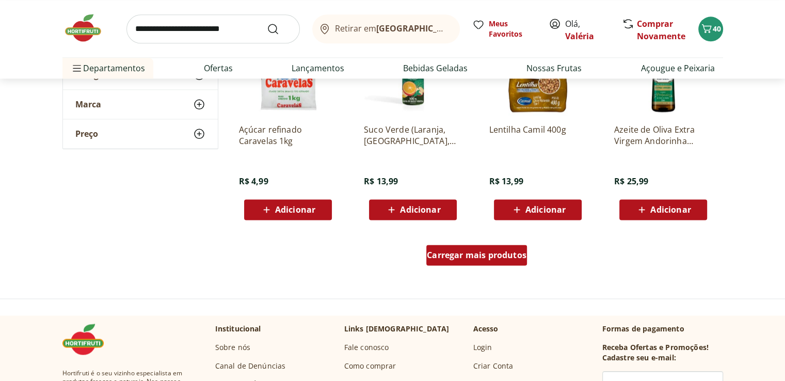
click at [487, 252] on span "Carregar mais produtos" at bounding box center [477, 255] width 100 height 8
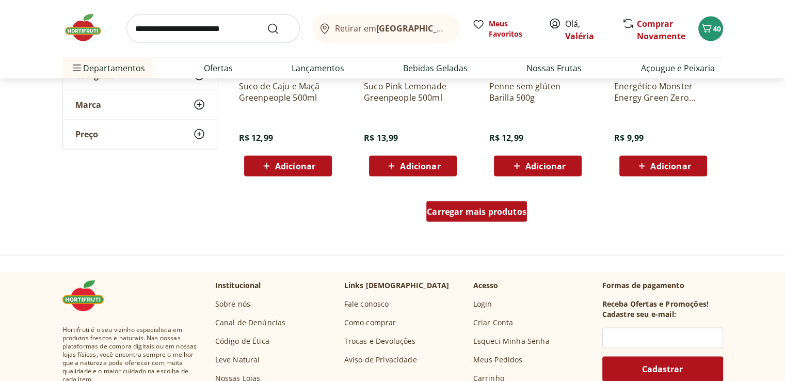
scroll to position [2012, 0]
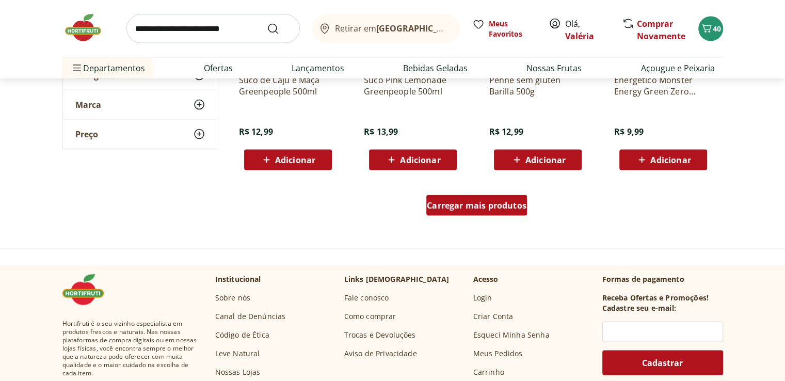
click at [477, 209] on span "Carregar mais produtos" at bounding box center [477, 205] width 100 height 8
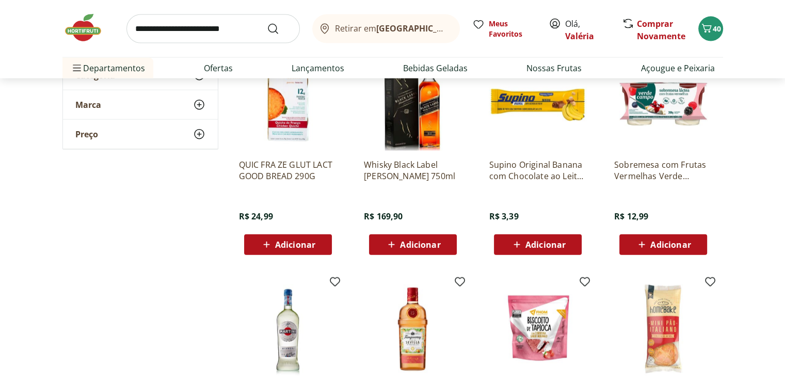
scroll to position [2166, 0]
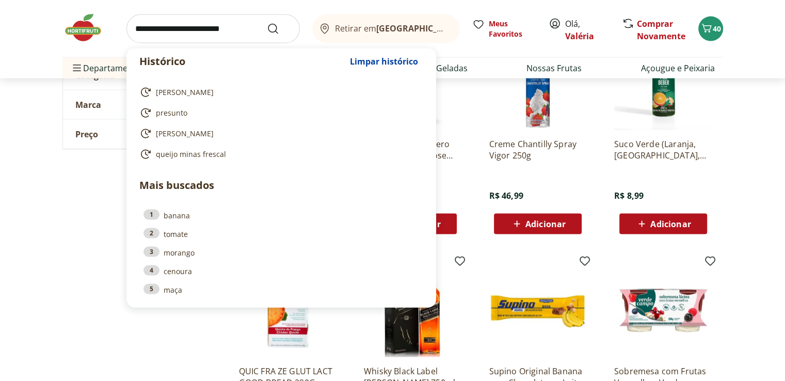
click at [166, 23] on input "search" at bounding box center [212, 28] width 173 height 29
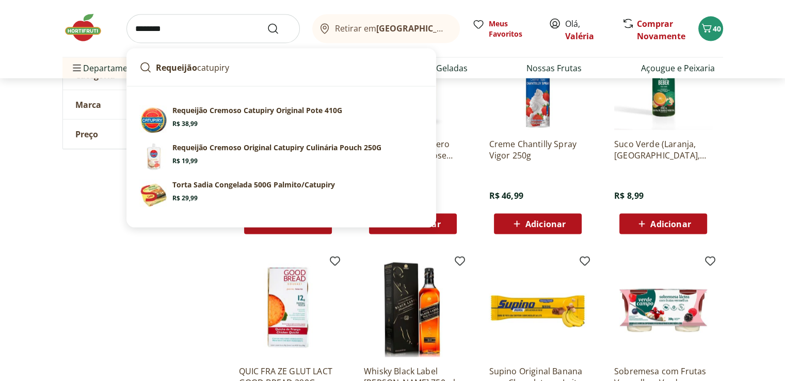
type input "********"
click at [267, 23] on button "Submit Search" at bounding box center [279, 29] width 25 height 12
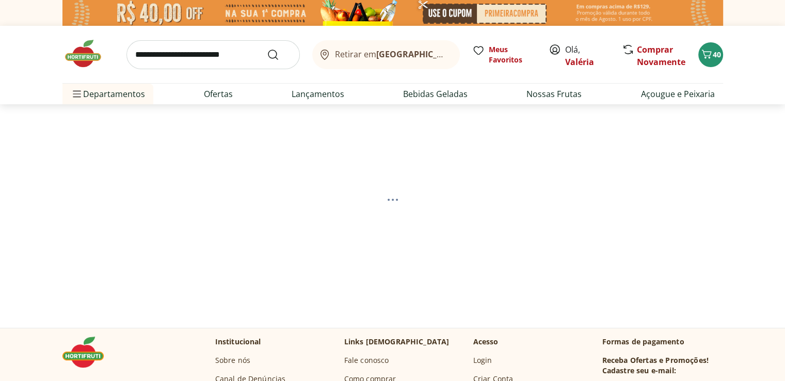
select select "**********"
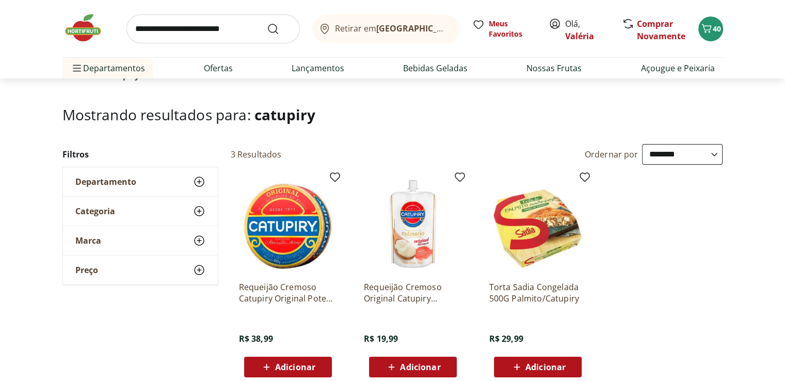
scroll to position [103, 0]
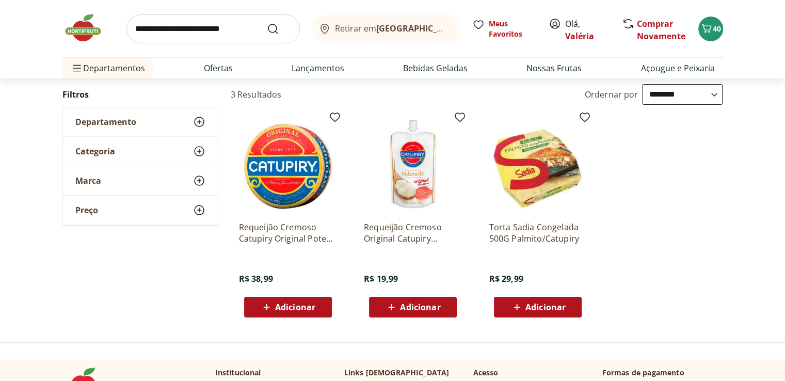
click at [317, 305] on div "Adicionar" at bounding box center [287, 307] width 71 height 19
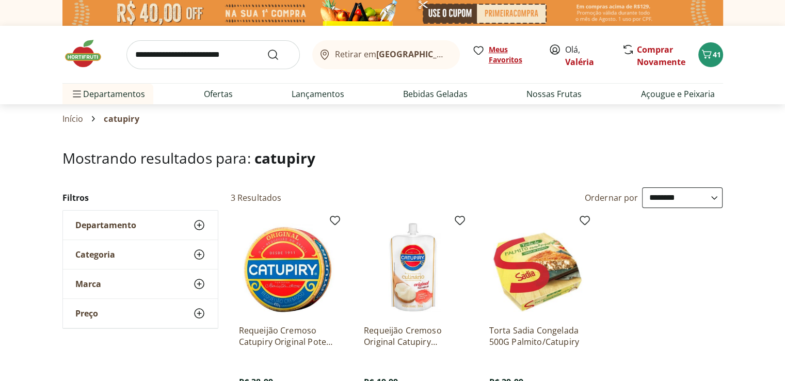
click at [487, 58] on link "Meus Favoritos" at bounding box center [504, 54] width 64 height 21
click at [710, 52] on icon "Carrinho" at bounding box center [706, 54] width 12 height 12
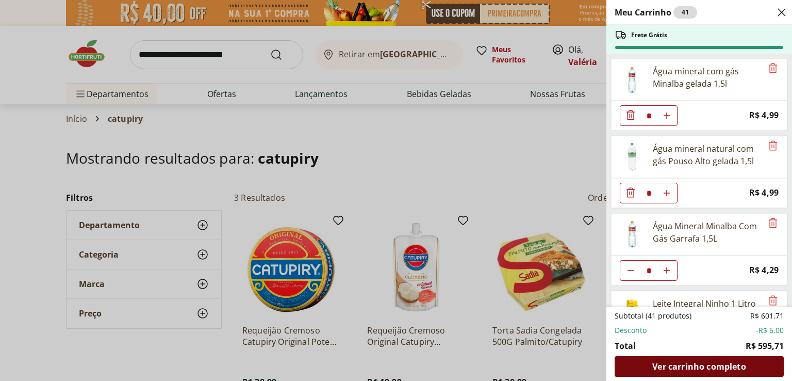
click at [694, 368] on span "Ver carrinho completo" at bounding box center [699, 366] width 93 height 8
click at [166, 50] on div "Meu Carrinho 41 Frete Grátis Água mineral com gás Minalba gelada 1,5l * Price: …" at bounding box center [396, 190] width 792 height 381
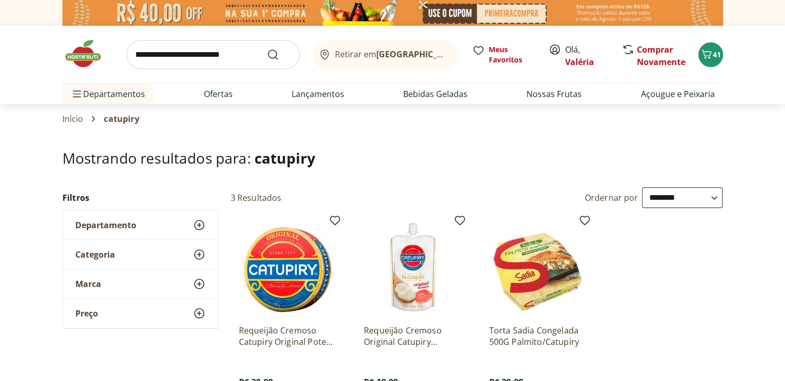
click at [157, 57] on input "search" at bounding box center [212, 54] width 173 height 29
type input "**********"
click at [267, 48] on button "Submit Search" at bounding box center [279, 54] width 25 height 12
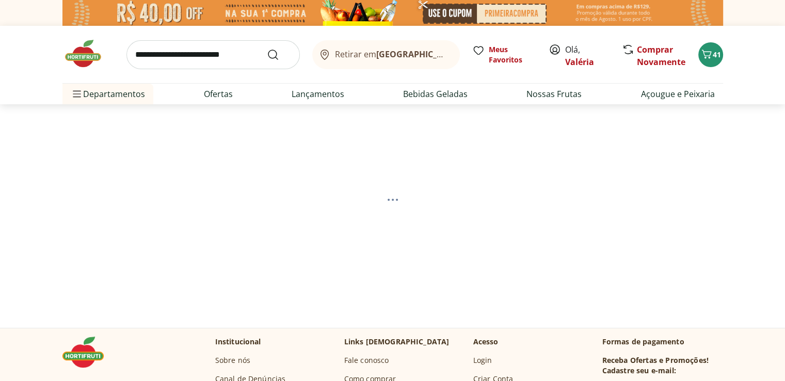
select select "**********"
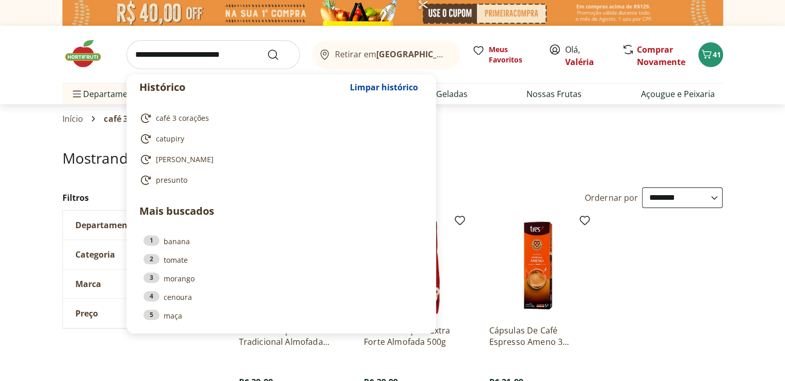
click at [202, 56] on input "search" at bounding box center [212, 54] width 173 height 29
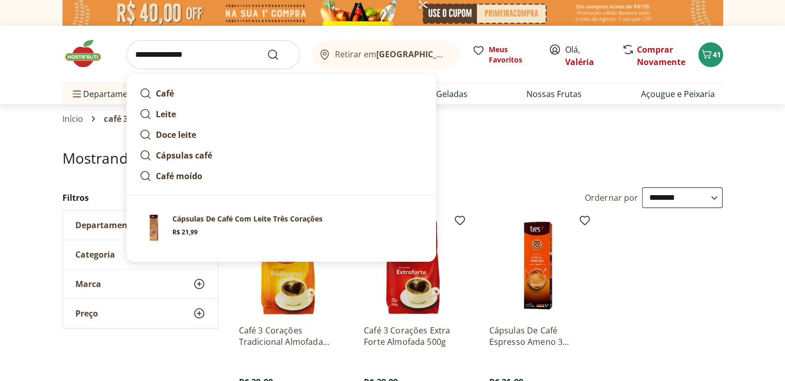
type input "**********"
click at [267, 48] on button "Submit Search" at bounding box center [279, 54] width 25 height 12
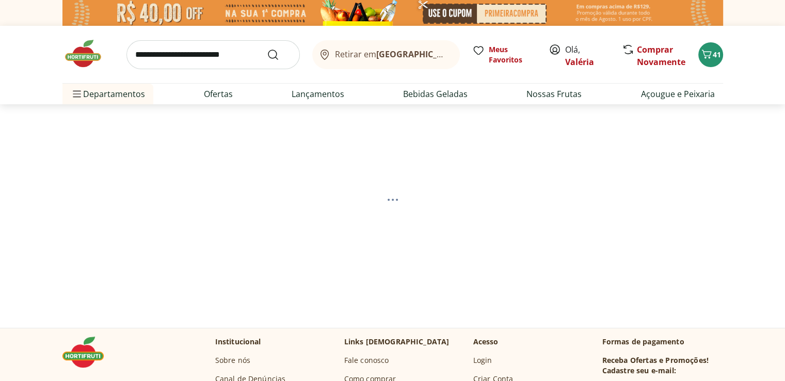
select select "**********"
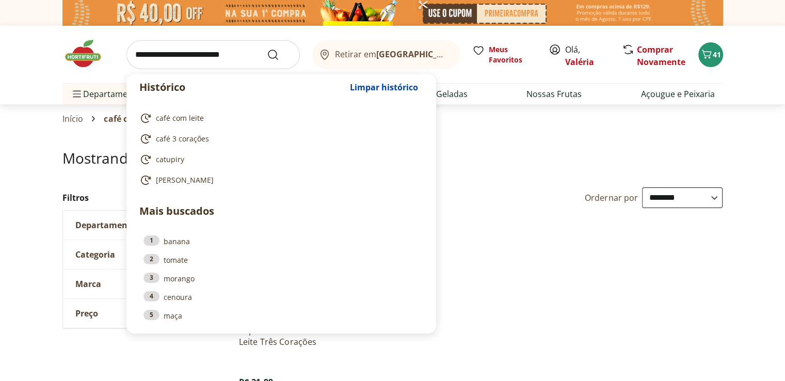
click at [141, 54] on input "search" at bounding box center [212, 54] width 173 height 29
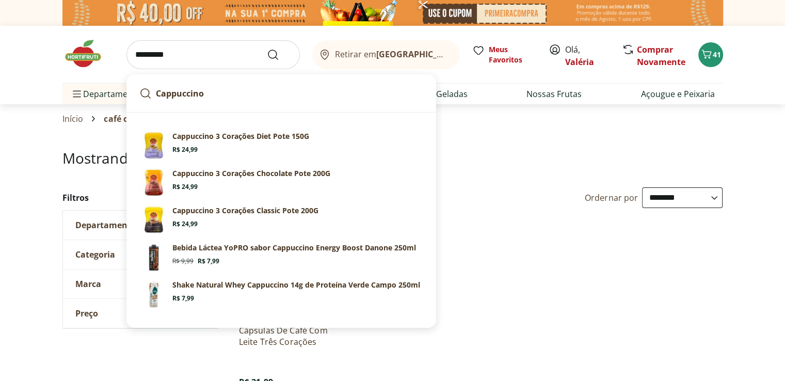
type input "*********"
click at [267, 48] on button "Submit Search" at bounding box center [279, 54] width 25 height 12
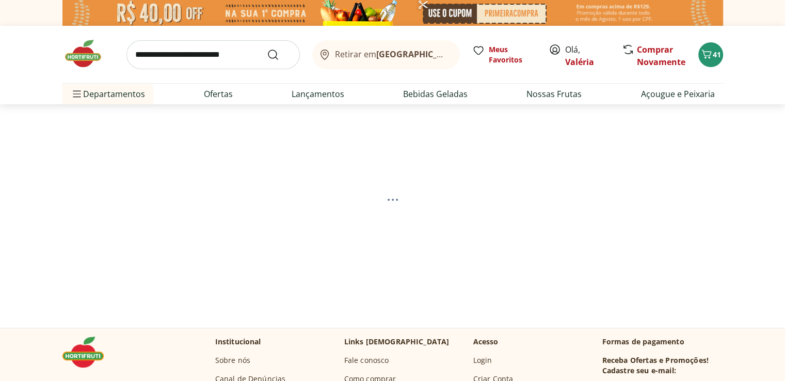
select select "**********"
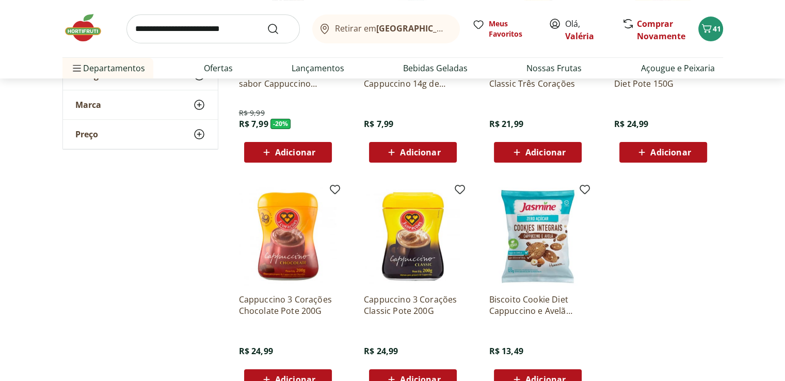
scroll to position [309, 0]
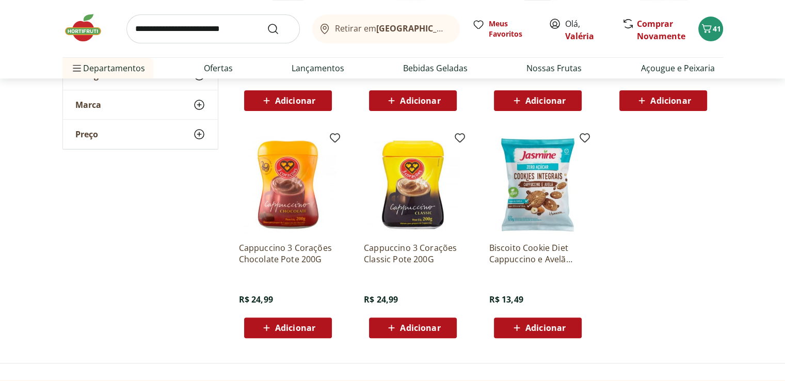
click at [416, 323] on span "Adicionar" at bounding box center [420, 327] width 40 height 8
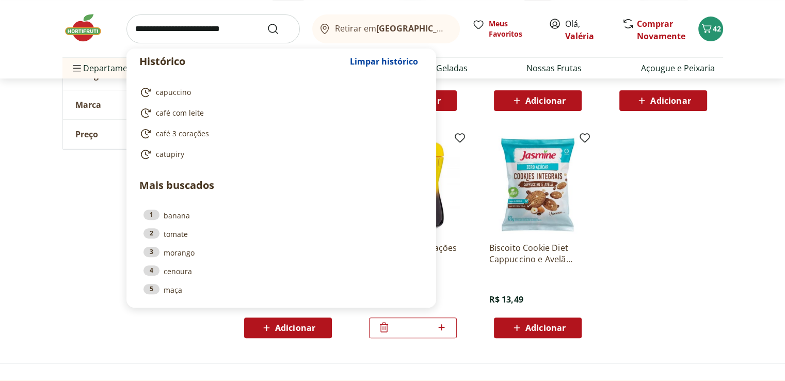
click at [191, 26] on input "search" at bounding box center [212, 28] width 173 height 29
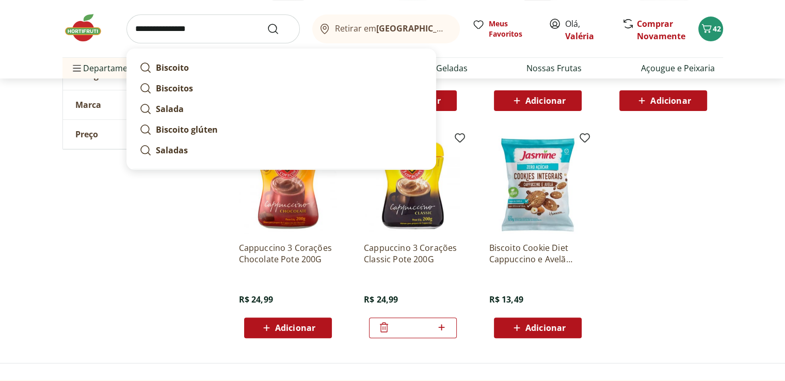
type input "**********"
click at [267, 23] on button "Submit Search" at bounding box center [279, 29] width 25 height 12
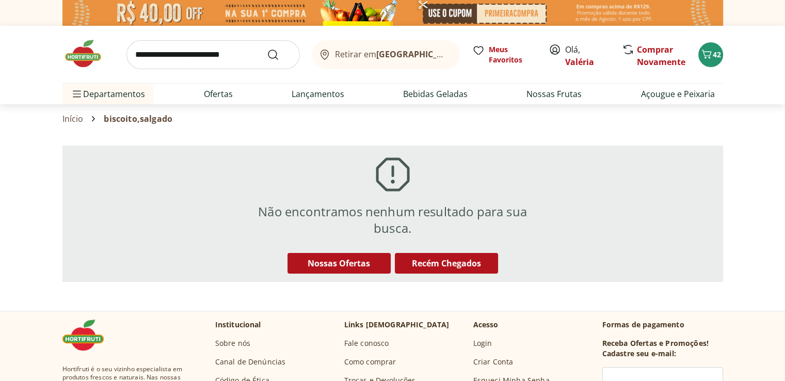
click at [142, 34] on div "Retirar em [GEOGRAPHIC_DATA]/RJ Meus Favoritos Olá, Valéria Comprar Novamente 42" at bounding box center [392, 54] width 660 height 57
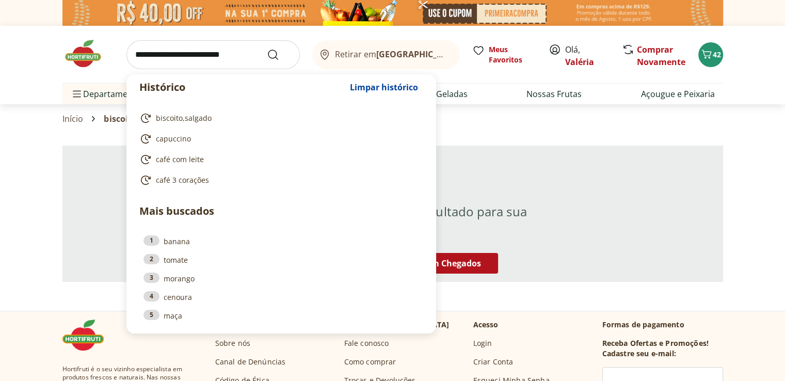
click at [147, 57] on input "search" at bounding box center [212, 54] width 173 height 29
type input "*"
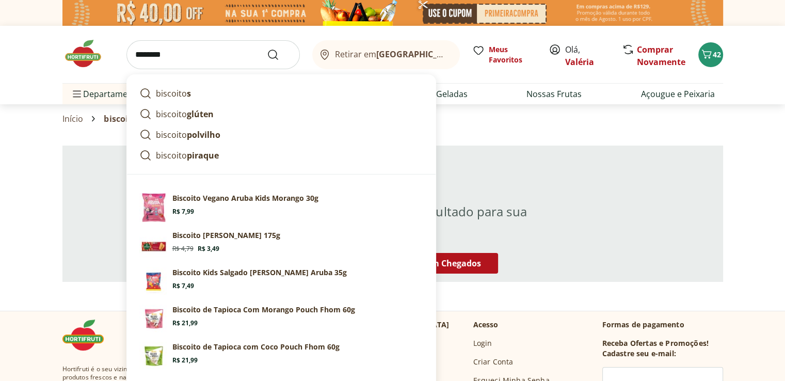
type input "********"
click at [267, 48] on button "Submit Search" at bounding box center [279, 54] width 25 height 12
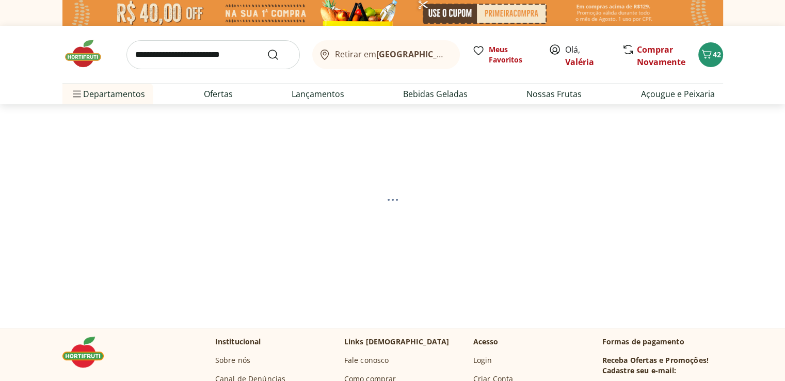
select select "**********"
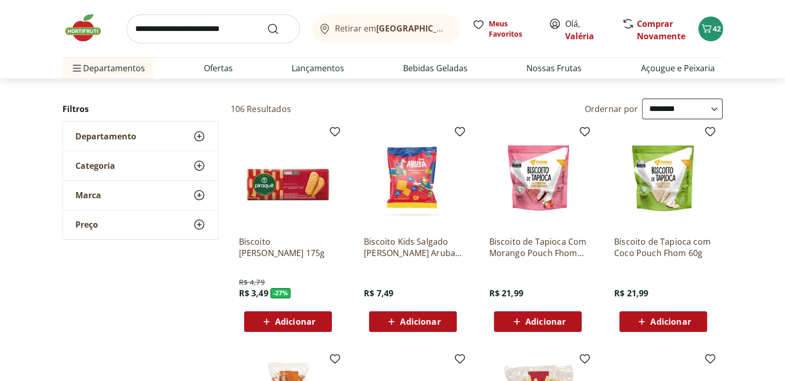
scroll to position [103, 0]
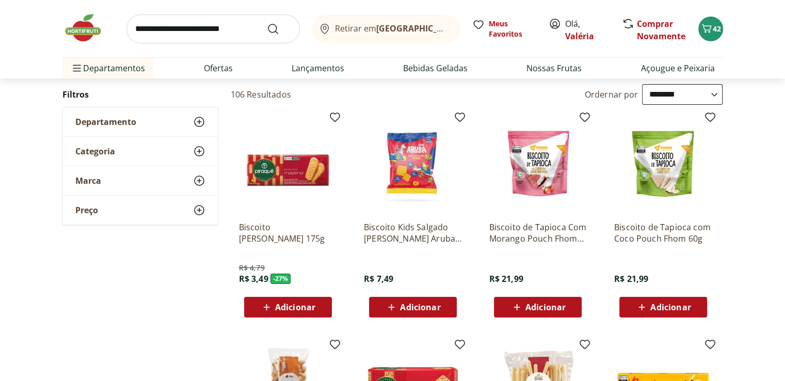
click at [422, 306] on span "Adicionar" at bounding box center [420, 307] width 40 height 8
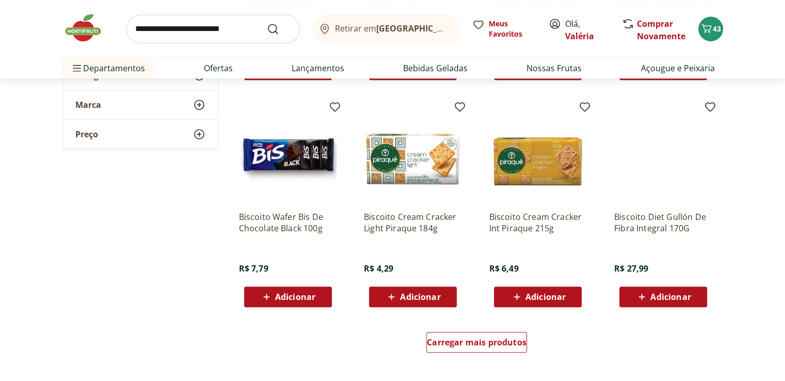
scroll to position [619, 0]
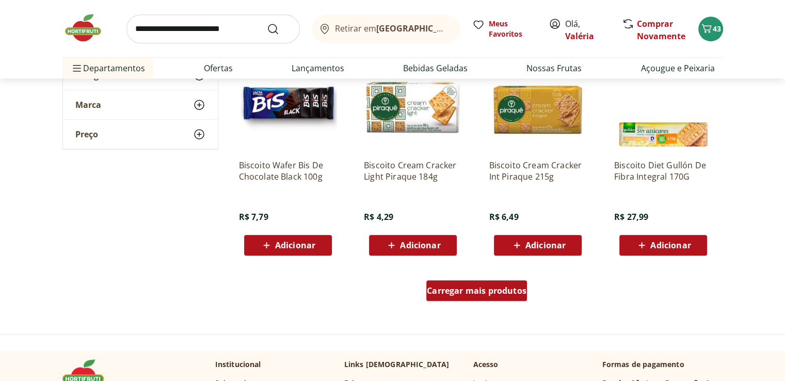
click at [450, 296] on div "Carregar mais produtos" at bounding box center [476, 290] width 101 height 21
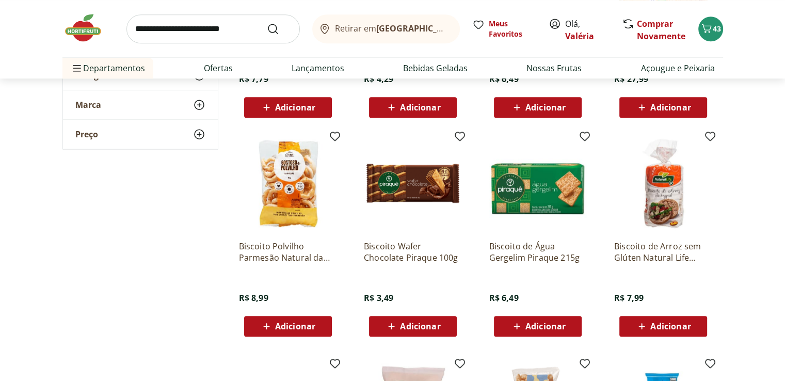
scroll to position [774, 0]
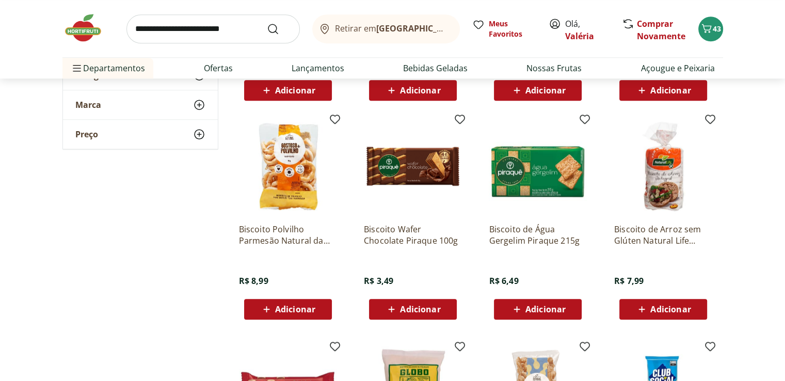
click at [414, 305] on span "Adicionar" at bounding box center [420, 309] width 40 height 8
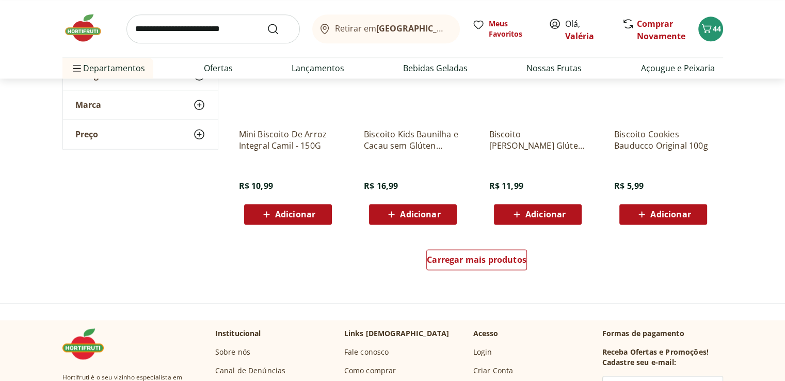
scroll to position [1341, 0]
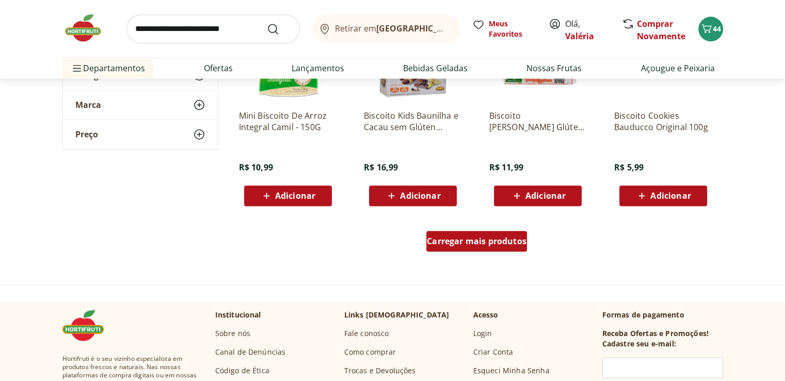
click at [466, 247] on div "Carregar mais produtos" at bounding box center [476, 241] width 101 height 21
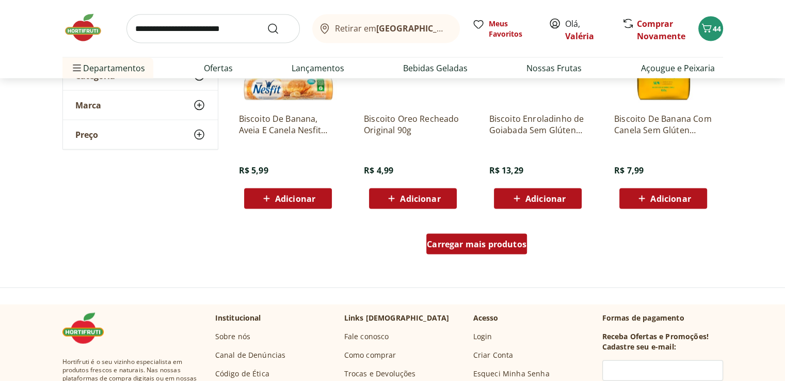
scroll to position [2012, 0]
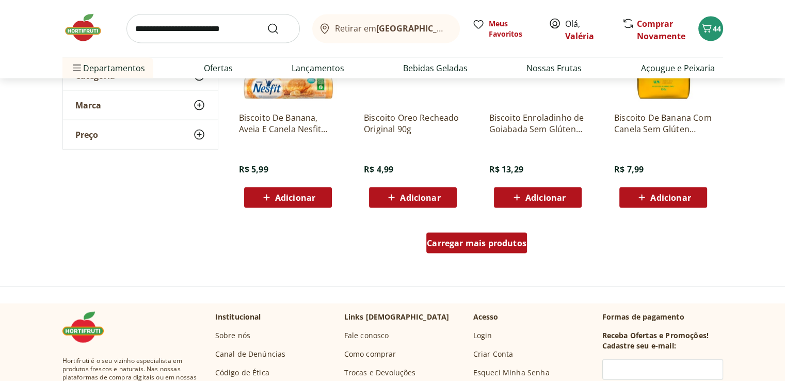
click at [466, 244] on span "Carregar mais produtos" at bounding box center [477, 243] width 100 height 8
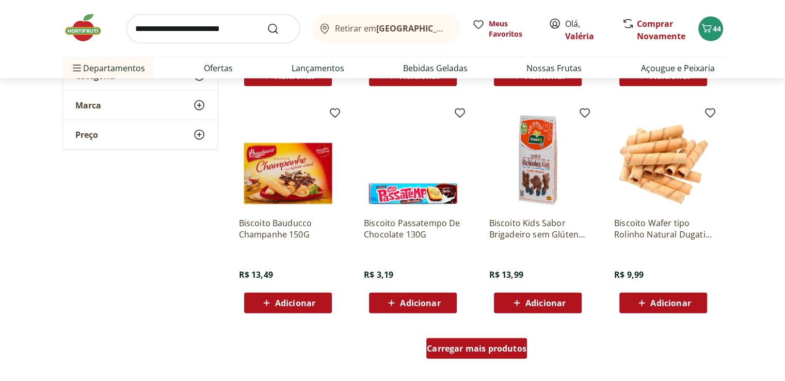
scroll to position [2631, 0]
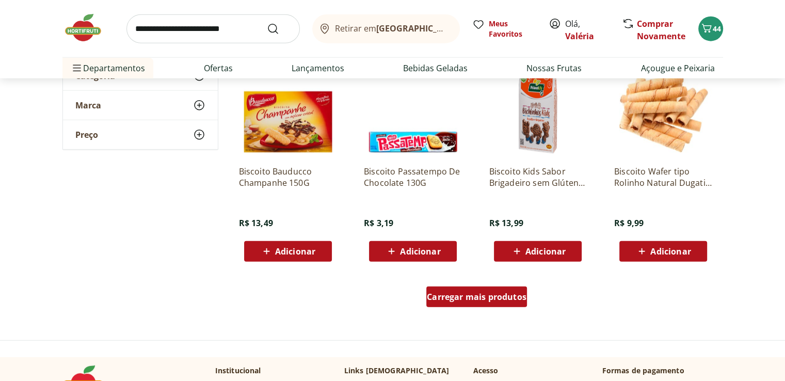
click at [468, 295] on span "Carregar mais produtos" at bounding box center [477, 296] width 100 height 8
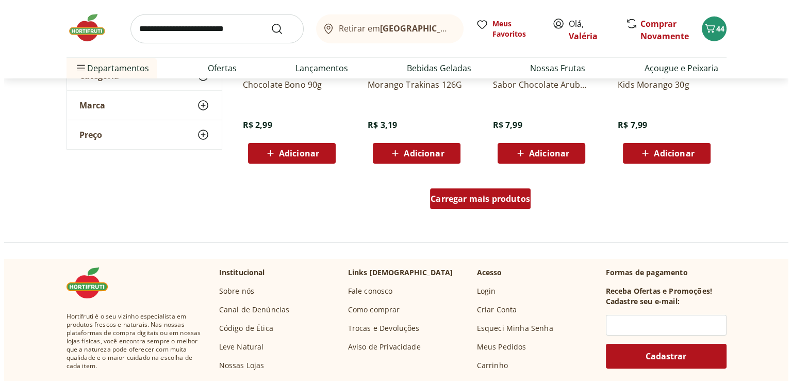
scroll to position [3404, 0]
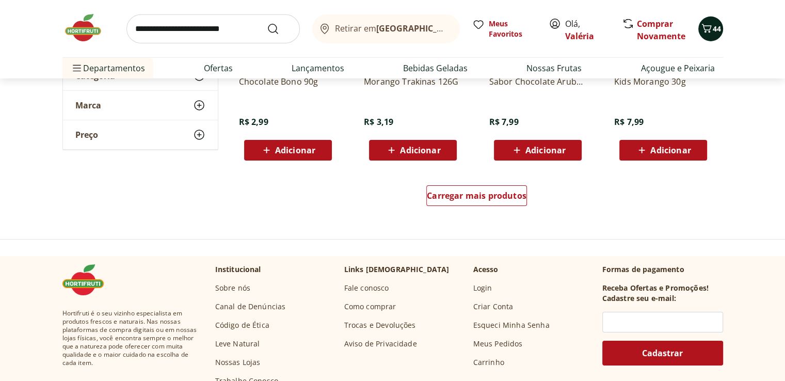
click at [704, 34] on icon "Carrinho" at bounding box center [706, 28] width 12 height 12
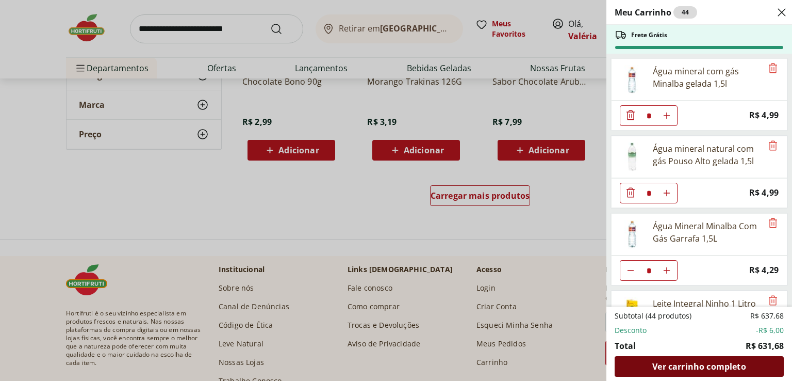
click at [699, 366] on span "Ver carrinho completo" at bounding box center [699, 366] width 93 height 8
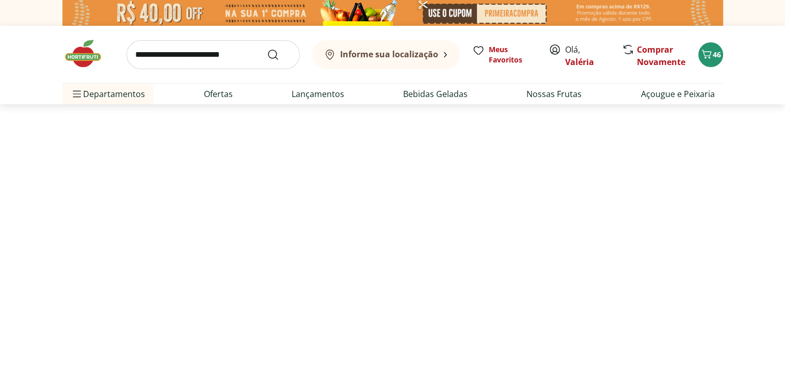
select select "**********"
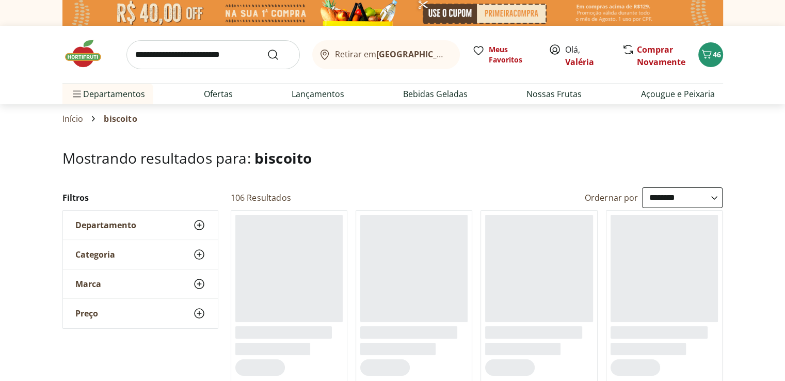
click at [190, 57] on input "search" at bounding box center [212, 54] width 173 height 29
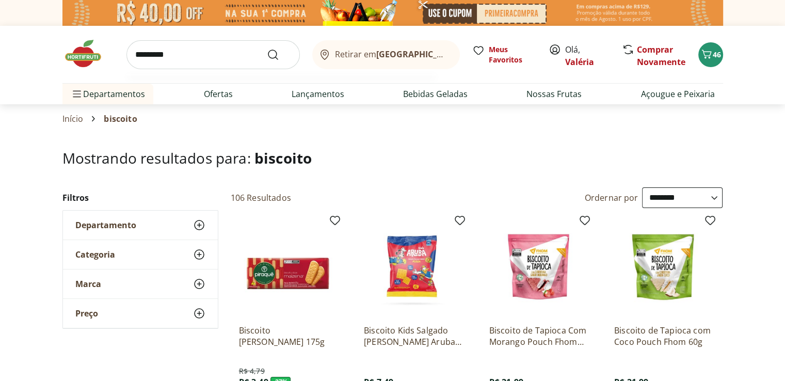
type input "*********"
click at [267, 48] on button "Submit Search" at bounding box center [279, 54] width 25 height 12
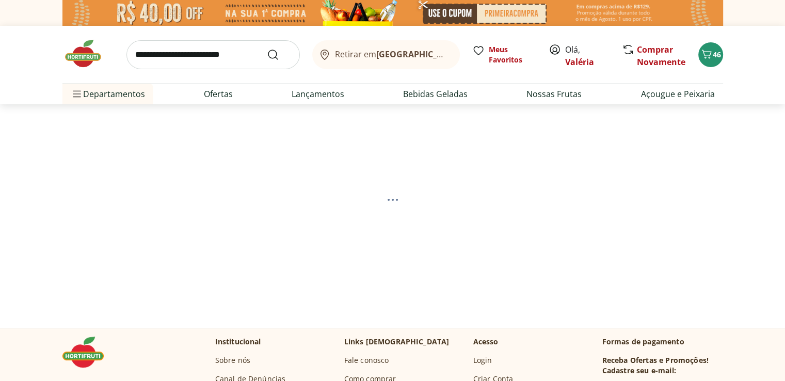
select select "**********"
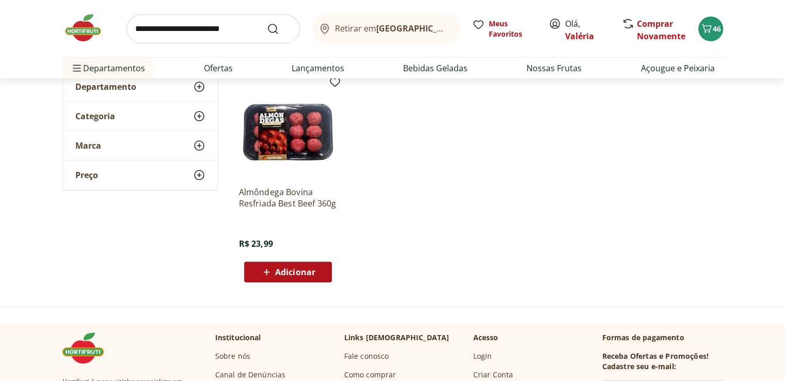
scroll to position [155, 0]
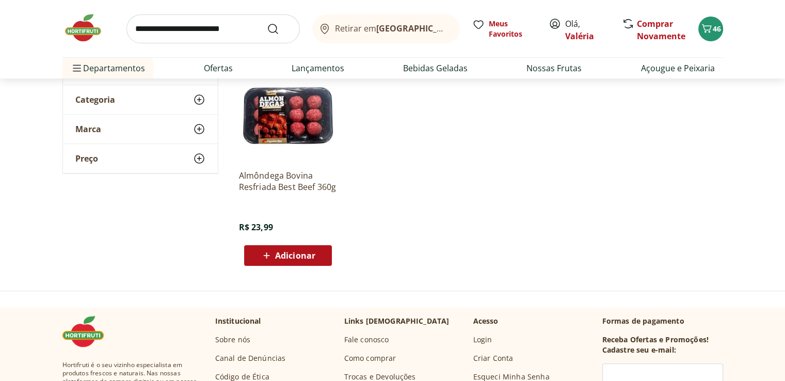
click at [319, 254] on div "Adicionar" at bounding box center [287, 255] width 71 height 19
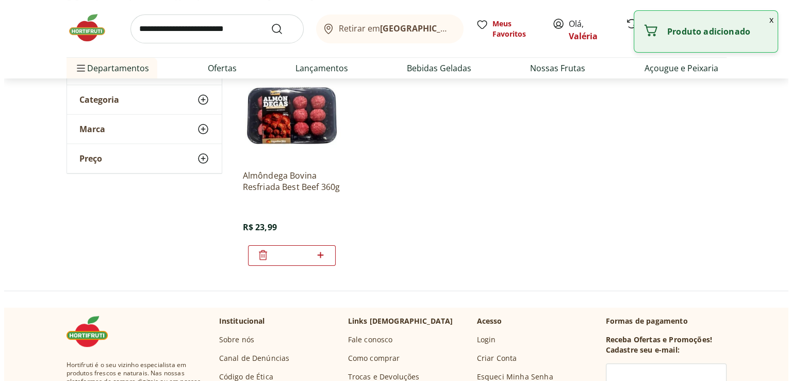
scroll to position [0, 0]
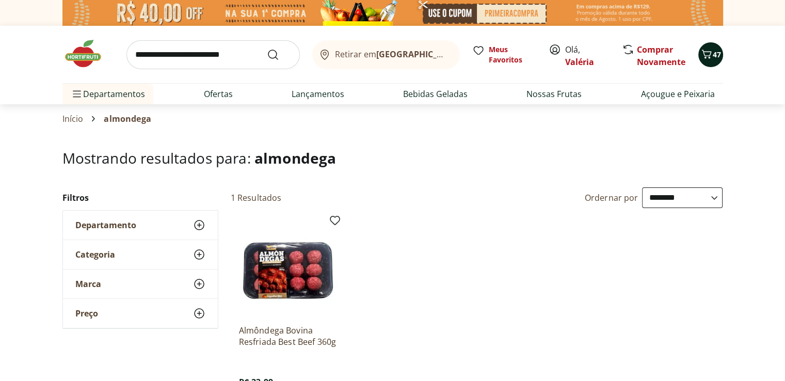
click at [702, 58] on icon "Carrinho" at bounding box center [706, 54] width 12 height 12
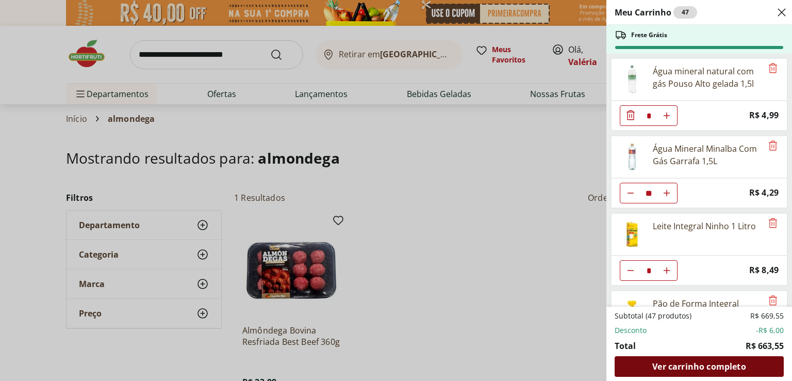
click at [675, 366] on span "Ver carrinho completo" at bounding box center [699, 366] width 93 height 8
